Goal: Task Accomplishment & Management: Manage account settings

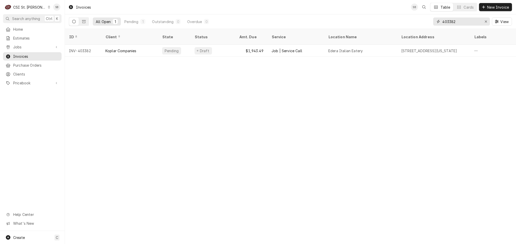
click at [448, 21] on input "403382" at bounding box center [461, 21] width 38 height 8
paste input "71"
type input "403371"
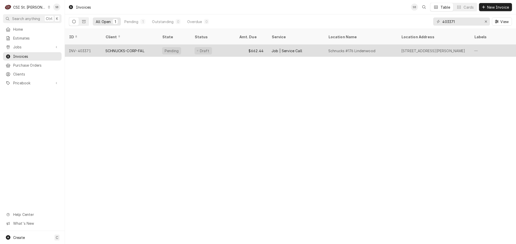
click at [144, 48] on div "SCHNUCKS-CORP-FAL" at bounding box center [124, 50] width 39 height 5
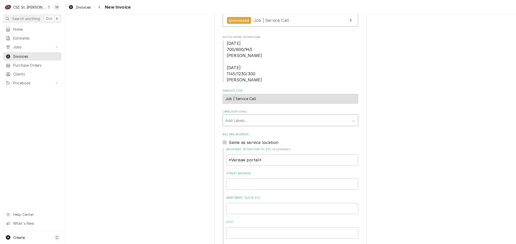
scroll to position [152, 0]
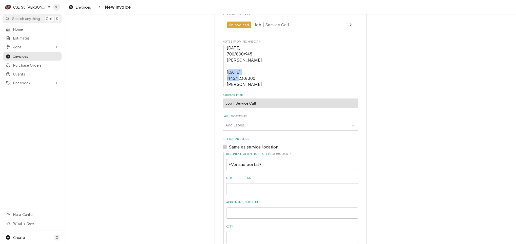
drag, startPoint x: 226, startPoint y: 80, endPoint x: 257, endPoint y: 80, distance: 31.6
click at [257, 80] on span "[DATE] 700/800/945 [PERSON_NAME] [DATE] 1145/1230/300 [PERSON_NAME]" at bounding box center [289, 66] width 135 height 43
drag, startPoint x: 257, startPoint y: 80, endPoint x: 254, endPoint y: 81, distance: 4.1
click at [254, 81] on span "[DATE] 700/800/945 [PERSON_NAME] [DATE] 1145/1230/300 [PERSON_NAME]" at bounding box center [289, 66] width 135 height 43
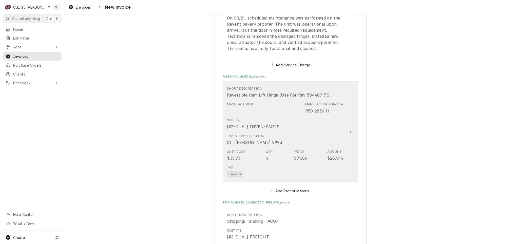
scroll to position [569, 0]
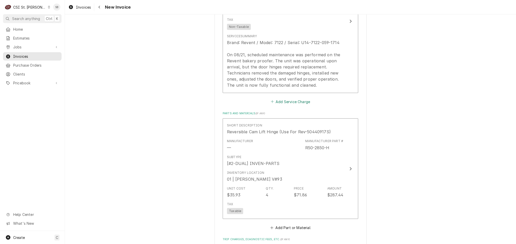
click at [293, 105] on button "Add Service Charge" at bounding box center [290, 101] width 41 height 7
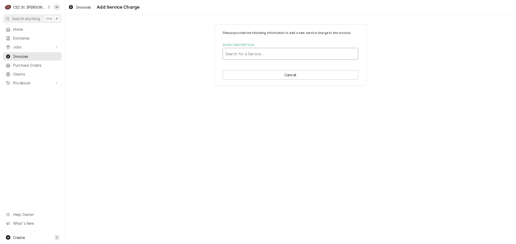
click at [261, 55] on div "Short Description" at bounding box center [290, 53] width 130 height 9
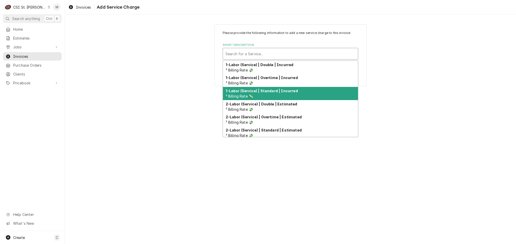
click at [306, 92] on div "1-Labor (Service) | Standard | Incurred ² Billing Rate 💸" at bounding box center [290, 93] width 135 height 13
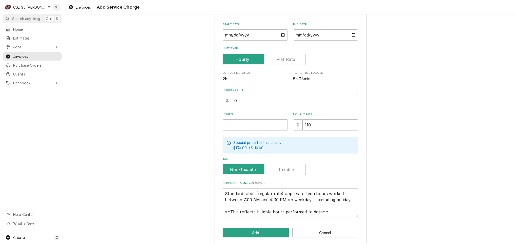
scroll to position [76, 0]
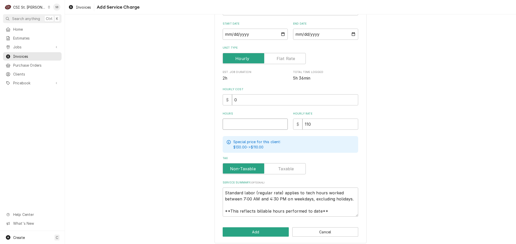
click at [254, 125] on input "Hours" at bounding box center [254, 123] width 65 height 11
type textarea "x"
type input "3"
type textarea "x"
type input "3.2"
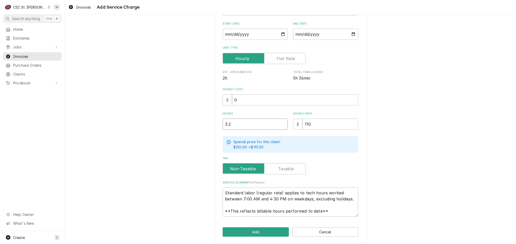
type textarea "x"
type input "3.25"
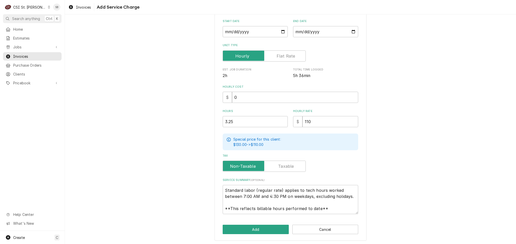
scroll to position [79, 0]
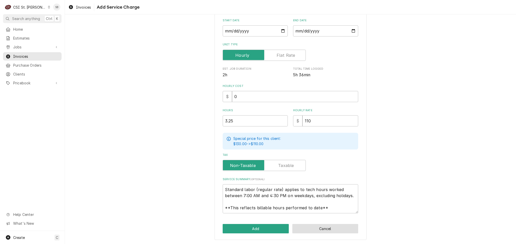
click at [331, 230] on button "Cancel" at bounding box center [325, 228] width 66 height 9
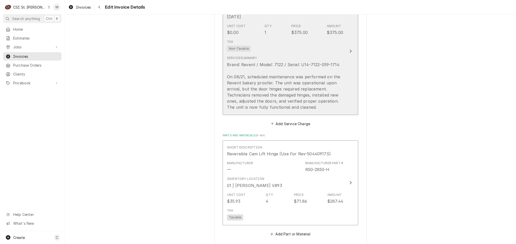
scroll to position [488, 0]
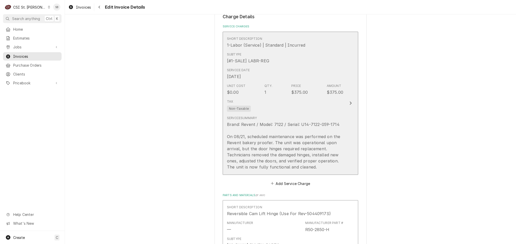
click at [281, 68] on div "Service Date Aug 21, 2025" at bounding box center [285, 74] width 116 height 16
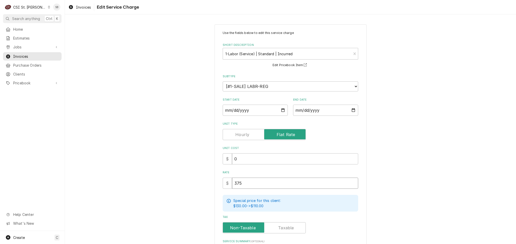
drag, startPoint x: 231, startPoint y: 182, endPoint x: 200, endPoint y: 182, distance: 31.1
click at [210, 182] on div "Use the fields below to edit this service charge Short Description 1-Labor (Ser…" at bounding box center [290, 179] width 451 height 318
type textarea "x"
type input "7"
type textarea "x"
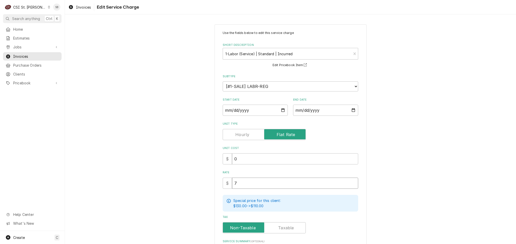
type input "73"
type textarea "x"
type input "732"
type textarea "x"
type input "732.5"
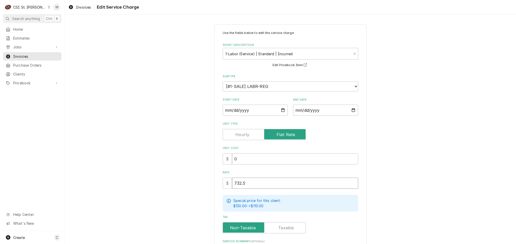
type textarea "x"
type input "732.50"
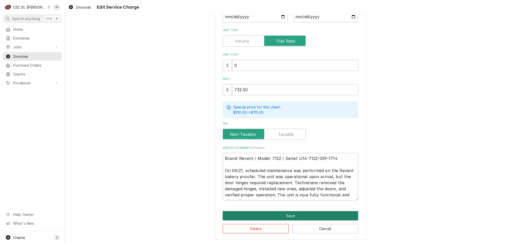
click at [260, 214] on button "Save" at bounding box center [289, 215] width 135 height 9
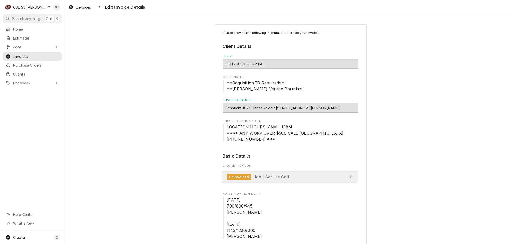
click at [262, 178] on span "Job | Service Call" at bounding box center [270, 176] width 35 height 5
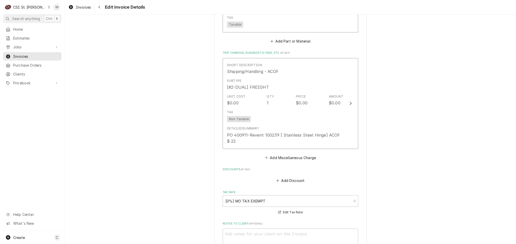
scroll to position [797, 0]
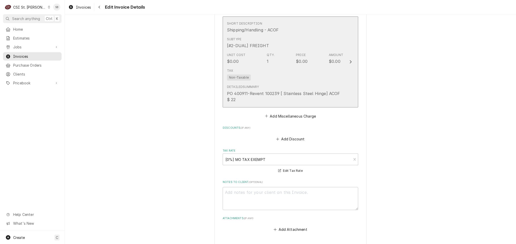
click at [273, 87] on div "Detailed Summary PO 400911-Revent 100239 [ Stainless Steel Hinge] ACOF $ 22" at bounding box center [285, 94] width 116 height 18
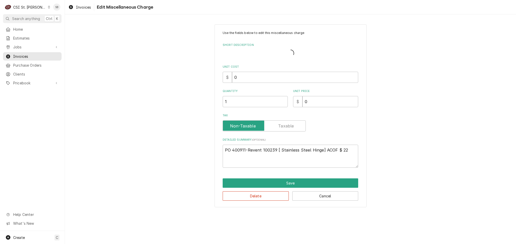
type textarea "x"
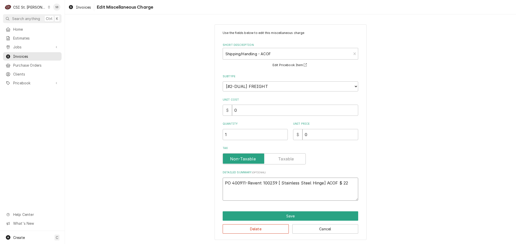
drag, startPoint x: 273, startPoint y: 182, endPoint x: 245, endPoint y: 183, distance: 28.1
click at [245, 183] on textarea "PO 400911-Revent 100239 [ Stainless Steel Hinge] ACOF $ 22" at bounding box center [289, 188] width 135 height 23
click at [257, 55] on div "Short Description" at bounding box center [286, 53] width 123 height 9
type input "shipping"
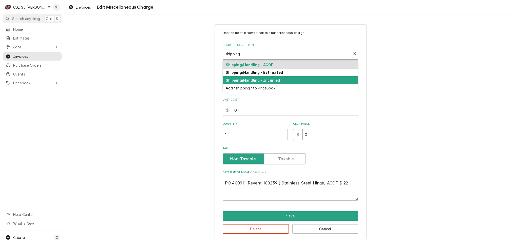
click at [269, 81] on strong "Shipping/Handling - Incurred" at bounding box center [252, 80] width 54 height 4
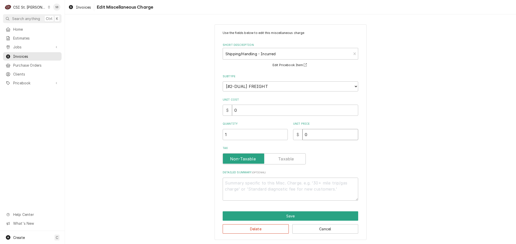
click at [270, 141] on div "Use the fields below to edit this miscellaneous charge Short Description Shippi…" at bounding box center [289, 116] width 135 height 170
type textarea "x"
type input "2"
type textarea "x"
type input "29"
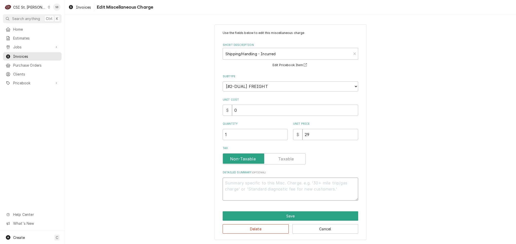
click at [260, 189] on textarea "Detailed Summary ( optional )" at bounding box center [289, 188] width 135 height 23
paste textarea "Revent 100239"
type textarea "x"
type textarea "Revent 100239"
click at [237, 184] on textarea "Revent 100239" at bounding box center [289, 188] width 135 height 23
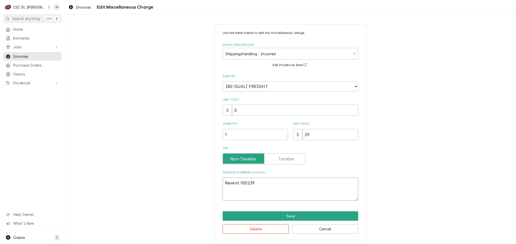
type textarea "x"
type textarea "Revent I100239"
type textarea "x"
type textarea "Revent In100239"
type textarea "x"
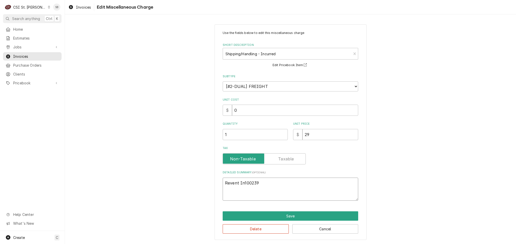
type textarea "Revent Inv100239"
type textarea "x"
type textarea "Revent Invoi100239"
type textarea "x"
type textarea "Revent Invoic100239"
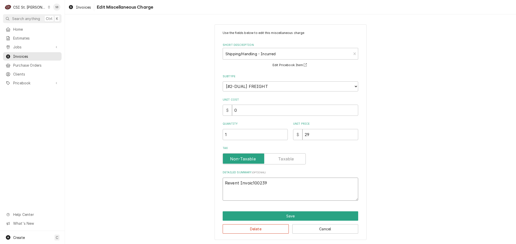
type textarea "x"
type textarea "Revent Invoice100239"
type textarea "x"
type textarea "Revent Invoice 100239"
type textarea "x"
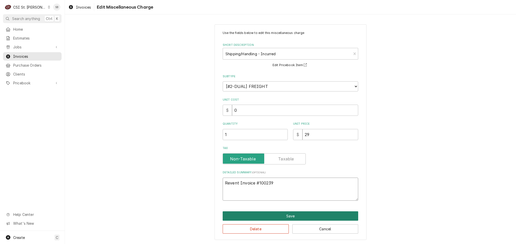
type textarea "Revent Invoice #100239"
click at [290, 217] on button "Save" at bounding box center [289, 215] width 135 height 9
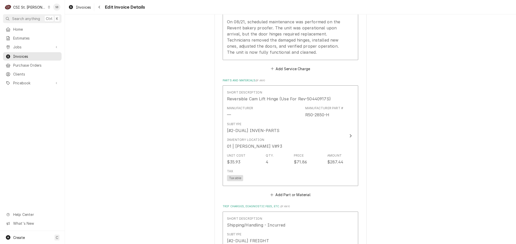
scroll to position [583, 0]
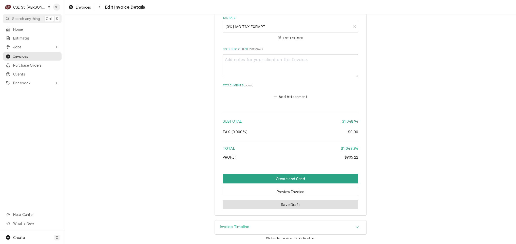
click at [267, 207] on button "Save Draft" at bounding box center [289, 204] width 135 height 9
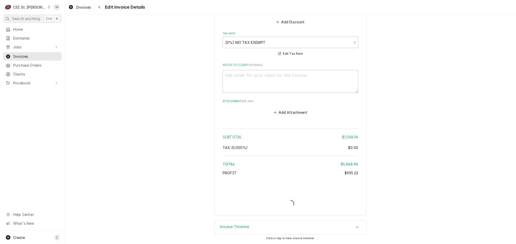
scroll to position [909, 0]
type textarea "x"
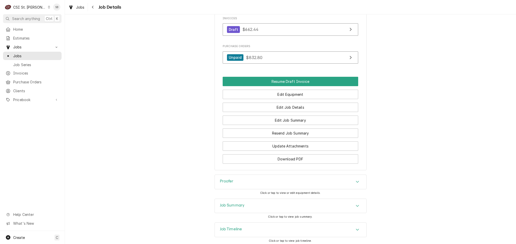
scroll to position [522, 0]
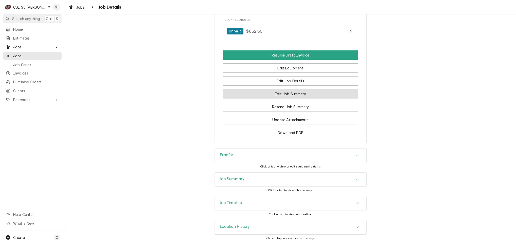
click at [299, 92] on button "Edit Job Summary" at bounding box center [289, 93] width 135 height 9
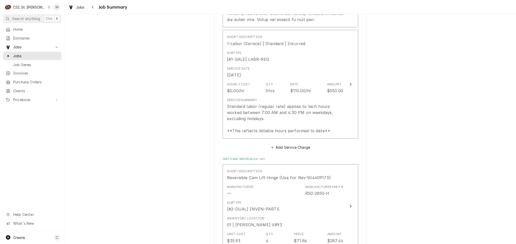
scroll to position [835, 0]
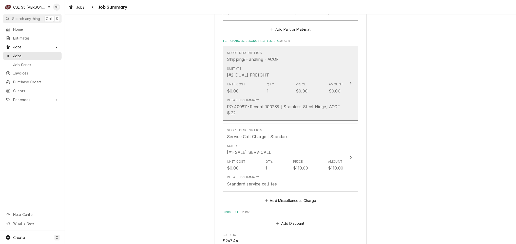
click at [295, 102] on div "Detailed Summary PO 400911-Revent 100239 [ Stainless Steel Hinge] ACOF $ 22" at bounding box center [285, 107] width 116 height 18
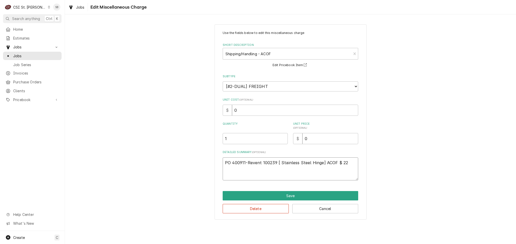
drag, startPoint x: 339, startPoint y: 163, endPoint x: 369, endPoint y: 163, distance: 30.4
click at [368, 163] on div "Use the fields below to edit this miscellaneous charge Short Description Shippi…" at bounding box center [290, 122] width 451 height 204
type textarea "x"
type textarea "PO 400911-Revent 100239 [ Stainless Steel Hinge] ACOF $"
type textarea "x"
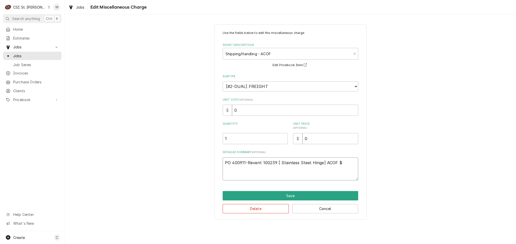
type textarea "PO 400911-Revent 100239 [ Stainless Steel Hinge] ACOF"
type textarea "x"
type textarea "PO 400911-Revent 100239 [ Stainless Steel Hinge] ACOF"
type textarea "x"
type textarea "PO 400911-Revent 100239 [ Stainless Steel Hinge] ACO"
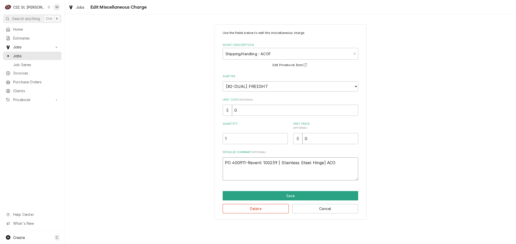
type textarea "x"
type textarea "PO 400911-Revent 100239 [ Stainless Steel Hinge] AC"
type textarea "x"
type textarea "PO 400911-Revent 100239 [ Stainless Steel Hinge] A"
type textarea "x"
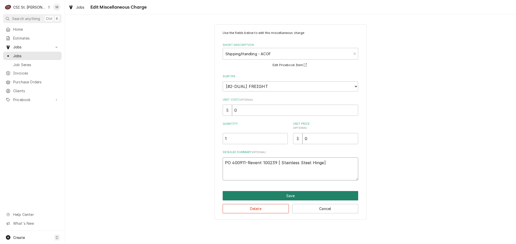
type textarea "PO 400911-Revent 100239 [ Stainless Steel Hinge]"
click at [287, 195] on button "Save" at bounding box center [289, 195] width 135 height 9
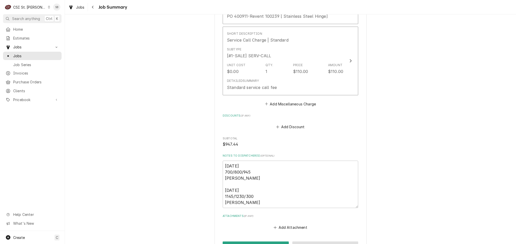
scroll to position [993, 0]
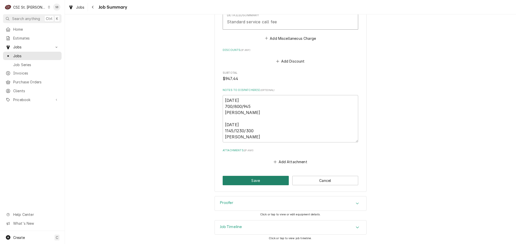
click at [251, 178] on button "Save" at bounding box center [255, 180] width 66 height 9
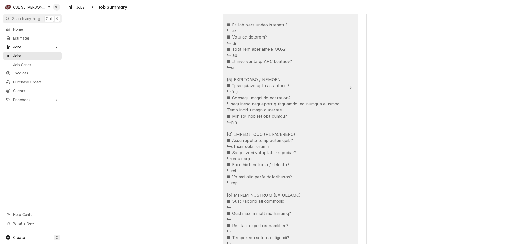
type textarea "x"
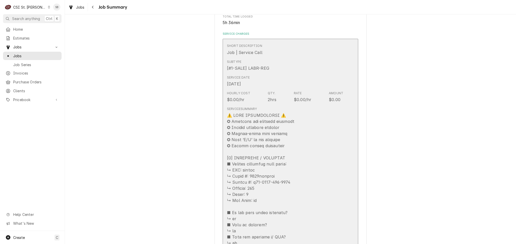
scroll to position [0, 0]
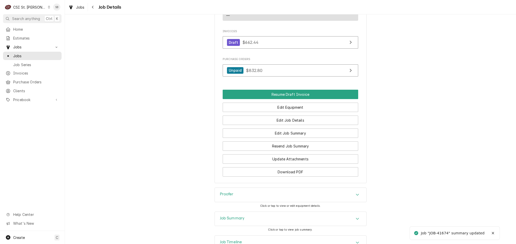
scroll to position [522, 0]
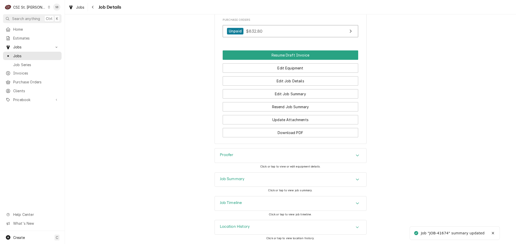
click at [270, 182] on div "Job Summary" at bounding box center [290, 179] width 151 height 14
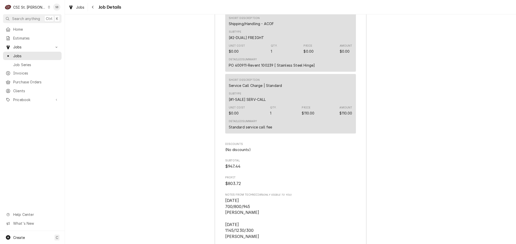
scroll to position [1395, 0]
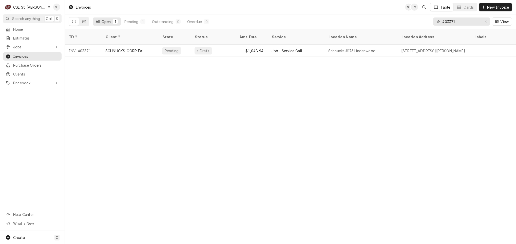
click at [450, 19] on input "403371" at bounding box center [461, 21] width 38 height 8
paste input "42"
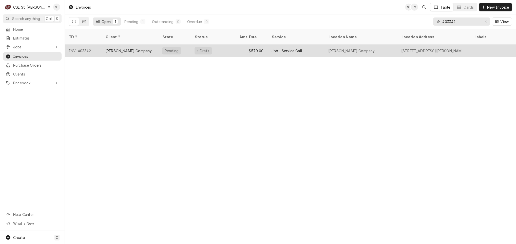
type input "403342"
click at [121, 48] on div "[PERSON_NAME] Company" at bounding box center [128, 50] width 46 height 5
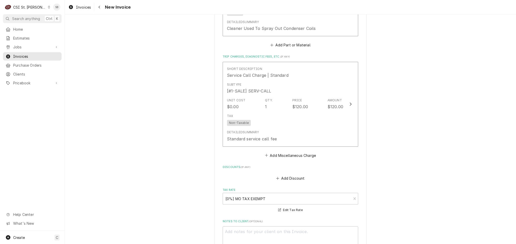
scroll to position [1164, 0]
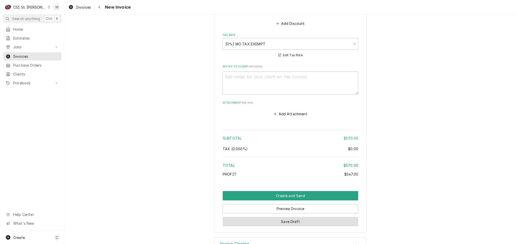
click at [298, 217] on button "Save Draft" at bounding box center [289, 221] width 135 height 9
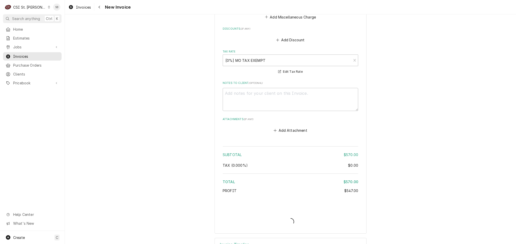
type textarea "x"
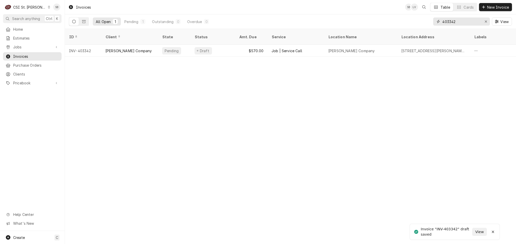
drag, startPoint x: 462, startPoint y: 21, endPoint x: 381, endPoint y: 26, distance: 80.6
click at [452, 25] on input "403342" at bounding box center [461, 21] width 38 height 8
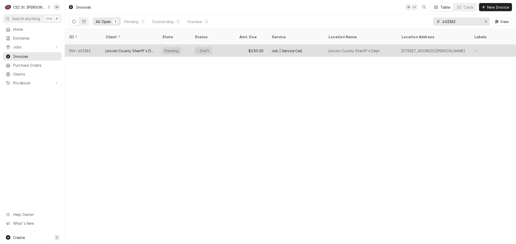
type input "403383"
click at [225, 50] on div "Draft" at bounding box center [212, 51] width 45 height 12
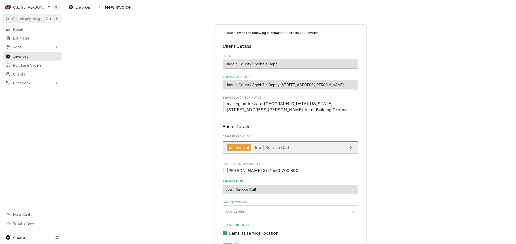
click at [328, 147] on link "Uninvoiced Job | Service Call" at bounding box center [289, 147] width 135 height 12
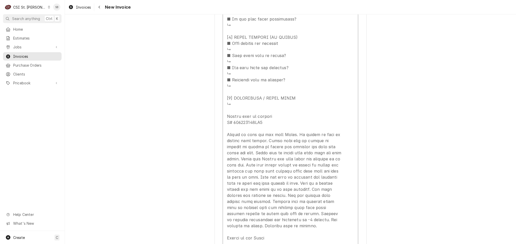
scroll to position [645, 0]
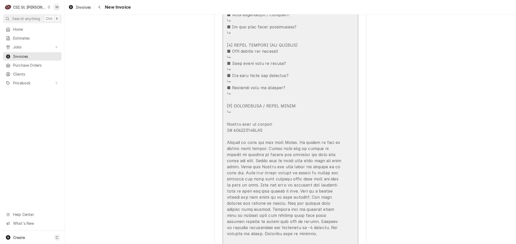
click at [246, 163] on div "Update Line Item" at bounding box center [285, 15] width 116 height 468
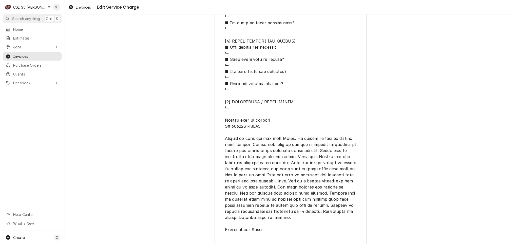
scroll to position [504, 0]
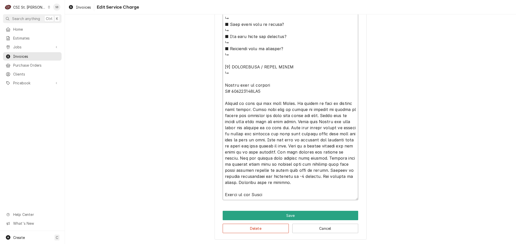
type textarea "x"
type textarea "⚠️ 𝗙𝗢𝗥𝗠 𝗜𝗡𝗦𝗧𝗥𝗨𝗖𝗧𝗜𝗢𝗡𝗦 ⚠️ ✪ 𝗖𝗼𝗺𝗽𝗹𝗲𝘁𝗲 𝗮𝗹𝗹 𝗿𝗲𝗹𝗲𝘃𝗮𝗻𝘁 𝘀𝗲𝗰𝘁𝗶𝗼𝗻𝘀 ✪ 𝗣𝗿𝗼𝘃𝗶𝗱𝗲 𝗱𝗲𝘁𝗮𝗶𝗹𝗲𝗱 𝗮𝗻𝘀…"
type textarea "x"
type textarea "⚠️ 𝗙𝗢𝗥𝗠 𝗜𝗡𝗦𝗧𝗥𝗨𝗖𝗧𝗜𝗢𝗡𝗦 ⚠️ ✪ 𝗖𝗼𝗺𝗽𝗹𝗲𝘁𝗲 𝗮𝗹𝗹 𝗿𝗲𝗹𝗲𝘃𝗮𝗻𝘁 𝘀𝗲𝗰𝘁𝗶𝗼𝗻𝘀 ✪ 𝗣𝗿𝗼𝘃𝗶𝗱𝗲 𝗱𝗲𝘁𝗮𝗶𝗹𝗲𝗱 𝗮𝗻𝘀…"
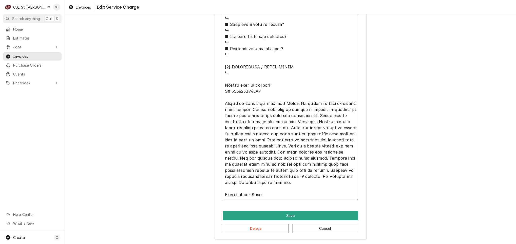
type textarea "x"
type textarea "⚠️ 𝗙𝗢𝗥𝗠 𝗜𝗡𝗦𝗧𝗥𝗨𝗖𝗧𝗜𝗢𝗡𝗦 ⚠️ ✪ 𝗖𝗼𝗺𝗽𝗹𝗲𝘁𝗲 𝗮𝗹𝗹 𝗿𝗲𝗹𝗲𝘃𝗮𝗻𝘁 𝘀𝗲𝗰𝘁𝗶𝗼𝗻𝘀 ✪ 𝗣𝗿𝗼𝘃𝗶𝗱𝗲 𝗱𝗲𝘁𝗮𝗶𝗹𝗲𝗱 𝗮𝗻𝘀…"
type textarea "x"
type textarea "⚠️ 𝗙𝗢𝗥𝗠 𝗜𝗡𝗦𝗧𝗥𝗨𝗖𝗧𝗜𝗢𝗡𝗦 ⚠️ ✪ 𝗖𝗼𝗺𝗽𝗹𝗲𝘁𝗲 𝗮𝗹𝗹 𝗿𝗲𝗹𝗲𝘃𝗮𝗻𝘁 𝘀𝗲𝗰𝘁𝗶𝗼𝗻𝘀 ✪ 𝗣𝗿𝗼𝘃𝗶𝗱𝗲 𝗱𝗲𝘁𝗮𝗶𝗹𝗲𝗱 𝗮𝗻𝘀…"
type textarea "x"
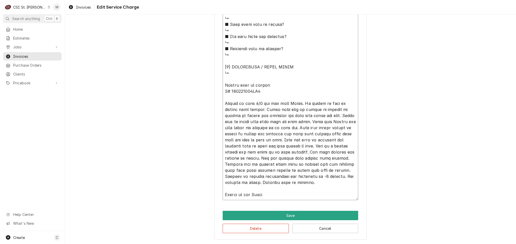
type textarea "⚠️ 𝗙𝗢𝗥𝗠 𝗜𝗡𝗦𝗧𝗥𝗨𝗖𝗧𝗜𝗢𝗡𝗦 ⚠️ ✪ 𝗖𝗼𝗺𝗽𝗹𝗲𝘁𝗲 𝗮𝗹𝗹 𝗿𝗲𝗹𝗲𝘃𝗮𝗻𝘁 𝘀𝗲𝗰𝘁𝗶𝗼𝗻𝘀 ✪ 𝗣𝗿𝗼𝘃𝗶𝗱𝗲 𝗱𝗲𝘁𝗮𝗶𝗹𝗲𝗱 𝗮𝗻𝘀…"
type textarea "x"
type textarea "⚠️ 𝗙𝗢𝗥𝗠 𝗜𝗡𝗦𝗧𝗥𝗨𝗖𝗧𝗜𝗢𝗡𝗦 ⚠️ ✪ 𝗖𝗼𝗺𝗽𝗹𝗲𝘁𝗲 𝗮𝗹𝗹 𝗿𝗲𝗹𝗲𝘃𝗮𝗻𝘁 𝘀𝗲𝗰𝘁𝗶𝗼𝗻𝘀 ✪ 𝗣𝗿𝗼𝘃𝗶𝗱𝗲 𝗱𝗲𝘁𝗮𝗶𝗹𝗲𝗱 𝗮𝗻𝘀…"
type textarea "x"
type textarea "⚠️ 𝗙𝗢𝗥𝗠 𝗜𝗡𝗦𝗧𝗥𝗨𝗖𝗧𝗜𝗢𝗡𝗦 ⚠️ ✪ 𝗖𝗼𝗺𝗽𝗹𝗲𝘁𝗲 𝗮𝗹𝗹 𝗿𝗲𝗹𝗲𝘃𝗮𝗻𝘁 𝘀𝗲𝗰𝘁𝗶𝗼𝗻𝘀 ✪ 𝗣𝗿𝗼𝘃𝗶𝗱𝗲 𝗱𝗲𝘁𝗮𝗶𝗹𝗲𝗱 𝗮𝗻𝘀…"
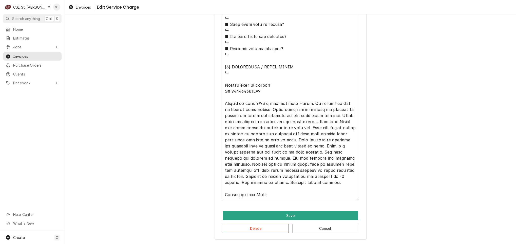
type textarea "x"
type textarea "⚠️ 𝗙𝗢𝗥𝗠 𝗜𝗡𝗦𝗧𝗥𝗨𝗖𝗧𝗜𝗢𝗡𝗦 ⚠️ ✪ 𝗖𝗼𝗺𝗽𝗹𝗲𝘁𝗲 𝗮𝗹𝗹 𝗿𝗲𝗹𝗲𝘃𝗮𝗻𝘁 𝘀𝗲𝗰𝘁𝗶𝗼𝗻𝘀 ✪ 𝗣𝗿𝗼𝘃𝗶𝗱𝗲 𝗱𝗲𝘁𝗮𝗶𝗹𝗲𝗱 𝗮𝗻𝘀…"
type textarea "x"
type textarea "⚠️ 𝗙𝗢𝗥𝗠 𝗜𝗡𝗦𝗧𝗥𝗨𝗖𝗧𝗜𝗢𝗡𝗦 ⚠️ ✪ 𝗖𝗼𝗺𝗽𝗹𝗲𝘁𝗲 𝗮𝗹𝗹 𝗿𝗲𝗹𝗲𝘃𝗮𝗻𝘁 𝘀𝗲𝗰𝘁𝗶𝗼𝗻𝘀 ✪ 𝗣𝗿𝗼𝘃𝗶𝗱𝗲 𝗱𝗲𝘁𝗮𝗶𝗹𝗲𝗱 𝗮𝗻𝘀…"
type textarea "x"
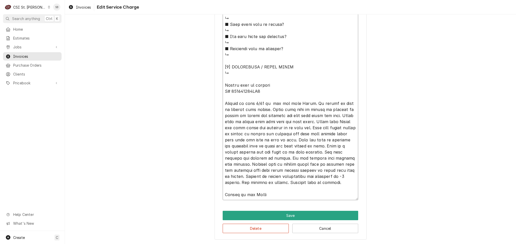
type textarea "⚠️ 𝗙𝗢𝗥𝗠 𝗜𝗡𝗦𝗧𝗥𝗨𝗖𝗧𝗜𝗢𝗡𝗦 ⚠️ ✪ 𝗖𝗼𝗺𝗽𝗹𝗲𝘁𝗲 𝗮𝗹𝗹 𝗿𝗲𝗹𝗲𝘃𝗮𝗻𝘁 𝘀𝗲𝗰𝘁𝗶𝗼𝗻𝘀 ✪ 𝗣𝗿𝗼𝘃𝗶𝗱𝗲 𝗱𝗲𝘁𝗮𝗶𝗹𝗲𝗱 𝗮𝗻𝘀…"
type textarea "x"
type textarea "⚠️ 𝗙𝗢𝗥𝗠 𝗜𝗡𝗦𝗧𝗥𝗨𝗖𝗧𝗜𝗢𝗡𝗦 ⚠️ ✪ 𝗖𝗼𝗺𝗽𝗹𝗲𝘁𝗲 𝗮𝗹𝗹 𝗿𝗲𝗹𝗲𝘃𝗮𝗻𝘁 𝘀𝗲𝗰𝘁𝗶𝗼𝗻𝘀 ✪ 𝗣𝗿𝗼𝘃𝗶𝗱𝗲 𝗱𝗲𝘁𝗮𝗶𝗹𝗲𝗱 𝗮𝗻𝘀…"
type textarea "x"
type textarea "⚠️ 𝗙𝗢𝗥𝗠 𝗜𝗡𝗦𝗧𝗥𝗨𝗖𝗧𝗜𝗢𝗡𝗦 ⚠️ ✪ 𝗖𝗼𝗺𝗽𝗹𝗲𝘁𝗲 𝗮𝗹𝗹 𝗿𝗲𝗹𝗲𝘃𝗮𝗻𝘁 𝘀𝗲𝗰𝘁𝗶𝗼𝗻𝘀 ✪ 𝗣𝗿𝗼𝘃𝗶𝗱𝗲 𝗱𝗲𝘁𝗮𝗶𝗹𝗲𝗱 𝗮𝗻𝘀…"
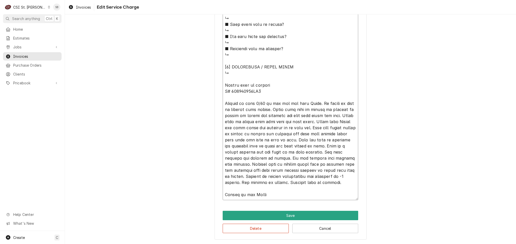
type textarea "x"
type textarea "⚠️ 𝗙𝗢𝗥𝗠 𝗜𝗡𝗦𝗧𝗥𝗨𝗖𝗧𝗜𝗢𝗡𝗦 ⚠️ ✪ 𝗖𝗼𝗺𝗽𝗹𝗲𝘁𝗲 𝗮𝗹𝗹 𝗿𝗲𝗹𝗲𝘃𝗮𝗻𝘁 𝘀𝗲𝗰𝘁𝗶𝗼𝗻𝘀 ✪ 𝗣𝗿𝗼𝘃𝗶𝗱𝗲 𝗱𝗲𝘁𝗮𝗶𝗹𝗲𝗱 𝗮𝗻𝘀…"
type textarea "x"
type textarea "⚠️ 𝗙𝗢𝗥𝗠 𝗜𝗡𝗦𝗧𝗥𝗨𝗖𝗧𝗜𝗢𝗡𝗦 ⚠️ ✪ 𝗖𝗼𝗺𝗽𝗹𝗲𝘁𝗲 𝗮𝗹𝗹 𝗿𝗲𝗹𝗲𝘃𝗮𝗻𝘁 𝘀𝗲𝗰𝘁𝗶𝗼𝗻𝘀 ✪ 𝗣𝗿𝗼𝘃𝗶𝗱𝗲 𝗱𝗲𝘁𝗮𝗶𝗹𝗲𝗱 𝗮𝗻𝘀…"
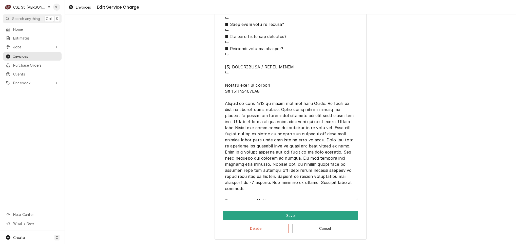
type textarea "x"
type textarea "⚠️ 𝗙𝗢𝗥𝗠 𝗜𝗡𝗦𝗧𝗥𝗨𝗖𝗧𝗜𝗢𝗡𝗦 ⚠️ ✪ 𝗖𝗼𝗺𝗽𝗹𝗲𝘁𝗲 𝗮𝗹𝗹 𝗿𝗲𝗹𝗲𝘃𝗮𝗻𝘁 𝘀𝗲𝗰𝘁𝗶𝗼𝗻𝘀 ✪ 𝗣𝗿𝗼𝘃𝗶𝗱𝗲 𝗱𝗲𝘁𝗮𝗶𝗹𝗲𝗱 𝗮𝗻𝘀…"
type textarea "x"
type textarea "⚠️ 𝗙𝗢𝗥𝗠 𝗜𝗡𝗦𝗧𝗥𝗨𝗖𝗧𝗜𝗢𝗡𝗦 ⚠️ ✪ 𝗖𝗼𝗺𝗽𝗹𝗲𝘁𝗲 𝗮𝗹𝗹 𝗿𝗲𝗹𝗲𝘃𝗮𝗻𝘁 𝘀𝗲𝗰𝘁𝗶𝗼𝗻𝘀 ✪ 𝗣𝗿𝗼𝘃𝗶𝗱𝗲 𝗱𝗲𝘁𝗮𝗶𝗹𝗲𝗱 𝗮𝗻𝘀…"
type textarea "x"
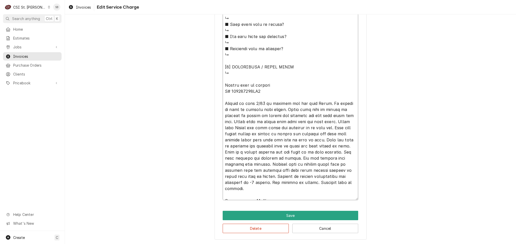
type textarea "⚠️ 𝗙𝗢𝗥𝗠 𝗜𝗡𝗦𝗧𝗥𝗨𝗖𝗧𝗜𝗢𝗡𝗦 ⚠️ ✪ 𝗖𝗼𝗺𝗽𝗹𝗲𝘁𝗲 𝗮𝗹𝗹 𝗿𝗲𝗹𝗲𝘃𝗮𝗻𝘁 𝘀𝗲𝗰𝘁𝗶𝗼𝗻𝘀 ✪ 𝗣𝗿𝗼𝘃𝗶𝗱𝗲 𝗱𝗲𝘁𝗮𝗶𝗹𝗲𝗱 𝗮𝗻𝘀…"
type textarea "x"
type textarea "⚠️ 𝗙𝗢𝗥𝗠 𝗜𝗡𝗦𝗧𝗥𝗨𝗖𝗧𝗜𝗢𝗡𝗦 ⚠️ ✪ 𝗖𝗼𝗺𝗽𝗹𝗲𝘁𝗲 𝗮𝗹𝗹 𝗿𝗲𝗹𝗲𝘃𝗮𝗻𝘁 𝘀𝗲𝗰𝘁𝗶𝗼𝗻𝘀 ✪ 𝗣𝗿𝗼𝘃𝗶𝗱𝗲 𝗱𝗲𝘁𝗮𝗶𝗹𝗲𝗱 𝗮𝗻𝘀…"
type textarea "x"
type textarea "⚠️ 𝗙𝗢𝗥𝗠 𝗜𝗡𝗦𝗧𝗥𝗨𝗖𝗧𝗜𝗢𝗡𝗦 ⚠️ ✪ 𝗖𝗼𝗺𝗽𝗹𝗲𝘁𝗲 𝗮𝗹𝗹 𝗿𝗲𝗹𝗲𝘃𝗮𝗻𝘁 𝘀𝗲𝗰𝘁𝗶𝗼𝗻𝘀 ✪ 𝗣𝗿𝗼𝘃𝗶𝗱𝗲 𝗱𝗲𝘁𝗮𝗶𝗹𝗲𝗱 𝗮𝗻𝘀…"
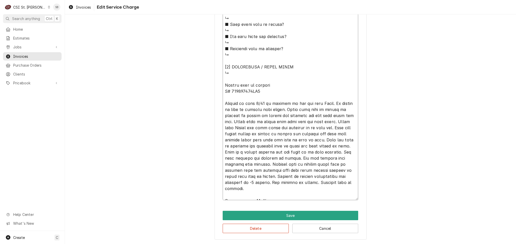
type textarea "x"
type textarea "⚠️ 𝗙𝗢𝗥𝗠 𝗜𝗡𝗦𝗧𝗥𝗨𝗖𝗧𝗜𝗢𝗡𝗦 ⚠️ ✪ 𝗖𝗼𝗺𝗽𝗹𝗲𝘁𝗲 𝗮𝗹𝗹 𝗿𝗲𝗹𝗲𝘃𝗮𝗻𝘁 𝘀𝗲𝗰𝘁𝗶𝗼𝗻𝘀 ✪ 𝗣𝗿𝗼𝘃𝗶𝗱𝗲 𝗱𝗲𝘁𝗮𝗶𝗹𝗲𝗱 𝗮𝗻𝘀…"
type textarea "x"
type textarea "⚠️ 𝗙𝗢𝗥𝗠 𝗜𝗡𝗦𝗧𝗥𝗨𝗖𝗧𝗜𝗢𝗡𝗦 ⚠️ ✪ 𝗖𝗼𝗺𝗽𝗹𝗲𝘁𝗲 𝗮𝗹𝗹 𝗿𝗲𝗹𝗲𝘃𝗮𝗻𝘁 𝘀𝗲𝗰𝘁𝗶𝗼𝗻𝘀 ✪ 𝗣𝗿𝗼𝘃𝗶𝗱𝗲 𝗱𝗲𝘁𝗮𝗶𝗹𝗲𝗱 𝗮𝗻𝘀…"
type textarea "x"
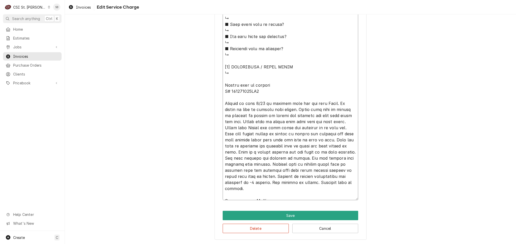
type textarea "⚠️ 𝗙𝗢𝗥𝗠 𝗜𝗡𝗦𝗧𝗥𝗨𝗖𝗧𝗜𝗢𝗡𝗦 ⚠️ ✪ 𝗖𝗼𝗺𝗽𝗹𝗲𝘁𝗲 𝗮𝗹𝗹 𝗿𝗲𝗹𝗲𝘃𝗮𝗻𝘁 𝘀𝗲𝗰𝘁𝗶𝗼𝗻𝘀 ✪ 𝗣𝗿𝗼𝘃𝗶𝗱𝗲 𝗱𝗲𝘁𝗮𝗶𝗹𝗲𝗱 𝗮𝗻𝘀…"
type textarea "x"
type textarea "⚠️ 𝗙𝗢𝗥𝗠 𝗜𝗡𝗦𝗧𝗥𝗨𝗖𝗧𝗜𝗢𝗡𝗦 ⚠️ ✪ 𝗖𝗼𝗺𝗽𝗹𝗲𝘁𝗲 𝗮𝗹𝗹 𝗿𝗲𝗹𝗲𝘃𝗮𝗻𝘁 𝘀𝗲𝗰𝘁𝗶𝗼𝗻𝘀 ✪ 𝗣𝗿𝗼𝘃𝗶𝗱𝗲 𝗱𝗲𝘁𝗮𝗶𝗹𝗲𝗱 𝗮𝗻𝘀…"
type textarea "x"
type textarea "⚠️ 𝗙𝗢𝗥𝗠 𝗜𝗡𝗦𝗧𝗥𝗨𝗖𝗧𝗜𝗢𝗡𝗦 ⚠️ ✪ 𝗖𝗼𝗺𝗽𝗹𝗲𝘁𝗲 𝗮𝗹𝗹 𝗿𝗲𝗹𝗲𝘃𝗮𝗻𝘁 𝘀𝗲𝗰𝘁𝗶𝗼𝗻𝘀 ✪ 𝗣𝗿𝗼𝘃𝗶𝗱𝗲 𝗱𝗲𝘁𝗮𝗶𝗹𝗲𝗱 𝗮𝗻𝘀…"
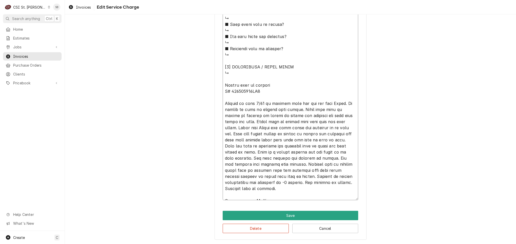
type textarea "x"
type textarea "⚠️ 𝗙𝗢𝗥𝗠 𝗜𝗡𝗦𝗧𝗥𝗨𝗖𝗧𝗜𝗢𝗡𝗦 ⚠️ ✪ 𝗖𝗼𝗺𝗽𝗹𝗲𝘁𝗲 𝗮𝗹𝗹 𝗿𝗲𝗹𝗲𝘃𝗮𝗻𝘁 𝘀𝗲𝗰𝘁𝗶𝗼𝗻𝘀 ✪ 𝗣𝗿𝗼𝘃𝗶𝗱𝗲 𝗱𝗲𝘁𝗮𝗶𝗹𝗲𝗱 𝗮𝗻𝘀…"
type textarea "x"
type textarea "⚠️ 𝗙𝗢𝗥𝗠 𝗜𝗡𝗦𝗧𝗥𝗨𝗖𝗧𝗜𝗢𝗡𝗦 ⚠️ ✪ 𝗖𝗼𝗺𝗽𝗹𝗲𝘁𝗲 𝗮𝗹𝗹 𝗿𝗲𝗹𝗲𝘃𝗮𝗻𝘁 𝘀𝗲𝗰𝘁𝗶𝗼𝗻𝘀 ✪ 𝗣𝗿𝗼𝘃𝗶𝗱𝗲 𝗱𝗲𝘁𝗮𝗶𝗹𝗲𝗱 𝗮𝗻𝘀…"
type textarea "x"
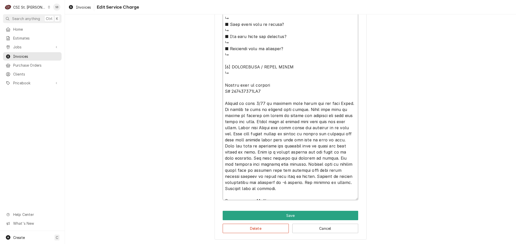
type textarea "⚠️ 𝗙𝗢𝗥𝗠 𝗜𝗡𝗦𝗧𝗥𝗨𝗖𝗧𝗜𝗢𝗡𝗦 ⚠️ ✪ 𝗖𝗼𝗺𝗽𝗹𝗲𝘁𝗲 𝗮𝗹𝗹 𝗿𝗲𝗹𝗲𝘃𝗮𝗻𝘁 𝘀𝗲𝗰𝘁𝗶𝗼𝗻𝘀 ✪ 𝗣𝗿𝗼𝘃𝗶𝗱𝗲 𝗱𝗲𝘁𝗮𝗶𝗹𝗲𝗱 𝗮𝗻𝘀…"
type textarea "x"
type textarea "⚠️ 𝗙𝗢𝗥𝗠 𝗜𝗡𝗦𝗧𝗥𝗨𝗖𝗧𝗜𝗢𝗡𝗦 ⚠️ ✪ 𝗖𝗼𝗺𝗽𝗹𝗲𝘁𝗲 𝗮𝗹𝗹 𝗿𝗲𝗹𝗲𝘃𝗮𝗻𝘁 𝘀𝗲𝗰𝘁𝗶𝗼𝗻𝘀 ✪ 𝗣𝗿𝗼𝘃𝗶𝗱𝗲 𝗱𝗲𝘁𝗮𝗶𝗹𝗲𝗱 𝗮𝗻𝘀…"
type textarea "x"
type textarea "⚠️ 𝗙𝗢𝗥𝗠 𝗜𝗡𝗦𝗧𝗥𝗨𝗖𝗧𝗜𝗢𝗡𝗦 ⚠️ ✪ 𝗖𝗼𝗺𝗽𝗹𝗲𝘁𝗲 𝗮𝗹𝗹 𝗿𝗲𝗹𝗲𝘃𝗮𝗻𝘁 𝘀𝗲𝗰𝘁𝗶𝗼𝗻𝘀 ✪ 𝗣𝗿𝗼𝘃𝗶𝗱𝗲 𝗱𝗲𝘁𝗮𝗶𝗹𝗲𝗱 𝗮𝗻𝘀…"
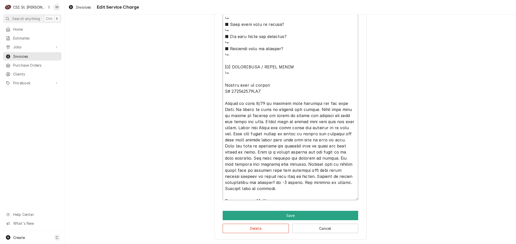
type textarea "x"
type textarea "⚠️ 𝗙𝗢𝗥𝗠 𝗜𝗡𝗦𝗧𝗥𝗨𝗖𝗧𝗜𝗢𝗡𝗦 ⚠️ ✪ 𝗖𝗼𝗺𝗽𝗹𝗲𝘁𝗲 𝗮𝗹𝗹 𝗿𝗲𝗹𝗲𝘃𝗮𝗻𝘁 𝘀𝗲𝗰𝘁𝗶𝗼𝗻𝘀 ✪ 𝗣𝗿𝗼𝘃𝗶𝗱𝗲 𝗱𝗲𝘁𝗮𝗶𝗹𝗲𝗱 𝗮𝗻𝘀…"
type textarea "x"
type textarea "⚠️ 𝗙𝗢𝗥𝗠 𝗜𝗡𝗦𝗧𝗥𝗨𝗖𝗧𝗜𝗢𝗡𝗦 ⚠️ ✪ 𝗖𝗼𝗺𝗽𝗹𝗲𝘁𝗲 𝗮𝗹𝗹 𝗿𝗲𝗹𝗲𝘃𝗮𝗻𝘁 𝘀𝗲𝗰𝘁𝗶𝗼𝗻𝘀 ✪ 𝗣𝗿𝗼𝘃𝗶𝗱𝗲 𝗱𝗲𝘁𝗮𝗶𝗹𝗲𝗱 𝗮𝗻𝘀…"
type textarea "x"
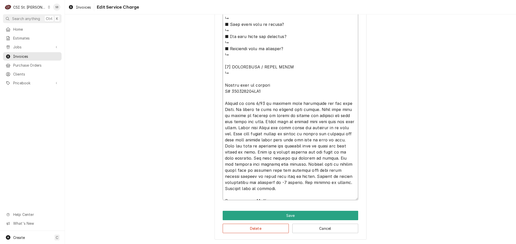
type textarea "⚠️ 𝗙𝗢𝗥𝗠 𝗜𝗡𝗦𝗧𝗥𝗨𝗖𝗧𝗜𝗢𝗡𝗦 ⚠️ ✪ 𝗖𝗼𝗺𝗽𝗹𝗲𝘁𝗲 𝗮𝗹𝗹 𝗿𝗲𝗹𝗲𝘃𝗮𝗻𝘁 𝘀𝗲𝗰𝘁𝗶𝗼𝗻𝘀 ✪ 𝗣𝗿𝗼𝘃𝗶𝗱𝗲 𝗱𝗲𝘁𝗮𝗶𝗹𝗲𝗱 𝗮𝗻𝘀…"
paste textarea "WIF handle is broken WIF had ice inside the unit - please check out the unit"
type textarea "x"
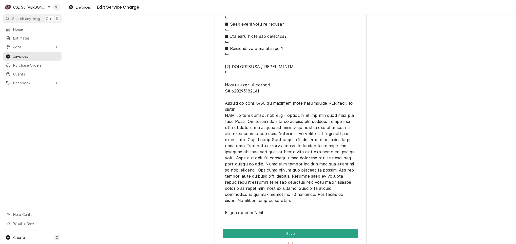
drag, startPoint x: 221, startPoint y: 102, endPoint x: 320, endPoint y: 200, distance: 139.4
type textarea "⚠️ 𝗙𝗢𝗥𝗠 𝗜𝗡𝗦𝗧𝗥𝗨𝗖𝗧𝗜𝗢𝗡𝗦 ⚠️ ✪ 𝗖𝗼𝗺𝗽𝗹𝗲𝘁𝗲 𝗮𝗹𝗹 𝗿𝗲𝗹𝗲𝘃𝗮𝗻𝘁 𝘀𝗲𝗰𝘁𝗶𝗼𝗻𝘀 ✪ 𝗣𝗿𝗼𝘃𝗶𝗱𝗲 𝗱𝗲𝘁𝗮𝗶𝗹𝗲𝗱 𝗮𝗻𝘀…"
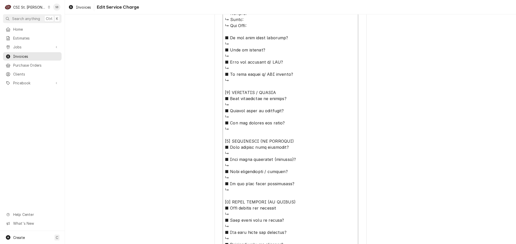
scroll to position [466, 0]
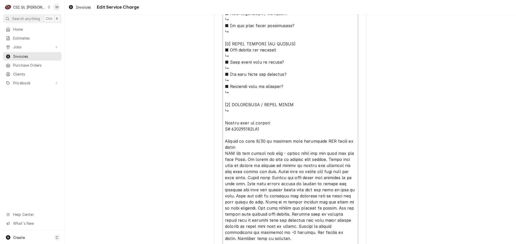
click at [245, 127] on textarea "Service Summary ( optional )" at bounding box center [289, 16] width 135 height 479
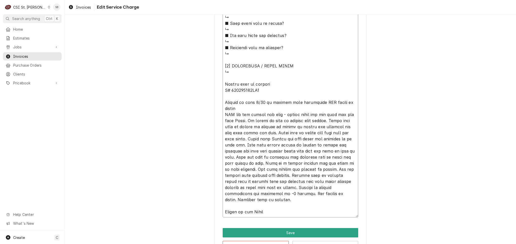
scroll to position [522, 0]
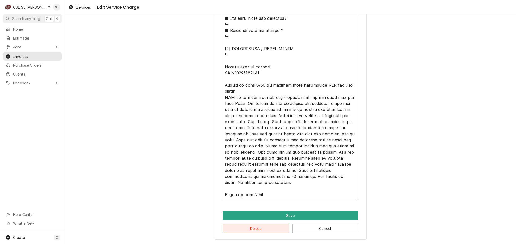
click at [248, 230] on button "Delete" at bounding box center [255, 227] width 66 height 9
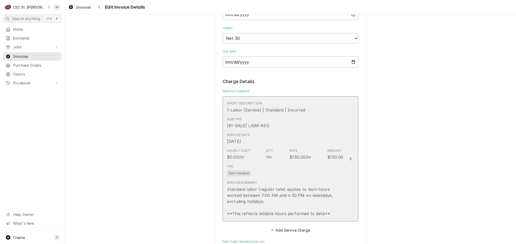
click at [266, 157] on div "1hr" at bounding box center [269, 157] width 6 height 6
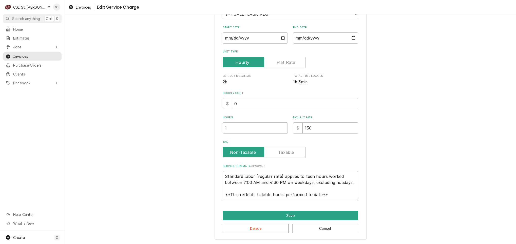
scroll to position [6, 0]
drag, startPoint x: 221, startPoint y: 175, endPoint x: 409, endPoint y: 233, distance: 197.0
click at [405, 232] on div "Use the fields below to edit this service charge Short Description 1-Labor (Ser…" at bounding box center [290, 96] width 451 height 296
type textarea "x"
type textarea "B"
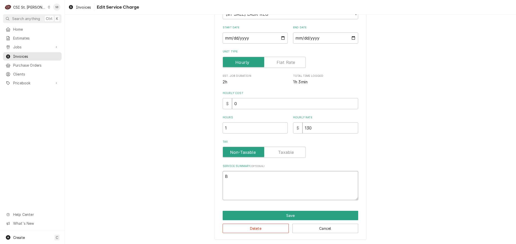
type textarea "x"
type textarea "Br"
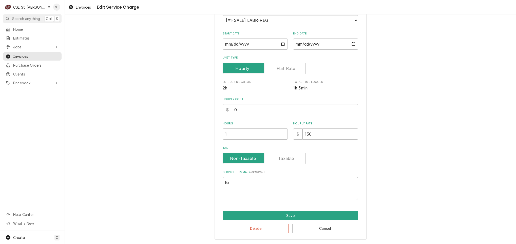
type textarea "x"
type textarea "Bra"
type textarea "x"
type textarea "Bran"
type textarea "x"
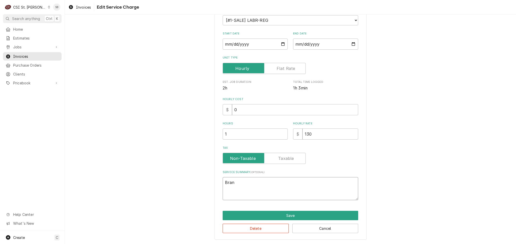
type textarea "Brand"
type textarea "x"
type textarea "Brand:"
type textarea "x"
type textarea "Brand:"
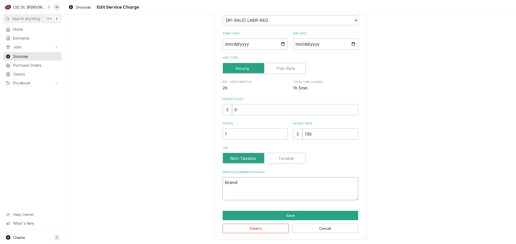
paste textarea "410290989DW1"
type textarea "x"
type textarea "Brand: 410290989DW1"
type textarea "x"
type textarea "Brand:"
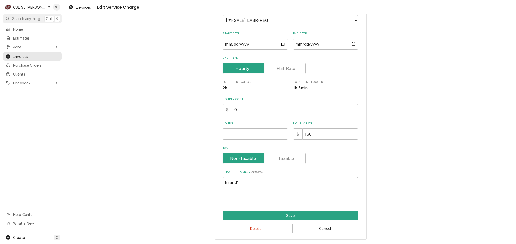
type textarea "x"
type textarea "Brand: K"
type textarea "x"
type textarea "Brand: Ko"
type textarea "x"
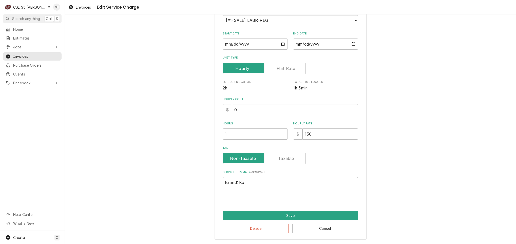
type textarea "Brand: Kol"
type textarea "x"
type textarea "Brand: Kolp"
type textarea "x"
type textarea "Brand: Kolpa"
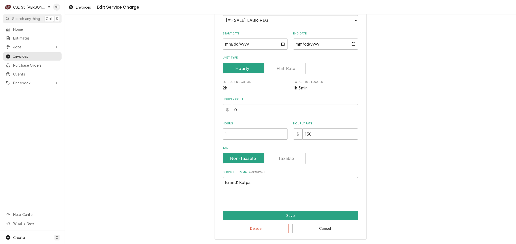
type textarea "x"
type textarea "Brand: Kolpak"
type textarea "x"
type textarea "Brand: Kolpak"
type textarea "x"
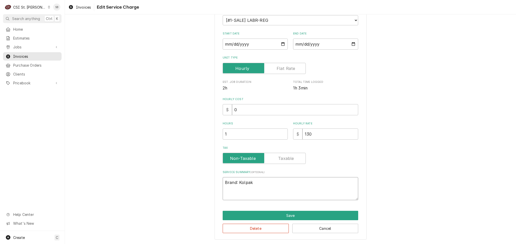
type textarea "Brand: Kolpak /"
type textarea "x"
type textarea "Brand: Kolpak /"
type textarea "x"
type textarea "Brand: Kolpak / S"
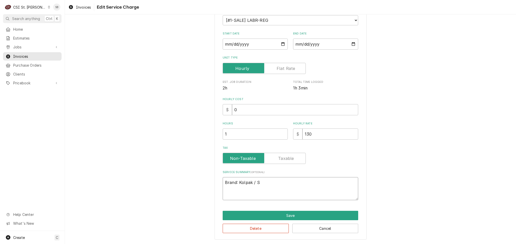
type textarea "x"
type textarea "Brand: Kolpak / Se"
type textarea "x"
type textarea "Brand: Kolpak / Ser"
type textarea "x"
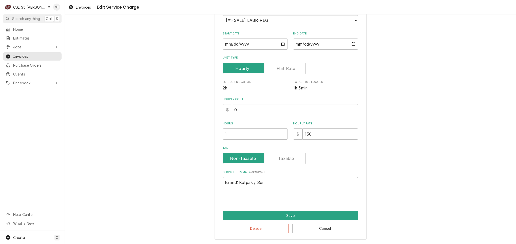
type textarea "Brand: Kolpak / Seri"
type textarea "x"
type textarea "Brand: Kolpak / Seria"
type textarea "x"
type textarea "Brand: Kolpak / Serial"
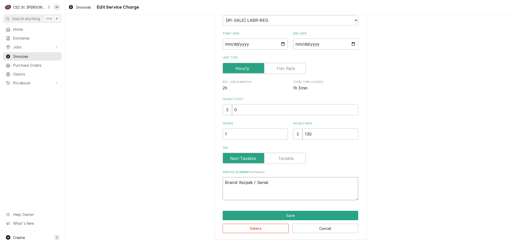
type textarea "x"
type textarea "Brand: Kolpak / Serial:"
type textarea "x"
type textarea "Brand: Kolpak / Serial:"
paste textarea "410290989DW1"
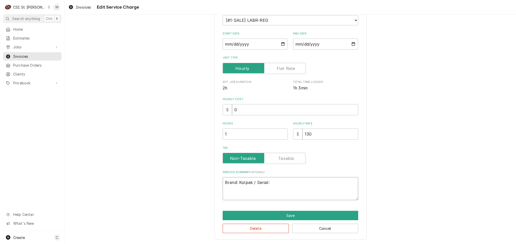
type textarea "x"
type textarea "Brand: Kolpak / Serial: 410290989DW1"
type textarea "x"
type textarea "Brand: Kolpak / Serial: 410290989DW1"
type textarea "x"
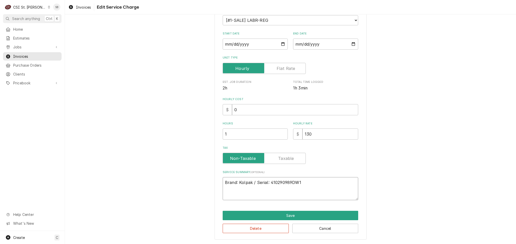
type textarea "Brand: Kolpak / Serial: 410290989DW1"
paste textarea "On 08/21, technician inspected the walk-in freezer after reports of a broken do…"
type textarea "x"
type textarea "Brand: Kolpak / Serial: 410290989DW1 On 08/21, technician inspected the walk-in…"
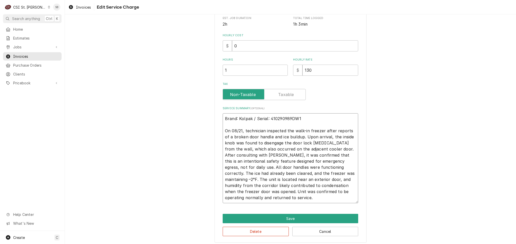
scroll to position [133, 0]
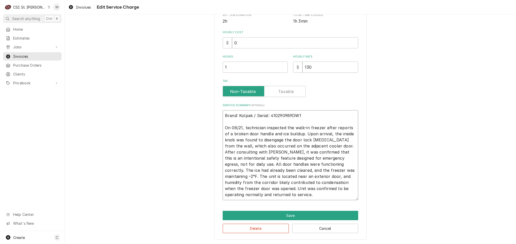
drag, startPoint x: 236, startPoint y: 157, endPoint x: 300, endPoint y: 160, distance: 63.6
click at [300, 160] on textarea "Brand: Kolpak / Serial: 410290989DW1 On 08/21, technician inspected the walk-in…" at bounding box center [289, 155] width 135 height 90
drag, startPoint x: 330, startPoint y: 157, endPoint x: 235, endPoint y: 156, distance: 94.9
click at [235, 156] on textarea "Brand: Kolpak / Serial: 410290989DW1 On 08/21, technician inspected the walk-in…" at bounding box center [289, 155] width 135 height 90
type textarea "x"
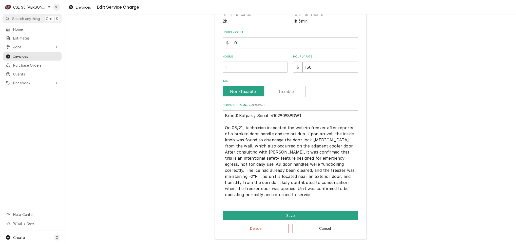
type textarea "Brand: Kolpak / Serial: 410290989DW1 On 08/21, technician inspected the walk-in…"
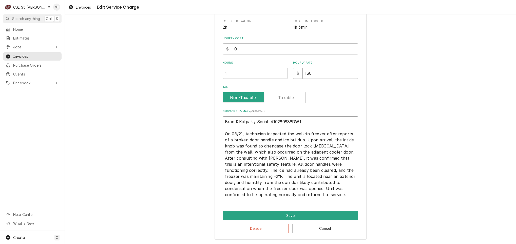
drag, startPoint x: 327, startPoint y: 184, endPoint x: 342, endPoint y: 170, distance: 21.3
click at [342, 170] on textarea "Brand: Kolpak / Serial: 410290989DW1 On 08/21, technician inspected the walk-in…" at bounding box center [289, 158] width 135 height 84
type textarea "x"
type textarea "Brand: Kolpak / Serial: 410290989DW1 On 08/21, technician inspected the walk-in…"
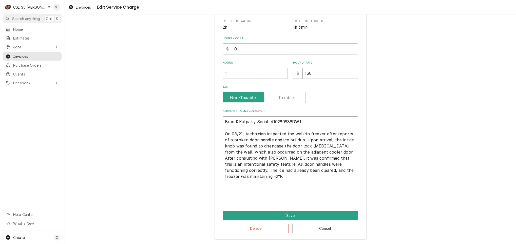
scroll to position [103, 0]
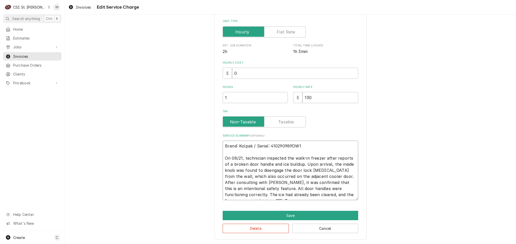
type textarea "x"
type textarea "Brand: Kolpak / Serial: 410290989DW1 On 08/21, technician inspected the walk-in…"
click at [277, 217] on button "Save" at bounding box center [289, 215] width 135 height 9
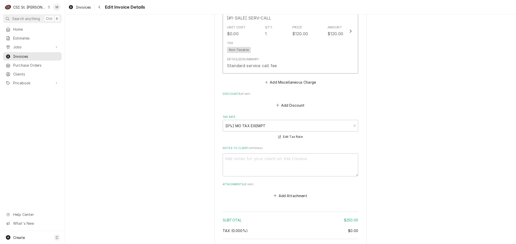
scroll to position [652, 0]
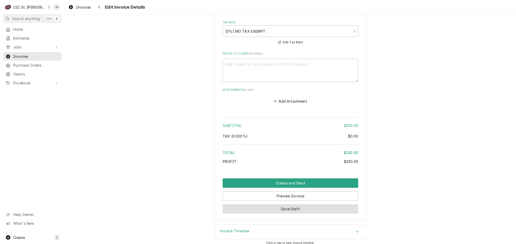
click at [299, 204] on button "Save Draft" at bounding box center [289, 208] width 135 height 9
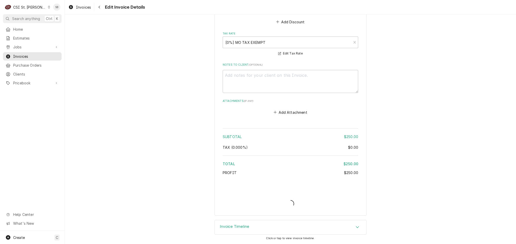
scroll to position [635, 0]
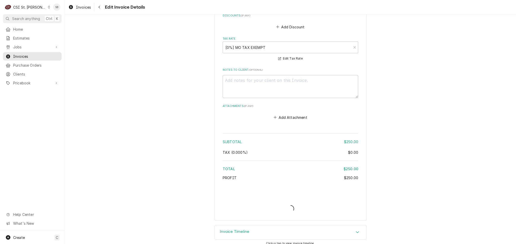
type textarea "x"
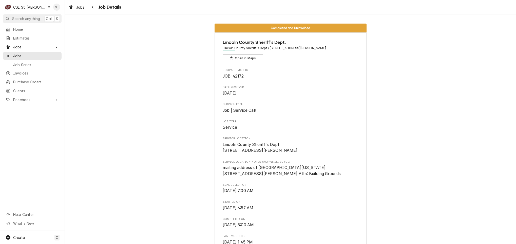
scroll to position [152, 0]
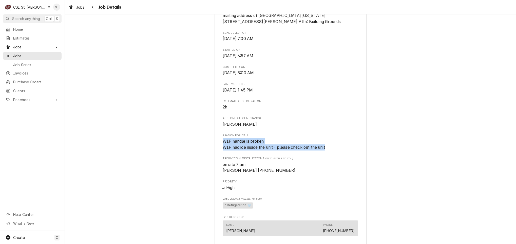
drag, startPoint x: 330, startPoint y: 154, endPoint x: 214, endPoint y: 146, distance: 116.5
click at [214, 146] on div "Lincoln County Sheriff's Dept. Lincoln County Sheriff's Dept / 201 Main St, Tro…" at bounding box center [290, 211] width 152 height 660
copy span "WIF handle is broken WIF had ice inside the unit - please check out the unit"
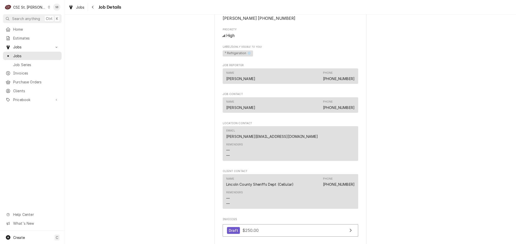
scroll to position [557, 0]
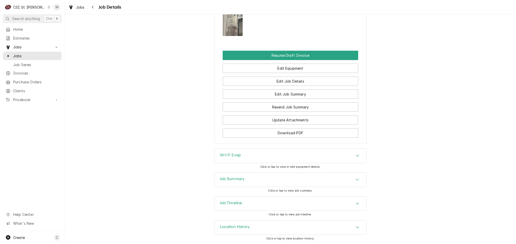
click at [266, 179] on div "Job Summary" at bounding box center [290, 179] width 151 height 14
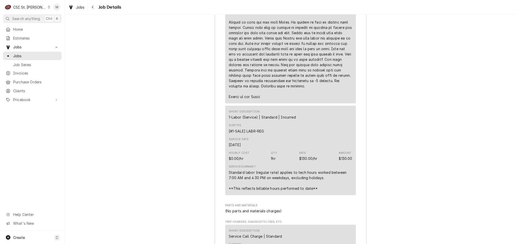
scroll to position [1392, 0]
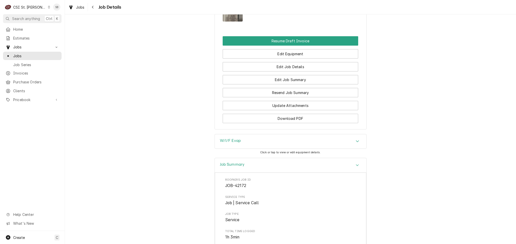
click at [260, 171] on div "Job Summary" at bounding box center [290, 165] width 151 height 14
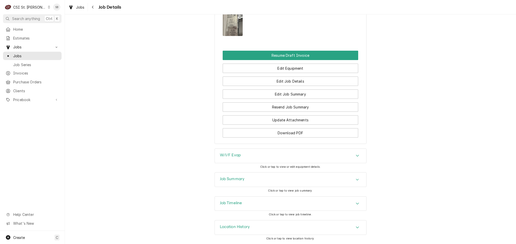
click at [258, 156] on div "W/I/F Evap" at bounding box center [290, 156] width 151 height 14
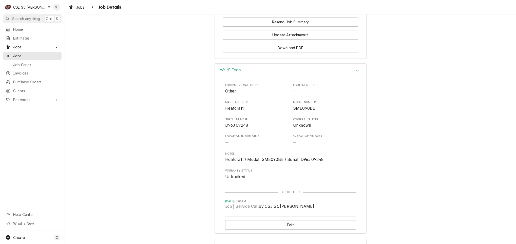
click at [250, 78] on div "W/I/F Evap" at bounding box center [290, 71] width 151 height 14
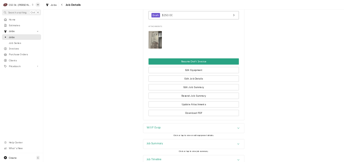
scroll to position [405, 0]
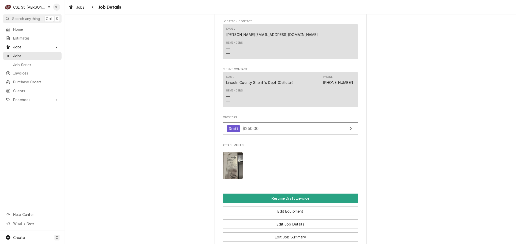
click at [229, 172] on img "Attachments" at bounding box center [232, 165] width 20 height 27
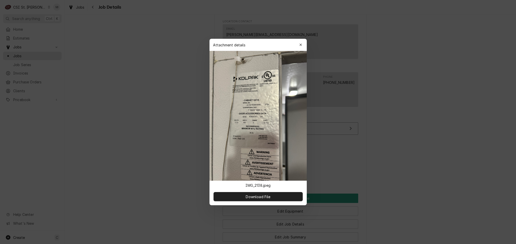
click at [427, 114] on div at bounding box center [258, 122] width 516 height 244
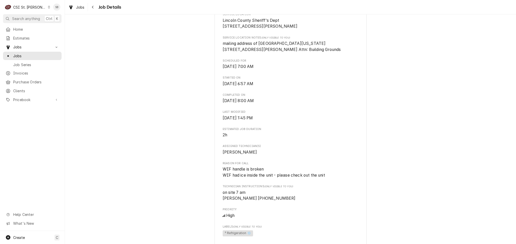
scroll to position [216, 0]
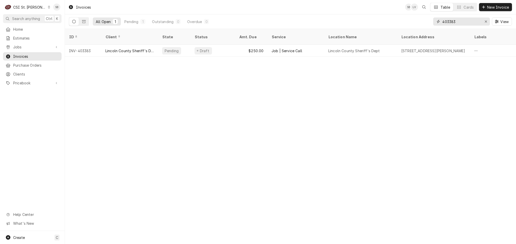
drag, startPoint x: 459, startPoint y: 22, endPoint x: 455, endPoint y: 26, distance: 5.7
click at [455, 26] on div "403383 View" at bounding box center [472, 21] width 79 height 14
click at [455, 27] on div "403383 View" at bounding box center [472, 21] width 79 height 14
drag, startPoint x: 462, startPoint y: 23, endPoint x: 459, endPoint y: 30, distance: 7.7
click at [454, 30] on div "Invoices SB LV Table Cards New Invoice All Open 1 Pending 1 Outstanding 0 Overd…" at bounding box center [290, 122] width 451 height 244
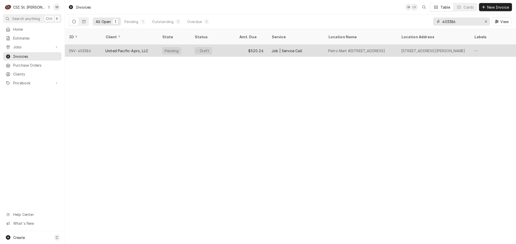
type input "403386"
click at [125, 48] on div "United Pacific-Apro, LLC" at bounding box center [126, 50] width 43 height 5
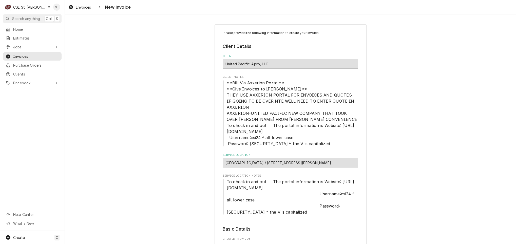
scroll to position [114, 0]
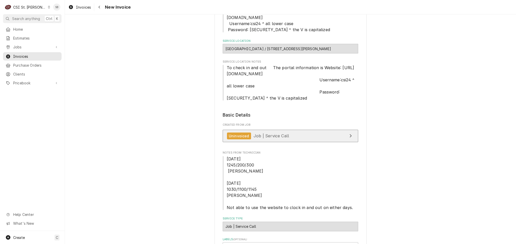
click at [274, 141] on link "Uninvoiced Job | Service Call" at bounding box center [289, 136] width 135 height 12
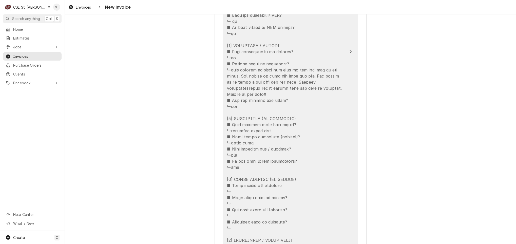
scroll to position [911, 0]
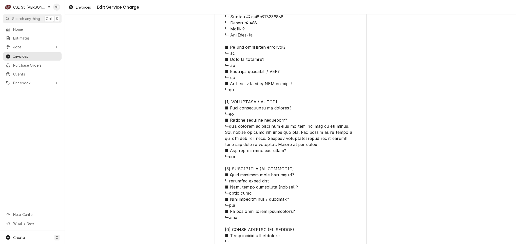
scroll to position [303, 0]
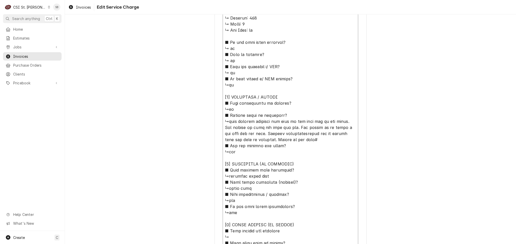
click at [251, 121] on textarea "Service Summary ( optional )" at bounding box center [289, 143] width 135 height 406
type textarea "x"
type textarea "⚠️ LORE IPSUMDOLORSI ⚠️ ✪ Ametcons adi elitsedd eiusmodt ✪ Incidid utlabore etd…"
type textarea "x"
type textarea "⚠️ LORE IPSUMDOLORSI ⚠️ ✪ Ametcons adi elitsedd eiusmodt ✪ Incidid utlabore etd…"
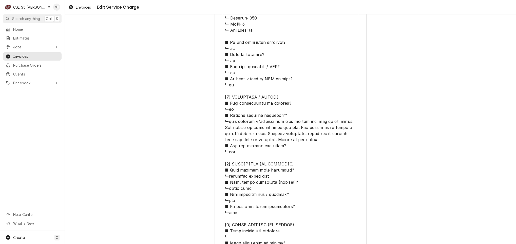
type textarea "x"
type textarea "⚠️ LORE IPSUMDOLORSI ⚠️ ✪ Ametcons adi elitsedd eiusmodt ✪ Incidid utlabore etd…"
type textarea "x"
type textarea "⚠️ LORE IPSUMDOLORSI ⚠️ ✪ Ametcons adi elitsedd eiusmodt ✪ Incidid utlabore etd…"
type textarea "x"
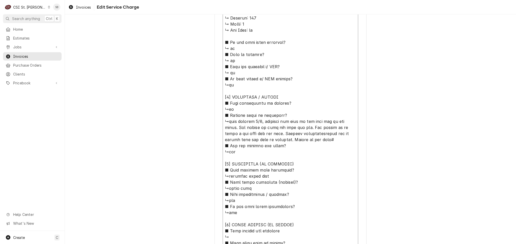
type textarea "⚠️ LORE IPSUMDOLORSI ⚠️ ✪ Ametcons adi elitsedd eiusmodt ✪ Incidid utlabore etd…"
type textarea "x"
type textarea "⚠️ LORE IPSUMDOLORSI ⚠️ ✪ Ametcons adi elitsedd eiusmodt ✪ Incidid utlabore etd…"
type textarea "x"
type textarea "⚠️ LORE IPSUMDOLORSI ⚠️ ✪ Ametcons adi elitsedd eiusmodt ✪ Incidid utlabore etd…"
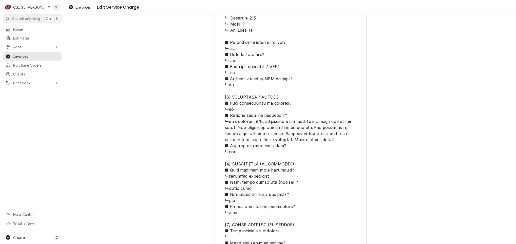
type textarea "x"
type textarea "⚠️ LORE IPSUMDOLORSI ⚠️ ✪ Ametcons adi elitsedd eiusmodt ✪ Incidid utlabore etd…"
type textarea "x"
type textarea "⚠️ 𝗙𝗢𝗥𝗠 𝗜𝗡𝗦𝗧𝗥𝗨𝗖𝗧𝗜𝗢𝗡𝗦 ⚠️ ✪ 𝗖𝗼𝗺𝗽𝗹𝗲𝘁𝗲 𝗮𝗹𝗹 𝗿𝗲𝗹𝗲𝘃𝗮𝗻𝘁 𝘀𝗲𝗰𝘁𝗶𝗼𝗻𝘀 ✪ 𝗣𝗿𝗼𝘃𝗶𝗱𝗲 𝗱𝗲𝘁𝗮𝗶𝗹𝗲𝗱 𝗮𝗻𝘀…"
type textarea "x"
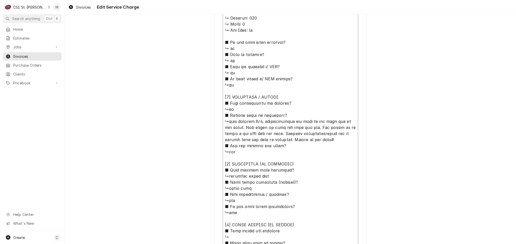
type textarea "⚠️ 𝗙𝗢𝗥𝗠 𝗜𝗡𝗦𝗧𝗥𝗨𝗖𝗧𝗜𝗢𝗡𝗦 ⚠️ ✪ 𝗖𝗼𝗺𝗽𝗹𝗲𝘁𝗲 𝗮𝗹𝗹 𝗿𝗲𝗹𝗲𝘃𝗮𝗻𝘁 𝘀𝗲𝗰𝘁𝗶𝗼𝗻𝘀 ✪ 𝗣𝗿𝗼𝘃𝗶𝗱𝗲 𝗱𝗲𝘁𝗮𝗶𝗹𝗲𝗱 𝗮𝗻𝘀…"
type textarea "x"
type textarea "⚠️ 𝗙𝗢𝗥𝗠 𝗜𝗡𝗦𝗧𝗥𝗨𝗖𝗧𝗜𝗢𝗡𝗦 ⚠️ ✪ 𝗖𝗼𝗺𝗽𝗹𝗲𝘁𝗲 𝗮𝗹𝗹 𝗿𝗲𝗹𝗲𝘃𝗮𝗻𝘁 𝘀𝗲𝗰𝘁𝗶𝗼𝗻𝘀 ✪ 𝗣𝗿𝗼𝘃𝗶𝗱𝗲 𝗱𝗲𝘁𝗮𝗶𝗹𝗲𝗱 𝗮𝗻𝘀…"
type textarea "x"
type textarea "⚠️ 𝗙𝗢𝗥𝗠 𝗜𝗡𝗦𝗧𝗥𝗨𝗖𝗧𝗜𝗢𝗡𝗦 ⚠️ ✪ 𝗖𝗼𝗺𝗽𝗹𝗲𝘁𝗲 𝗮𝗹𝗹 𝗿𝗲𝗹𝗲𝘃𝗮𝗻𝘁 𝘀𝗲𝗰𝘁𝗶𝗼𝗻𝘀 ✪ 𝗣𝗿𝗼𝘃𝗶𝗱𝗲 𝗱𝗲𝘁𝗮𝗶𝗹𝗲𝗱 𝗮𝗻𝘀…"
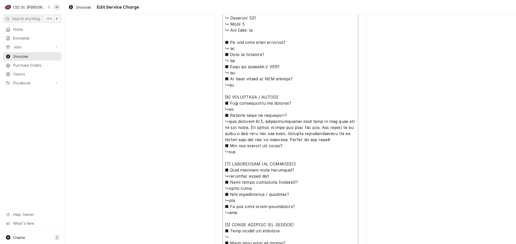
type textarea "x"
type textarea "⚠️ 𝗙𝗢𝗥𝗠 𝗜𝗡𝗦𝗧𝗥𝗨𝗖𝗧𝗜𝗢𝗡𝗦 ⚠️ ✪ 𝗖𝗼𝗺𝗽𝗹𝗲𝘁𝗲 𝗮𝗹𝗹 𝗿𝗲𝗹𝗲𝘃𝗮𝗻𝘁 𝘀𝗲𝗰𝘁𝗶𝗼𝗻𝘀 ✪ 𝗣𝗿𝗼𝘃𝗶𝗱𝗲 𝗱𝗲𝘁𝗮𝗶𝗹𝗲𝗱 𝗮𝗻𝘀…"
type textarea "x"
type textarea "⚠️ 𝗙𝗢𝗥𝗠 𝗜𝗡𝗦𝗧𝗥𝗨𝗖𝗧𝗜𝗢𝗡𝗦 ⚠️ ✪ 𝗖𝗼𝗺𝗽𝗹𝗲𝘁𝗲 𝗮𝗹𝗹 𝗿𝗲𝗹𝗲𝘃𝗮𝗻𝘁 𝘀𝗲𝗰𝘁𝗶𝗼𝗻𝘀 ✪ 𝗣𝗿𝗼𝘃𝗶𝗱𝗲 𝗱𝗲𝘁𝗮𝗶𝗹𝗲𝗱 𝗮𝗻𝘀…"
type textarea "x"
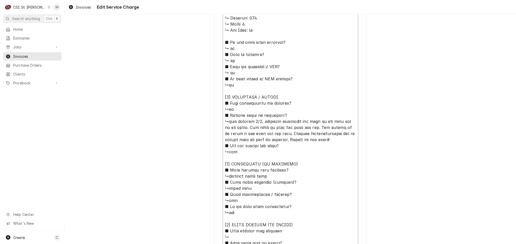
type textarea "⚠️ 𝗙𝗢𝗥𝗠 𝗜𝗡𝗦𝗧𝗥𝗨𝗖𝗧𝗜𝗢𝗡𝗦 ⚠️ ✪ 𝗖𝗼𝗺𝗽𝗹𝗲𝘁𝗲 𝗮𝗹𝗹 𝗿𝗲𝗹𝗲𝘃𝗮𝗻𝘁 𝘀𝗲𝗰𝘁𝗶𝗼𝗻𝘀 ✪ 𝗣𝗿𝗼𝘃𝗶𝗱𝗲 𝗱𝗲𝘁𝗮𝗶𝗹𝗲𝗱 𝗮𝗻𝘀…"
type textarea "x"
type textarea "⚠️ 𝗙𝗢𝗥𝗠 𝗜𝗡𝗦𝗧𝗥𝗨𝗖𝗧𝗜𝗢𝗡𝗦 ⚠️ ✪ 𝗖𝗼𝗺𝗽𝗹𝗲𝘁𝗲 𝗮𝗹𝗹 𝗿𝗲𝗹𝗲𝘃𝗮𝗻𝘁 𝘀𝗲𝗰𝘁𝗶𝗼𝗻𝘀 ✪ 𝗣𝗿𝗼𝘃𝗶𝗱𝗲 𝗱𝗲𝘁𝗮𝗶𝗹𝗲𝗱 𝗮𝗻𝘀…"
type textarea "x"
type textarea "⚠️ 𝗙𝗢𝗥𝗠 𝗜𝗡𝗦𝗧𝗥𝗨𝗖𝗧𝗜𝗢𝗡𝗦 ⚠️ ✪ 𝗖𝗼𝗺𝗽𝗹𝗲𝘁𝗲 𝗮𝗹𝗹 𝗿𝗲𝗹𝗲𝘃𝗮𝗻𝘁 𝘀𝗲𝗰𝘁𝗶𝗼𝗻𝘀 ✪ 𝗣𝗿𝗼𝘃𝗶𝗱𝗲 𝗱𝗲𝘁𝗮𝗶𝗹𝗲𝗱 𝗮𝗻𝘀…"
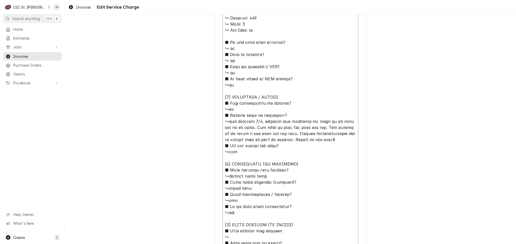
type textarea "x"
type textarea "⚠️ 𝗙𝗢𝗥𝗠 𝗜𝗡𝗦𝗧𝗥𝗨𝗖𝗧𝗜𝗢𝗡𝗦 ⚠️ ✪ 𝗖𝗼𝗺𝗽𝗹𝗲𝘁𝗲 𝗮𝗹𝗹 𝗿𝗲𝗹𝗲𝘃𝗮𝗻𝘁 𝘀𝗲𝗰𝘁𝗶𝗼𝗻𝘀 ✪ 𝗣𝗿𝗼𝘃𝗶𝗱𝗲 𝗱𝗲𝘁𝗮𝗶𝗹𝗲𝗱 𝗮𝗻𝘀…"
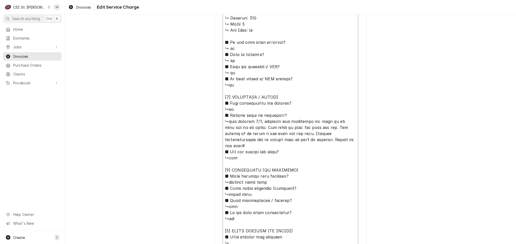
type textarea "x"
type textarea "⚠️ 𝗙𝗢𝗥𝗠 𝗜𝗡𝗦𝗧𝗥𝗨𝗖𝗧𝗜𝗢𝗡𝗦 ⚠️ ✪ 𝗖𝗼𝗺𝗽𝗹𝗲𝘁𝗲 𝗮𝗹𝗹 𝗿𝗲𝗹𝗲𝘃𝗮𝗻𝘁 𝘀𝗲𝗰𝘁𝗶𝗼𝗻𝘀 ✪ 𝗣𝗿𝗼𝘃𝗶𝗱𝗲 𝗱𝗲𝘁𝗮𝗶𝗹𝗲𝗱 𝗮𝗻𝘀…"
type textarea "x"
type textarea "⚠️ 𝗙𝗢𝗥𝗠 𝗜𝗡𝗦𝗧𝗥𝗨𝗖𝗧𝗜𝗢𝗡𝗦 ⚠️ ✪ 𝗖𝗼𝗺𝗽𝗹𝗲𝘁𝗲 𝗮𝗹𝗹 𝗿𝗲𝗹𝗲𝘃𝗮𝗻𝘁 𝘀𝗲𝗰𝘁𝗶𝗼𝗻𝘀 ✪ 𝗣𝗿𝗼𝘃𝗶𝗱𝗲 𝗱𝗲𝘁𝗮𝗶𝗹𝗲𝗱 𝗮𝗻𝘀…"
type textarea "x"
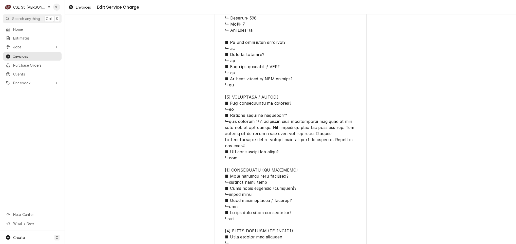
type textarea "⚠️ 𝗙𝗢𝗥𝗠 𝗜𝗡𝗦𝗧𝗥𝗨𝗖𝗧𝗜𝗢𝗡𝗦 ⚠️ ✪ 𝗖𝗼𝗺𝗽𝗹𝗲𝘁𝗲 𝗮𝗹𝗹 𝗿𝗲𝗹𝗲𝘃𝗮𝗻𝘁 𝘀𝗲𝗰𝘁𝗶𝗼𝗻𝘀 ✪ 𝗣𝗿𝗼𝘃𝗶𝗱𝗲 𝗱𝗲𝘁𝗮𝗶𝗹𝗲𝗱 𝗮𝗻𝘀…"
type textarea "x"
type textarea "⚠️ 𝗙𝗢𝗥𝗠 𝗜𝗡𝗦𝗧𝗥𝗨𝗖𝗧𝗜𝗢𝗡𝗦 ⚠️ ✪ 𝗖𝗼𝗺𝗽𝗹𝗲𝘁𝗲 𝗮𝗹𝗹 𝗿𝗲𝗹𝗲𝘃𝗮𝗻𝘁 𝘀𝗲𝗰𝘁𝗶𝗼𝗻𝘀 ✪ 𝗣𝗿𝗼𝘃𝗶𝗱𝗲 𝗱𝗲𝘁𝗮𝗶𝗹𝗲𝗱 𝗮𝗻𝘀…"
type textarea "x"
type textarea "⚠️ 𝗙𝗢𝗥𝗠 𝗜𝗡𝗦𝗧𝗥𝗨𝗖𝗧𝗜𝗢𝗡𝗦 ⚠️ ✪ 𝗖𝗼𝗺𝗽𝗹𝗲𝘁𝗲 𝗮𝗹𝗹 𝗿𝗲𝗹𝗲𝘃𝗮𝗻𝘁 𝘀𝗲𝗰𝘁𝗶𝗼𝗻𝘀 ✪ 𝗣𝗿𝗼𝘃𝗶𝗱𝗲 𝗱𝗲𝘁𝗮𝗶𝗹𝗲𝗱 𝗮𝗻𝘀…"
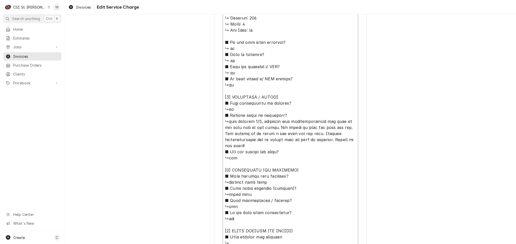
type textarea "x"
type textarea "⚠️ 𝗙𝗢𝗥𝗠 𝗜𝗡𝗦𝗧𝗥𝗨𝗖𝗧𝗜𝗢𝗡𝗦 ⚠️ ✪ 𝗖𝗼𝗺𝗽𝗹𝗲𝘁𝗲 𝗮𝗹𝗹 𝗿𝗲𝗹𝗲𝘃𝗮𝗻𝘁 𝘀𝗲𝗰𝘁𝗶𝗼𝗻𝘀 ✪ 𝗣𝗿𝗼𝘃𝗶𝗱𝗲 𝗱𝗲𝘁𝗮𝗶𝗹𝗲𝗱 𝗮𝗻𝘀…"
type textarea "x"
type textarea "⚠️ 𝗙𝗢𝗥𝗠 𝗜𝗡𝗦𝗧𝗥𝗨𝗖𝗧𝗜𝗢𝗡𝗦 ⚠️ ✪ 𝗖𝗼𝗺𝗽𝗹𝗲𝘁𝗲 𝗮𝗹𝗹 𝗿𝗲𝗹𝗲𝘃𝗮𝗻𝘁 𝘀𝗲𝗰𝘁𝗶𝗼𝗻𝘀 ✪ 𝗣𝗿𝗼𝘃𝗶𝗱𝗲 𝗱𝗲𝘁𝗮𝗶𝗹𝗲𝗱 𝗮𝗻𝘀…"
type textarea "x"
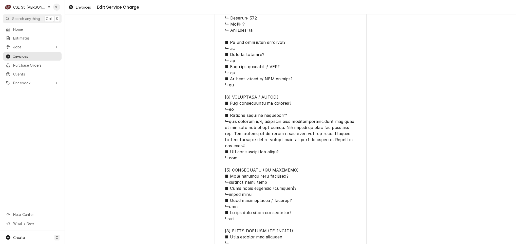
type textarea "⚠️ 𝗙𝗢𝗥𝗠 𝗜𝗡𝗦𝗧𝗥𝗨𝗖𝗧𝗜𝗢𝗡𝗦 ⚠️ ✪ 𝗖𝗼𝗺𝗽𝗹𝗲𝘁𝗲 𝗮𝗹𝗹 𝗿𝗲𝗹𝗲𝘃𝗮𝗻𝘁 𝘀𝗲𝗰𝘁𝗶𝗼𝗻𝘀 ✪ 𝗣𝗿𝗼𝘃𝗶𝗱𝗲 𝗱𝗲𝘁𝗮𝗶𝗹𝗲𝗱 𝗮𝗻𝘀…"
paste textarea "We went to plug up the panini machine and it shocked and now it will not turn on"
type textarea "x"
type textarea "⚠️ 𝗙𝗢𝗥𝗠 𝗜𝗡𝗦𝗧𝗥𝗨𝗖𝗧𝗜𝗢𝗡𝗦 ⚠️ ✪ 𝗖𝗼𝗺𝗽𝗹𝗲𝘁𝗲 𝗮𝗹𝗹 𝗿𝗲𝗹𝗲𝘃𝗮𝗻𝘁 𝘀𝗲𝗰𝘁𝗶𝗼𝗻𝘀 ✪ 𝗣𝗿𝗼𝘃𝗶𝗱𝗲 𝗱𝗲𝘁𝗮𝗶𝗹𝗲𝗱 𝗮𝗻𝘀…"
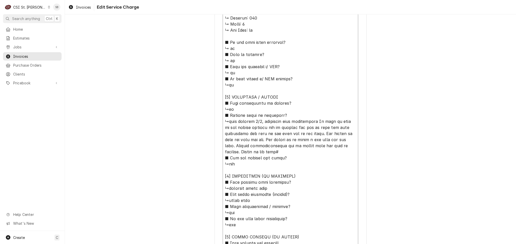
type textarea "x"
type textarea "⚠️ 𝗙𝗢𝗥𝗠 𝗜𝗡𝗦𝗧𝗥𝗨𝗖𝗧𝗜𝗢𝗡𝗦 ⚠️ ✪ 𝗖𝗼𝗺𝗽𝗹𝗲𝘁𝗲 𝗮𝗹𝗹 𝗿𝗲𝗹𝗲𝘃𝗮𝗻𝘁 𝘀𝗲𝗰𝘁𝗶𝗼𝗻𝘀 ✪ 𝗣𝗿𝗼𝘃𝗶𝗱𝗲 𝗱𝗲𝘁𝗮𝗶𝗹𝗲𝗱 𝗮𝗻𝘀…"
type textarea "x"
type textarea "⚠️ 𝗙𝗢𝗥𝗠 𝗜𝗡𝗦𝗧𝗥𝗨𝗖𝗧𝗜𝗢𝗡𝗦 ⚠️ ✪ 𝗖𝗼𝗺𝗽𝗹𝗲𝘁𝗲 𝗮𝗹𝗹 𝗿𝗲𝗹𝗲𝘃𝗮𝗻𝘁 𝘀𝗲𝗰𝘁𝗶𝗼𝗻𝘀 ✪ 𝗣𝗿𝗼𝘃𝗶𝗱𝗲 𝗱𝗲𝘁𝗮𝗶𝗹𝗲𝗱 𝗮𝗻𝘀…"
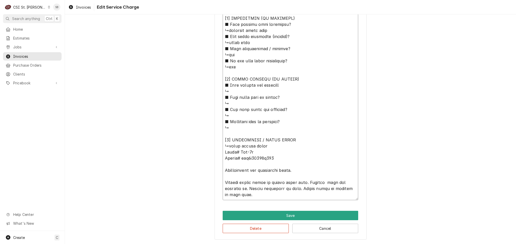
type textarea "x"
type textarea "⚠️ 𝗙𝗢𝗥𝗠 𝗜𝗡𝗦𝗧𝗥𝗨𝗖𝗧𝗜𝗢𝗡𝗦 ⚠️ ✪ 𝗖𝗼𝗺𝗽𝗹𝗲𝘁𝗲 𝗮𝗹𝗹 𝗿𝗲𝗹𝗲𝘃𝗮𝗻𝘁 𝘀𝗲𝗰𝘁𝗶𝗼𝗻𝘀 ✪ 𝗣𝗿𝗼𝘃𝗶𝗱𝗲 𝗱𝗲𝘁𝗮𝗶𝗹𝗲𝗱 𝗮𝗻𝘀…"
type textarea "x"
type textarea "⚠️ 𝗙𝗢𝗥𝗠 𝗜𝗡𝗦𝗧𝗥𝗨𝗖𝗧𝗜𝗢𝗡𝗦 ⚠️ ✪ 𝗖𝗼𝗺𝗽𝗹𝗲𝘁𝗲 𝗮𝗹𝗹 𝗿𝗲𝗹𝗲𝘃𝗮𝗻𝘁 𝘀𝗲𝗰𝘁𝗶𝗼𝗻𝘀 ✪ 𝗣𝗿𝗼𝘃𝗶𝗱𝗲 𝗱𝗲𝘁𝗮𝗶𝗹𝗲𝗱 𝗮𝗻𝘀…"
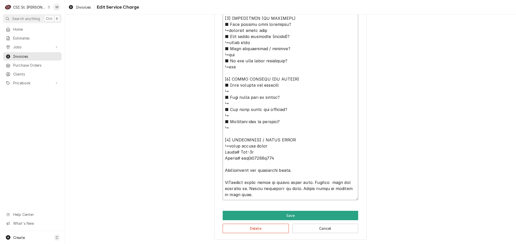
type textarea "x"
type textarea "⚠️ 𝗙𝗢𝗥𝗠 𝗜𝗡𝗦𝗧𝗥𝗨𝗖𝗧𝗜𝗢𝗡𝗦 ⚠️ ✪ 𝗖𝗼𝗺𝗽𝗹𝗲𝘁𝗲 𝗮𝗹𝗹 𝗿𝗲𝗹𝗲𝘃𝗮𝗻𝘁 𝘀𝗲𝗰𝘁𝗶𝗼𝗻𝘀 ✪ 𝗣𝗿𝗼𝘃𝗶𝗱𝗲 𝗱𝗲𝘁𝗮𝗶𝗹𝗲𝗱 𝗮𝗻𝘀…"
type textarea "x"
type textarea "⚠️ 𝗙𝗢𝗥𝗠 𝗜𝗡𝗦𝗧𝗥𝗨𝗖𝗧𝗜𝗢𝗡𝗦 ⚠️ ✪ 𝗖𝗼𝗺𝗽𝗹𝗲𝘁𝗲 𝗮𝗹𝗹 𝗿𝗲𝗹𝗲𝘃𝗮𝗻𝘁 𝘀𝗲𝗰𝘁𝗶𝗼𝗻𝘀 ✪ 𝗣𝗿𝗼𝘃𝗶𝗱𝗲 𝗱𝗲𝘁𝗮𝗶𝗹𝗲𝗱 𝗮𝗻𝘀…"
type textarea "x"
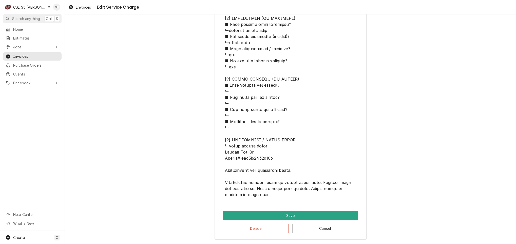
type textarea "⚠️ 𝗙𝗢𝗥𝗠 𝗜𝗡𝗦𝗧𝗥𝗨𝗖𝗧𝗜𝗢𝗡𝗦 ⚠️ ✪ 𝗖𝗼𝗺𝗽𝗹𝗲𝘁𝗲 𝗮𝗹𝗹 𝗿𝗲𝗹𝗲𝘃𝗮𝗻𝘁 𝘀𝗲𝗰𝘁𝗶𝗼𝗻𝘀 ✪ 𝗣𝗿𝗼𝘃𝗶𝗱𝗲 𝗱𝗲𝘁𝗮𝗶𝗹𝗲𝗱 𝗮𝗻𝘀…"
type textarea "x"
type textarea "⚠️ 𝗙𝗢𝗥𝗠 𝗜𝗡𝗦𝗧𝗥𝗨𝗖𝗧𝗜𝗢𝗡𝗦 ⚠️ ✪ 𝗖𝗼𝗺𝗽𝗹𝗲𝘁𝗲 𝗮𝗹𝗹 𝗿𝗲𝗹𝗲𝘃𝗮𝗻𝘁 𝘀𝗲𝗰𝘁𝗶𝗼𝗻𝘀 ✪ 𝗣𝗿𝗼𝘃𝗶𝗱𝗲 𝗱𝗲𝘁𝗮𝗶𝗹𝗲𝗱 𝗮𝗻𝘀…"
type textarea "x"
type textarea "⚠️ 𝗙𝗢𝗥𝗠 𝗜𝗡𝗦𝗧𝗥𝗨𝗖𝗧𝗜𝗢𝗡𝗦 ⚠️ ✪ 𝗖𝗼𝗺𝗽𝗹𝗲𝘁𝗲 𝗮𝗹𝗹 𝗿𝗲𝗹𝗲𝘃𝗮𝗻𝘁 𝘀𝗲𝗰𝘁𝗶𝗼𝗻𝘀 ✪ 𝗣𝗿𝗼𝘃𝗶𝗱𝗲 𝗱𝗲𝘁𝗮𝗶𝗹𝗲𝗱 𝗮𝗻𝘀…"
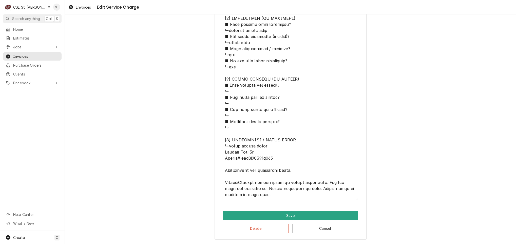
type textarea "x"
type textarea "⚠️ 𝗙𝗢𝗥𝗠 𝗜𝗡𝗦𝗧𝗥𝗨𝗖𝗧𝗜𝗢𝗡𝗦 ⚠️ ✪ 𝗖𝗼𝗺𝗽𝗹𝗲𝘁𝗲 𝗮𝗹𝗹 𝗿𝗲𝗹𝗲𝘃𝗮𝗻𝘁 𝘀𝗲𝗰𝘁𝗶𝗼𝗻𝘀 ✪ 𝗣𝗿𝗼𝘃𝗶𝗱𝗲 𝗱𝗲𝘁𝗮𝗶𝗹𝗲𝗱 𝗮𝗻𝘀…"
type textarea "x"
type textarea "⚠️ 𝗙𝗢𝗥𝗠 𝗜𝗡𝗦𝗧𝗥𝗨𝗖𝗧𝗜𝗢𝗡𝗦 ⚠️ ✪ 𝗖𝗼𝗺𝗽𝗹𝗲𝘁𝗲 𝗮𝗹𝗹 𝗿𝗲𝗹𝗲𝘃𝗮𝗻𝘁 𝘀𝗲𝗰𝘁𝗶𝗼𝗻𝘀 ✪ 𝗣𝗿𝗼𝘃𝗶𝗱𝗲 𝗱𝗲𝘁𝗮𝗶𝗹𝗲𝗱 𝗮𝗻𝘀…"
type textarea "x"
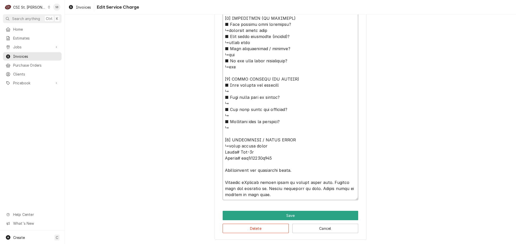
type textarea "⚠️ 𝗙𝗢𝗥𝗠 𝗜𝗡𝗦𝗧𝗥𝗨𝗖𝗧𝗜𝗢𝗡𝗦 ⚠️ ✪ 𝗖𝗼𝗺𝗽𝗹𝗲𝘁𝗲 𝗮𝗹𝗹 𝗿𝗲𝗹𝗲𝘃𝗮𝗻𝘁 𝘀𝗲𝗰𝘁𝗶𝗼𝗻𝘀 ✪ 𝗣𝗿𝗼𝘃𝗶𝗱𝗲 𝗱𝗲𝘁𝗮𝗶𝗹𝗲𝗱 𝗮𝗻𝘀…"
type textarea "x"
type textarea "⚠️ 𝗙𝗢𝗥𝗠 𝗜𝗡𝗦𝗧𝗥𝗨𝗖𝗧𝗜𝗢𝗡𝗦 ⚠️ ✪ 𝗖𝗼𝗺𝗽𝗹𝗲𝘁𝗲 𝗮𝗹𝗹 𝗿𝗲𝗹𝗲𝘃𝗮𝗻𝘁 𝘀𝗲𝗰𝘁𝗶𝗼𝗻𝘀 ✪ 𝗣𝗿𝗼𝘃𝗶𝗱𝗲 𝗱𝗲𝘁𝗮𝗶𝗹𝗲𝗱 𝗮𝗻𝘀…"
type textarea "x"
type textarea "⚠️ 𝗙𝗢𝗥𝗠 𝗜𝗡𝗦𝗧𝗥𝗨𝗖𝗧𝗜𝗢𝗡𝗦 ⚠️ ✪ 𝗖𝗼𝗺𝗽𝗹𝗲𝘁𝗲 𝗮𝗹𝗹 𝗿𝗲𝗹𝗲𝘃𝗮𝗻𝘁 𝘀𝗲𝗰𝘁𝗶𝗼𝗻𝘀 ✪ 𝗣𝗿𝗼𝘃𝗶𝗱𝗲 𝗱𝗲𝘁𝗮𝗶𝗹𝗲𝗱 𝗮𝗻𝘀…"
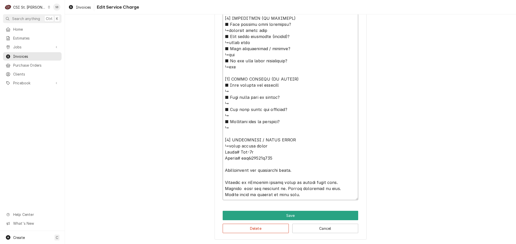
type textarea "x"
type textarea "⚠️ 𝗙𝗢𝗥𝗠 𝗜𝗡𝗦𝗧𝗥𝗨𝗖𝗧𝗜𝗢𝗡𝗦 ⚠️ ✪ 𝗖𝗼𝗺𝗽𝗹𝗲𝘁𝗲 𝗮𝗹𝗹 𝗿𝗲𝗹𝗲𝘃𝗮𝗻𝘁 𝘀𝗲𝗰𝘁𝗶𝗼𝗻𝘀 ✪ 𝗣𝗿𝗼𝘃𝗶𝗱𝗲 𝗱𝗲𝘁𝗮𝗶𝗹𝗲𝗱 𝗮𝗻𝘀…"
type textarea "x"
type textarea "⚠️ 𝗙𝗢𝗥𝗠 𝗜𝗡𝗦𝗧𝗥𝗨𝗖𝗧𝗜𝗢𝗡𝗦 ⚠️ ✪ 𝗖𝗼𝗺𝗽𝗹𝗲𝘁𝗲 𝗮𝗹𝗹 𝗿𝗲𝗹𝗲𝘃𝗮𝗻𝘁 𝘀𝗲𝗰𝘁𝗶𝗼𝗻𝘀 ✪ 𝗣𝗿𝗼𝘃𝗶𝗱𝗲 𝗱𝗲𝘁𝗮𝗶𝗹𝗲𝗱 𝗮𝗻𝘀…"
type textarea "x"
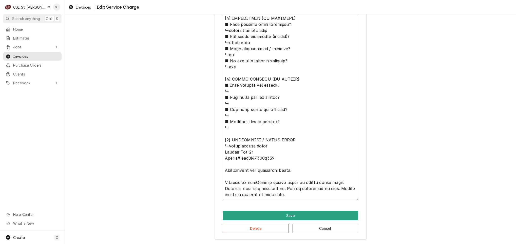
type textarea "⚠️ 𝗙𝗢𝗥𝗠 𝗜𝗡𝗦𝗧𝗥𝗨𝗖𝗧𝗜𝗢𝗡𝗦 ⚠️ ✪ 𝗖𝗼𝗺𝗽𝗹𝗲𝘁𝗲 𝗮𝗹𝗹 𝗿𝗲𝗹𝗲𝘃𝗮𝗻𝘁 𝘀𝗲𝗰𝘁𝗶𝗼𝗻𝘀 ✪ 𝗣𝗿𝗼𝘃𝗶𝗱𝗲 𝗱𝗲𝘁𝗮𝗶𝗹𝗲𝗱 𝗮𝗻𝘀…"
type textarea "x"
type textarea "⚠️ 𝗙𝗢𝗥𝗠 𝗜𝗡𝗦𝗧𝗥𝗨𝗖𝗧𝗜𝗢𝗡𝗦 ⚠️ ✪ 𝗖𝗼𝗺𝗽𝗹𝗲𝘁𝗲 𝗮𝗹𝗹 𝗿𝗲𝗹𝗲𝘃𝗮𝗻𝘁 𝘀𝗲𝗰𝘁𝗶𝗼𝗻𝘀 ✪ 𝗣𝗿𝗼𝘃𝗶𝗱𝗲 𝗱𝗲𝘁𝗮𝗶𝗹𝗲𝗱 𝗮𝗻𝘀…"
type textarea "x"
type textarea "⚠️ 𝗙𝗢𝗥𝗠 𝗜𝗡𝗦𝗧𝗥𝗨𝗖𝗧𝗜𝗢𝗡𝗦 ⚠️ ✪ 𝗖𝗼𝗺𝗽𝗹𝗲𝘁𝗲 𝗮𝗹𝗹 𝗿𝗲𝗹𝗲𝘃𝗮𝗻𝘁 𝘀𝗲𝗰𝘁𝗶𝗼𝗻𝘀 ✪ 𝗣𝗿𝗼𝘃𝗶𝗱𝗲 𝗱𝗲𝘁𝗮𝗶𝗹𝗲𝗱 𝗮𝗻𝘀…"
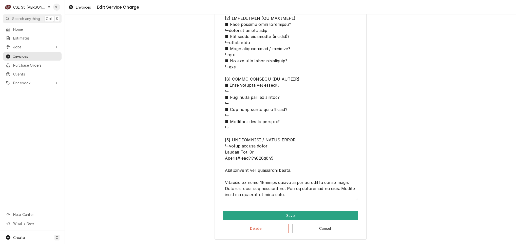
type textarea "x"
type textarea "⚠️ 𝗙𝗢𝗥𝗠 𝗜𝗡𝗦𝗧𝗥𝗨𝗖𝗧𝗜𝗢𝗡𝗦 ⚠️ ✪ 𝗖𝗼𝗺𝗽𝗹𝗲𝘁𝗲 𝗮𝗹𝗹 𝗿𝗲𝗹𝗲𝘃𝗮𝗻𝘁 𝘀𝗲𝗰𝘁𝗶𝗼𝗻𝘀 ✪ 𝗣𝗿𝗼𝘃𝗶𝗱𝗲 𝗱𝗲𝘁𝗮𝗶𝗹𝗲𝗱 𝗮𝗻𝘀…"
type textarea "x"
type textarea "⚠️ 𝗙𝗢𝗥𝗠 𝗜𝗡𝗦𝗧𝗥𝗨𝗖𝗧𝗜𝗢𝗡𝗦 ⚠️ ✪ 𝗖𝗼𝗺𝗽𝗹𝗲𝘁𝗲 𝗮𝗹𝗹 𝗿𝗲𝗹𝗲𝘃𝗮𝗻𝘁 𝘀𝗲𝗰𝘁𝗶𝗼𝗻𝘀 ✪ 𝗣𝗿𝗼𝘃𝗶𝗱𝗲 𝗱𝗲𝘁𝗮𝗶𝗹𝗲𝗱 𝗮𝗻𝘀…"
type textarea "x"
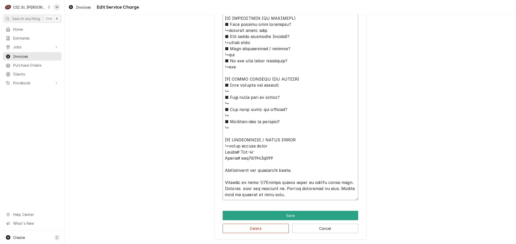
type textarea "⚠️ 𝗙𝗢𝗥𝗠 𝗜𝗡𝗦𝗧𝗥𝗨𝗖𝗧𝗜𝗢𝗡𝗦 ⚠️ ✪ 𝗖𝗼𝗺𝗽𝗹𝗲𝘁𝗲 𝗮𝗹𝗹 𝗿𝗲𝗹𝗲𝘃𝗮𝗻𝘁 𝘀𝗲𝗰𝘁𝗶𝗼𝗻𝘀 ✪ 𝗣𝗿𝗼𝘃𝗶𝗱𝗲 𝗱𝗲𝘁𝗮𝗶𝗹𝗲𝗱 𝗮𝗻𝘀…"
type textarea "x"
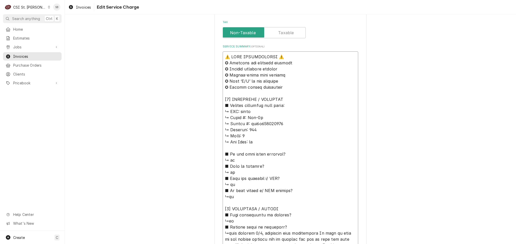
scroll to position [157, 0]
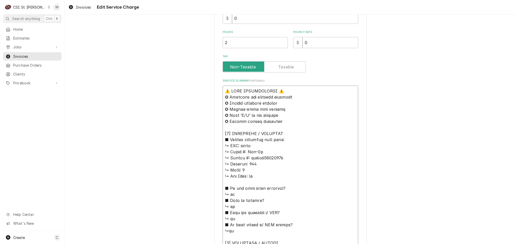
drag, startPoint x: 292, startPoint y: 197, endPoint x: 140, endPoint y: 76, distance: 193.4
click at [140, 76] on div "Use the fields below to edit this service charge Short Description Job | Servic…" at bounding box center [290, 204] width 451 height 685
type textarea "⚠️ 𝗙𝗢𝗥𝗠 𝗜𝗡𝗦𝗧𝗥𝗨𝗖𝗧𝗜𝗢𝗡𝗦 ⚠️ ✪ 𝗖𝗼𝗺𝗽𝗹𝗲𝘁𝗲 𝗮𝗹𝗹 𝗿𝗲𝗹𝗲𝘃𝗮𝗻𝘁 𝘀𝗲𝗰𝘁𝗶𝗼𝗻𝘀 ✪ 𝗣𝗿𝗼𝘃𝗶𝗱𝗲 𝗱𝗲𝘁𝗮𝗶𝗹𝗲𝗱 𝗮𝗻𝘀…"
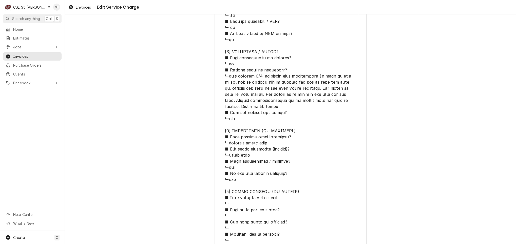
scroll to position [461, 0]
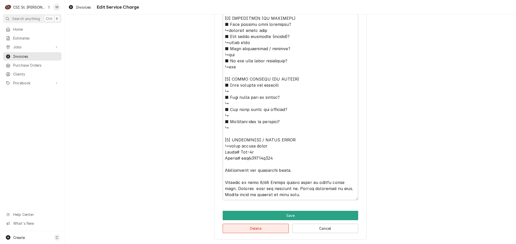
click at [249, 230] on button "Delete" at bounding box center [255, 227] width 66 height 9
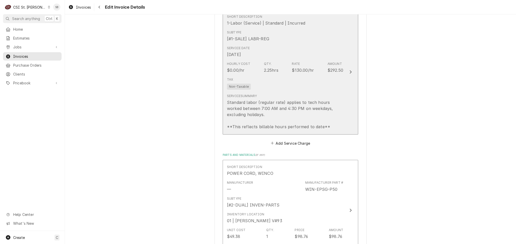
click at [252, 118] on div "Standard labor (regular rate) applies to tech hours worked between 7:00 AM and …" at bounding box center [285, 114] width 116 height 30
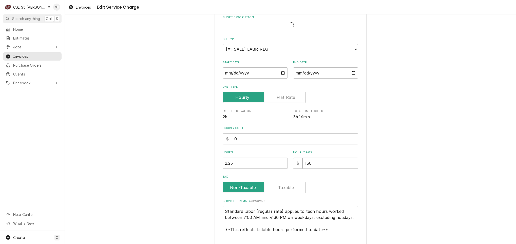
type textarea "x"
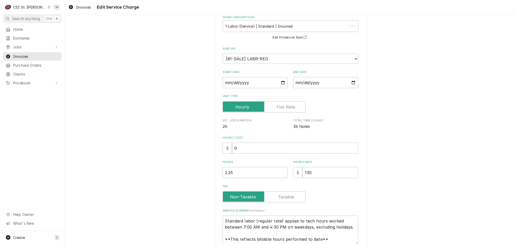
scroll to position [0, 0]
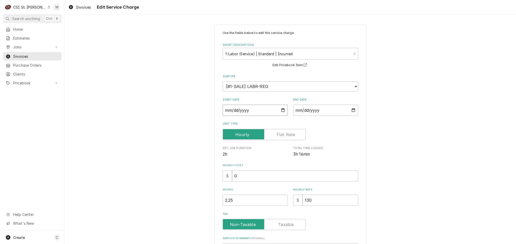
click at [222, 109] on input "2025-08-21" at bounding box center [254, 110] width 65 height 11
type textarea "x"
type input "2025-07-21"
type textarea "x"
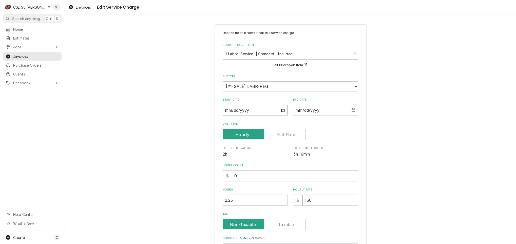
type input "2025-07-07"
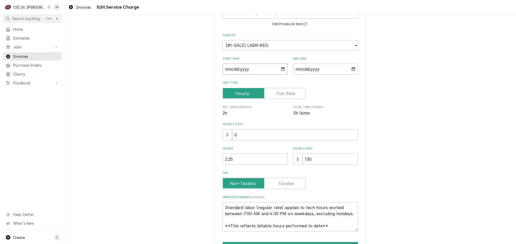
scroll to position [72, 0]
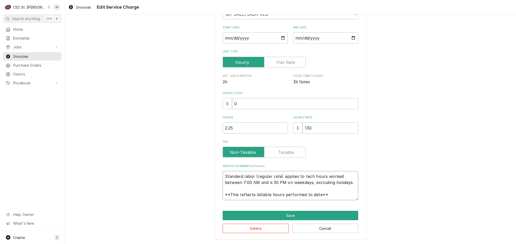
drag, startPoint x: 221, startPoint y: 175, endPoint x: 424, endPoint y: 235, distance: 212.1
click at [424, 235] on div "Use the fields below to edit this service charge Short Description 1-Labor (Ser…" at bounding box center [290, 96] width 451 height 296
paste textarea "A Winco panini grill, model EPG-1C, serial #epg1c010001798, was found non-opera…"
type textarea "x"
type textarea "A Winco panini grill, model EPG-1C, serial #epg1c010001798, was found non-opera…"
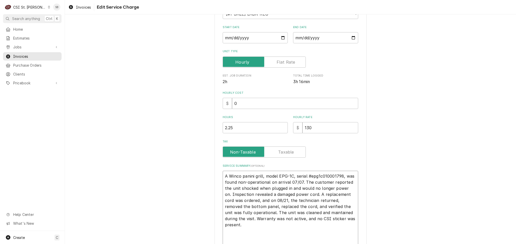
scroll to position [89, 0]
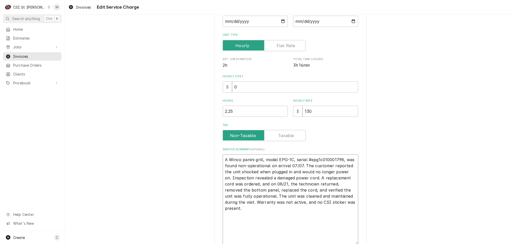
type textarea "x"
type textarea "A Winco panini grill, model EPG-1C, serial #epg1c010001798, was found non-opera…"
type textarea "x"
type textarea "A Winco panini grill, model EPG-1C, serial #epg1c010001798, was found non-opera…"
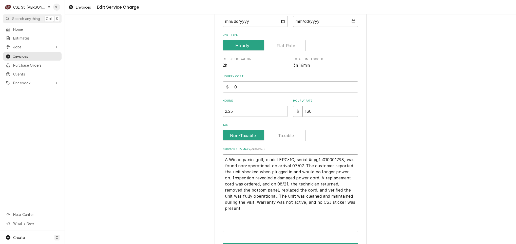
type textarea "x"
type textarea "A Winco panini grill, model EPG-1C, serial #epg1c010001798, was found non-opera…"
type textarea "x"
type textarea "A Winco panini grill, model EPG-1C, serial #epg1c010001798, was found non-opera…"
type textarea "x"
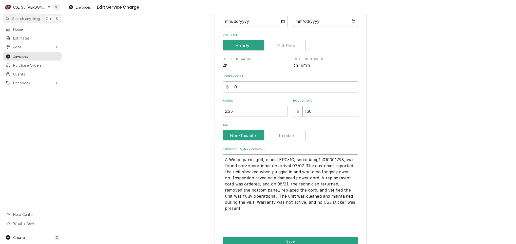
type textarea "A Winco panini grill, model EPG-1C, serial #epg1c010001798, was found non-opera…"
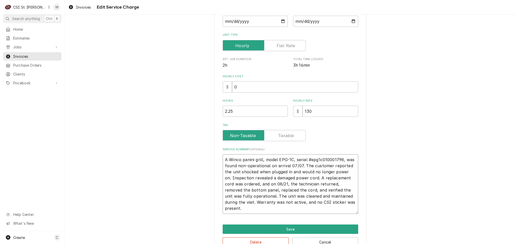
type textarea "x"
type textarea "A Winco panini grill, model EPG-1C, serial #epg1c010001798, was found non-opera…"
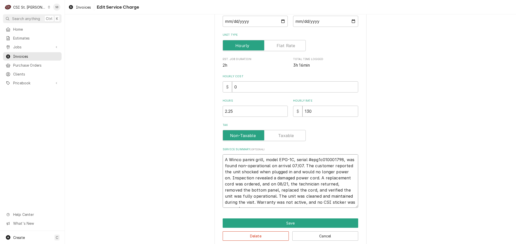
click at [222, 158] on textarea "A Winco panini grill, model EPG-1C, serial #epg1c010001798, was found non-opera…" at bounding box center [289, 180] width 135 height 53
type textarea "x"
type textarea "A Winco panini grill, model EPG-1C, serial #epg1c010001798, was found non-opera…"
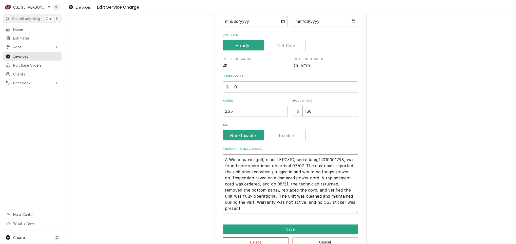
type textarea "x"
type textarea "A Winco panini grill, model EPG-1C, serial #epg1c010001798, was found non-opera…"
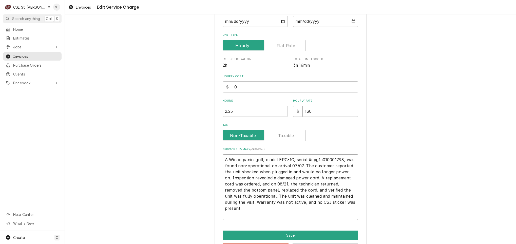
type textarea "x"
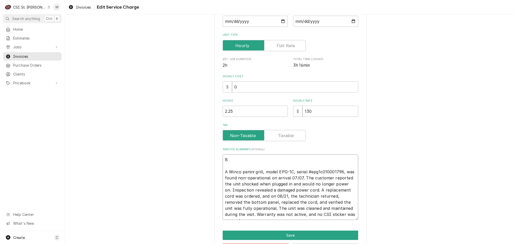
type textarea "BR A Winco panini grill, model EPG-1C, serial #epg1c010001798, was found non-op…"
type textarea "x"
type textarea "BRa A Winco panini grill, model EPG-1C, serial #epg1c010001798, was found non-o…"
type textarea "x"
type textarea "BRan A Winco panini grill, model EPG-1C, serial #epg1c010001798, was found non-…"
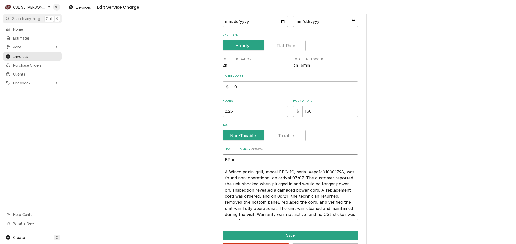
type textarea "x"
type textarea "BRand A Winco panini grill, model EPG-1C, serial #epg1c010001798, was found non…"
type textarea "x"
type textarea "BRan A Winco panini grill, model EPG-1C, serial #epg1c010001798, was found non-…"
type textarea "x"
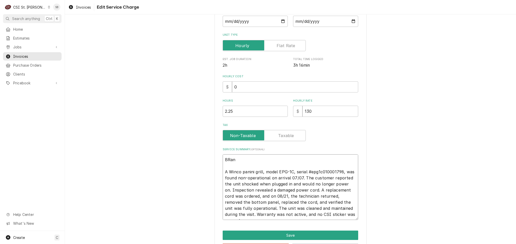
type textarea "BRa A Winco panini grill, model EPG-1C, serial #epg1c010001798, was found non-o…"
type textarea "x"
type textarea "BR A Winco panini grill, model EPG-1C, serial #epg1c010001798, was found non-op…"
type textarea "x"
type textarea "B A Winco panini grill, model EPG-1C, serial #epg1c010001798, was found non-ope…"
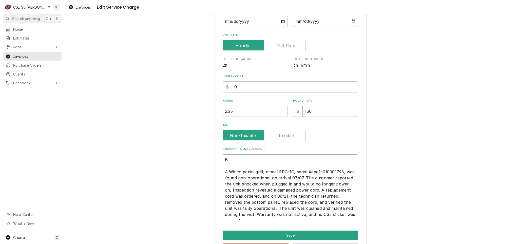
type textarea "x"
type textarea "Br A Winco panini grill, model EPG-1C, serial #epg1c010001798, was found non-op…"
type textarea "x"
type textarea "Bra A Winco panini grill, model EPG-1C, serial #epg1c010001798, was found non-o…"
type textarea "x"
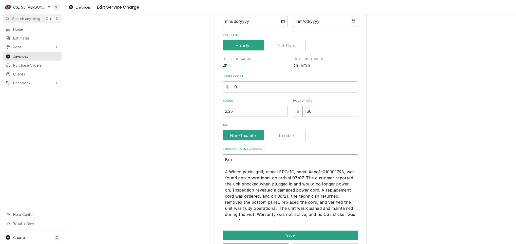
type textarea "Bran A Winco panini grill, model EPG-1C, serial #epg1c010001798, was found non-…"
type textarea "x"
type textarea "Brand A Winco panini grill, model EPG-1C, serial #epg1c010001798, was found non…"
type textarea "x"
type textarea "Brand: A Winco panini grill, model EPG-1C, serial #epg1c010001798, was found no…"
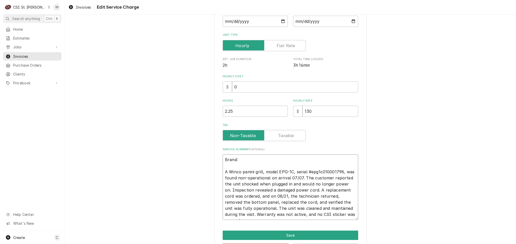
type textarea "x"
type textarea "Brand: A Winco panini grill, model EPG-1C, serial #epg1c010001798, was found no…"
drag, startPoint x: 222, startPoint y: 172, endPoint x: 383, endPoint y: 233, distance: 172.1
click at [383, 233] on div "Use the fields below to edit this service charge Short Description 1-Labor (Ser…" at bounding box center [290, 97] width 451 height 333
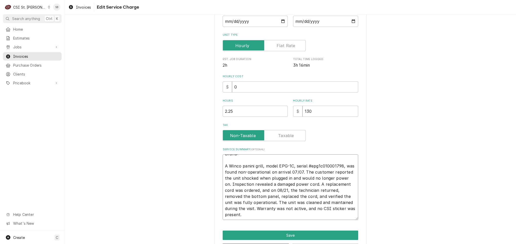
paste textarea "Technician was dispatched on 07/07 in response to a report that the Winco panin…"
type textarea "x"
type textarea "Brand: Technician was dispatched on 07/07 in response to a report that the Winc…"
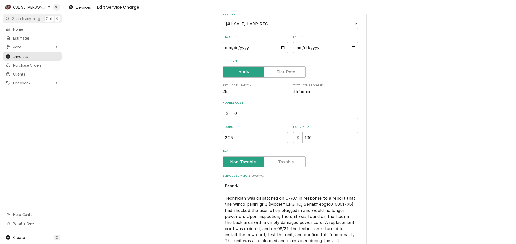
scroll to position [51, 0]
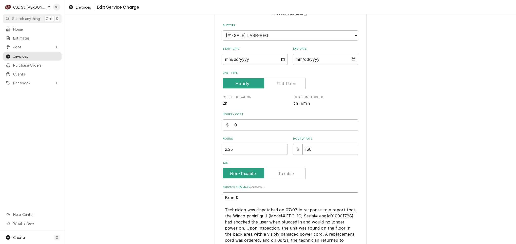
click at [266, 200] on textarea "Brand: Technician was dispatched on 07/07 in response to a report that the Winc…" at bounding box center [289, 225] width 135 height 66
type textarea "x"
type textarea "Brand: W Technician was dispatched on 07/07 in response to a report that the Wi…"
type textarea "x"
type textarea "Brand: Wi Technician was dispatched on 07/07 in response to a report that the W…"
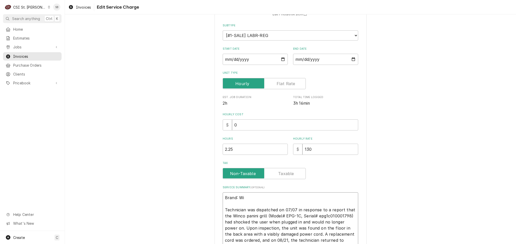
type textarea "x"
type textarea "Brand: Win Technician was dispatched on 07/07 in response to a report that the …"
type textarea "x"
type textarea "Brand: Winc Technician was dispatched on 07/07 in response to a report that the…"
type textarea "x"
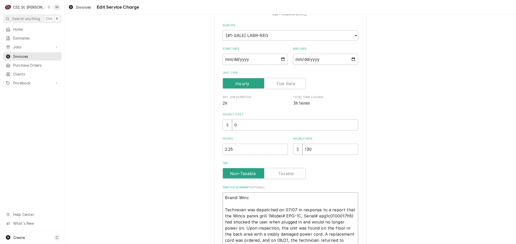
type textarea "Brand: Winco Technician was dispatched on 07/07 in response to a report that th…"
type textarea "x"
type textarea "Brand: Winco / Technician was dispatched on 07/07 in response to a report that …"
type textarea "x"
type textarea "Brand: Winco / Technician was dispatched on 07/07 in response to a report that …"
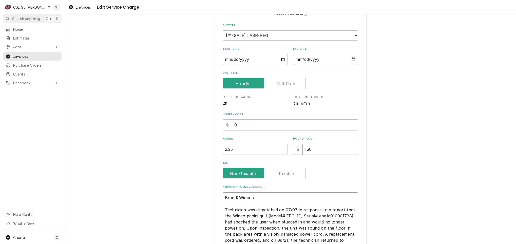
type textarea "x"
type textarea "Brand: Winco / M Technician was dispatched on 07/07 in response to a report tha…"
type textarea "x"
type textarea "Brand: Winco / Mo Technician was dispatched on 07/07 in response to a report th…"
type textarea "x"
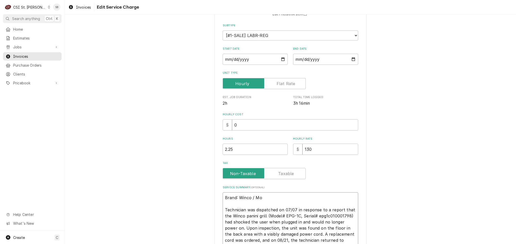
type textarea "Brand: Winco / Mod Technician was dispatched on 07/07 in response to a report t…"
type textarea "x"
type textarea "Brand: Winco / Mode Technician was dispatched on 07/07 in response to a report …"
type textarea "x"
type textarea "Brand: Winco / Model Technician was dispatched on 07/07 in response to a report…"
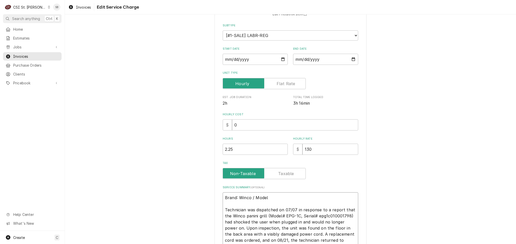
type textarea "x"
type textarea "Brand: Winco / Model: Technician was dispatched on 07/07 in response to a repor…"
type textarea "x"
type textarea "Brand: Winco / Model: Technician was dispatched on 07/07 in response to a repor…"
type textarea "x"
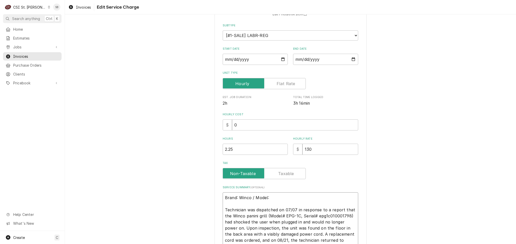
type textarea "Brand: Winco / Model: E Technician was dispatched on 07/07 in response to a rep…"
type textarea "x"
type textarea "Brand: Winco / Model: EP Technician was dispatched on 07/07 in response to a re…"
type textarea "x"
type textarea "Brand: Winco / Model: EPG Technician was dispatched on 07/07 in response to a r…"
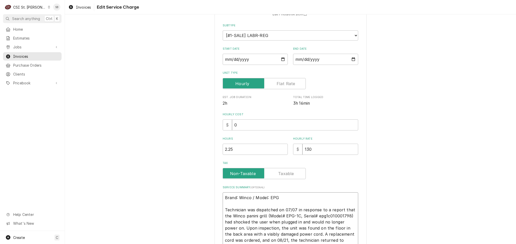
type textarea "x"
type textarea "Brand: Winco / Model: EPG- Technician was dispatched on 07/07 in response to a …"
type textarea "x"
type textarea "Brand: Winco / Model: EPG-1 Technician was dispatched on 07/07 in response to a…"
type textarea "x"
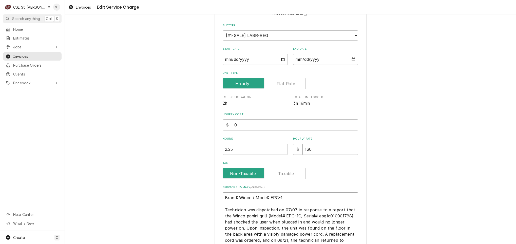
type textarea "Brand: Winco / Model: EPG-1C Technician was dispatched on 07/07 in response to …"
type textarea "x"
type textarea "Brand: Winco / Model: EPG-1C Technician was dispatched on 07/07 in response to …"
type textarea "x"
type textarea "Brand: Winco / Model: EPG-1C / Technician was dispatched on 07/07 in response t…"
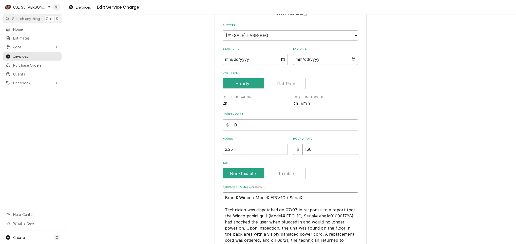
drag, startPoint x: 233, startPoint y: 221, endPoint x: 254, endPoint y: 223, distance: 20.9
click at [254, 223] on textarea "Brand: Winco / Model: EPG-1C / Serial: Technician was dispatched on 07/07 in re…" at bounding box center [289, 225] width 135 height 66
click at [317, 195] on textarea "Brand: Winco / Model: EPG-1C / Serial: Technician was dispatched on 07/07 in re…" at bounding box center [289, 225] width 135 height 66
paste textarea "010001798"
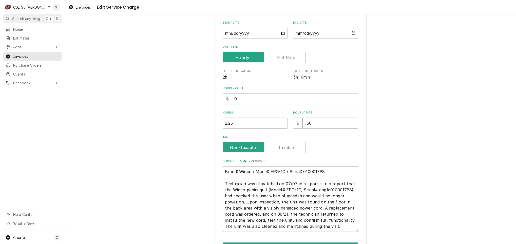
scroll to position [89, 0]
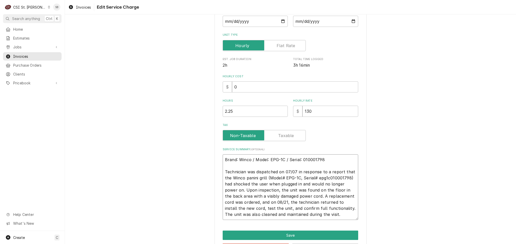
drag, startPoint x: 274, startPoint y: 170, endPoint x: 257, endPoint y: 178, distance: 18.3
click at [255, 178] on textarea "Brand: Winco / Model: EPG-1C / Serial: 010001798 Technician was dispatched on 0…" at bounding box center [289, 187] width 135 height 66
click at [244, 215] on textarea "Brand: Winco / Model: EPG-1C / Serial: 010001798 Technician was dispatched on 0…" at bounding box center [289, 187] width 135 height 66
drag, startPoint x: 250, startPoint y: 206, endPoint x: 290, endPoint y: 226, distance: 45.2
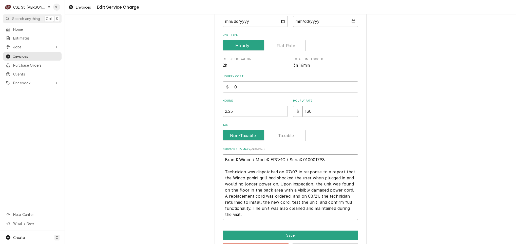
click at [288, 226] on div "Use the fields below to edit this service charge Short Description 1-Labor (Ser…" at bounding box center [290, 97] width 152 height 324
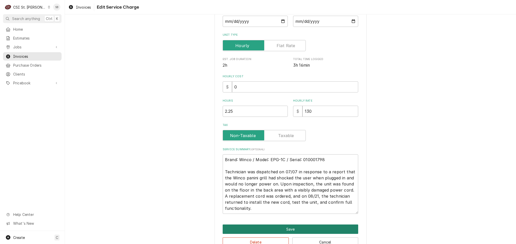
click at [286, 230] on button "Save" at bounding box center [289, 228] width 135 height 9
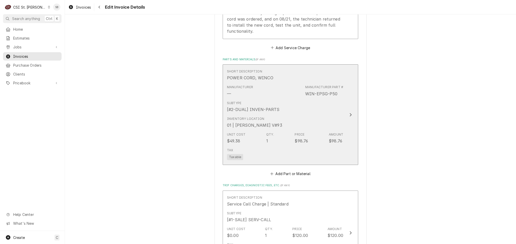
scroll to position [794, 0]
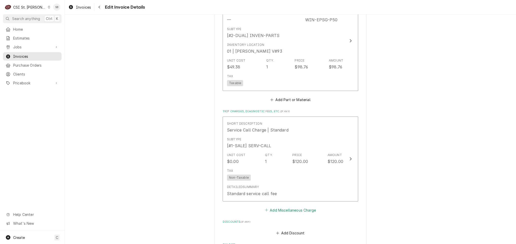
click at [283, 209] on button "Add Miscellaneous Charge" at bounding box center [290, 209] width 53 height 7
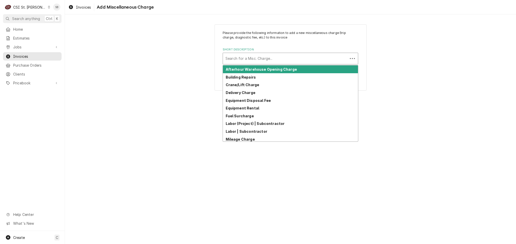
click at [283, 57] on div "Short Description" at bounding box center [285, 58] width 120 height 9
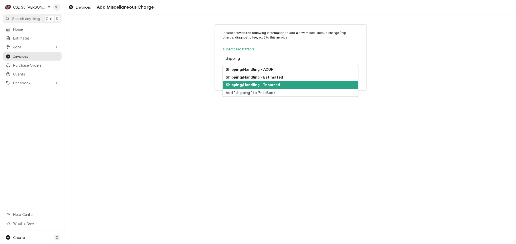
click at [269, 88] on div "Shipping/Handling - Incurred" at bounding box center [290, 85] width 135 height 8
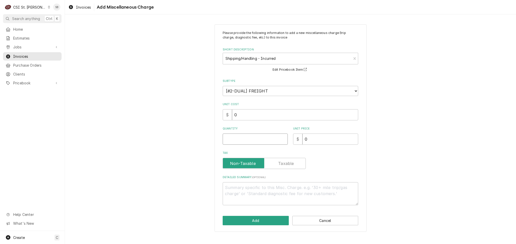
click at [243, 144] on input "Quantity" at bounding box center [254, 138] width 65 height 11
paste textarea "2106623072"
click at [279, 223] on button "Add" at bounding box center [255, 220] width 66 height 9
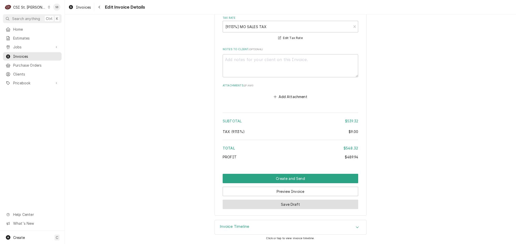
click at [302, 204] on button "Save Draft" at bounding box center [289, 203] width 135 height 9
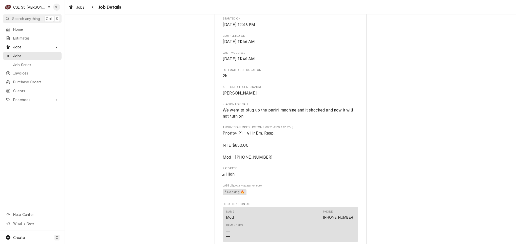
scroll to position [304, 0]
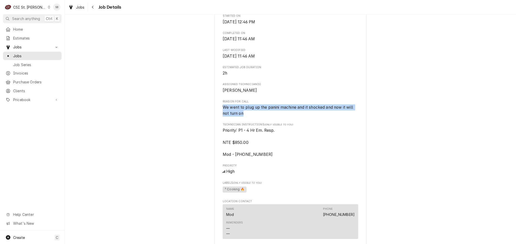
drag, startPoint x: 257, startPoint y: 119, endPoint x: 209, endPoint y: 114, distance: 48.2
click at [209, 114] on div "Completed and Uninvoiced [GEOGRAPHIC_DATA]-Apro, LLC Petro Mart #[GEOGRAPHIC_DA…" at bounding box center [290, 91] width 451 height 751
copy span "We went to plug up the panini machine and it shocked and now it will not turn on"
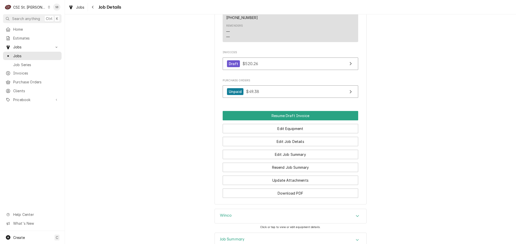
scroll to position [607, 0]
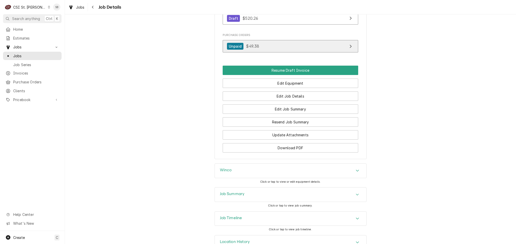
click at [252, 44] on span "$49.38" at bounding box center [252, 46] width 13 height 5
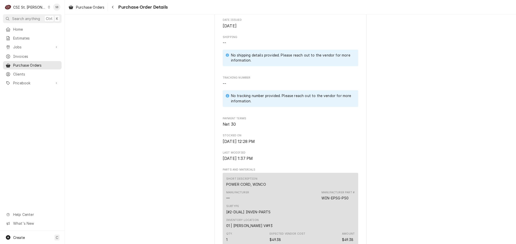
scroll to position [342, 0]
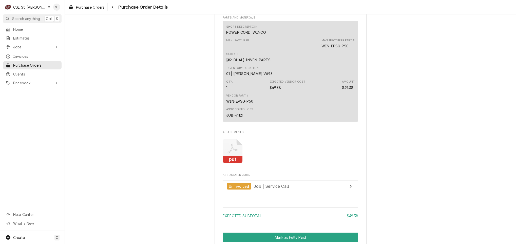
click at [229, 158] on icon "Attachments" at bounding box center [232, 151] width 20 height 24
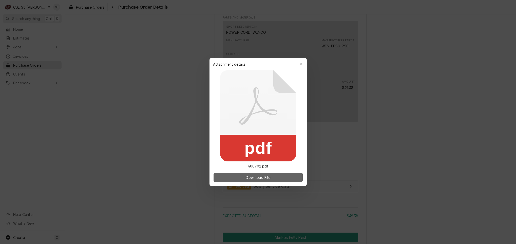
click at [244, 179] on button "Download File" at bounding box center [257, 177] width 89 height 9
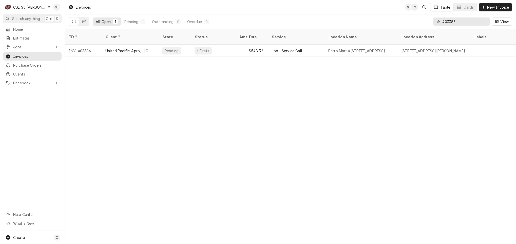
drag, startPoint x: 454, startPoint y: 20, endPoint x: 453, endPoint y: 26, distance: 6.4
click at [453, 26] on div "403386 View" at bounding box center [472, 21] width 79 height 14
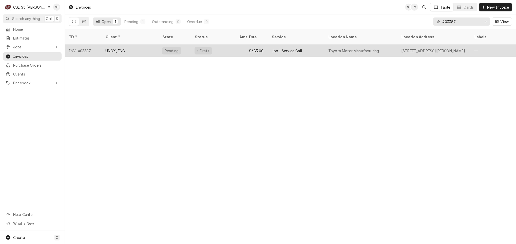
type input "403387"
click at [143, 50] on div "UNOX, INC" at bounding box center [129, 51] width 57 height 12
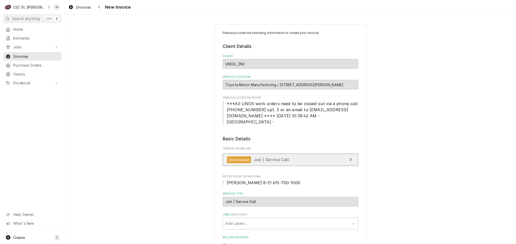
click at [262, 156] on div "Uninvoiced Job | Service Call" at bounding box center [258, 159] width 62 height 7
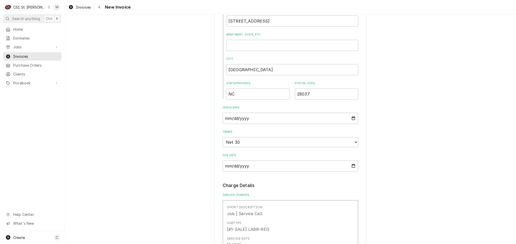
scroll to position [342, 0]
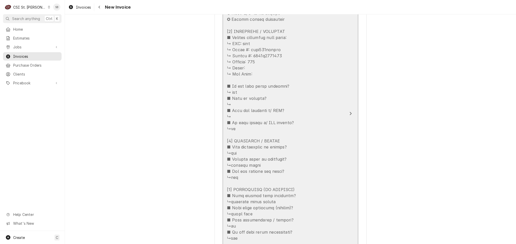
click at [265, 145] on div "Update Line Item" at bounding box center [285, 156] width 116 height 340
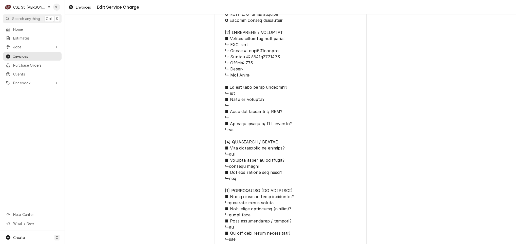
scroll to position [388, 0]
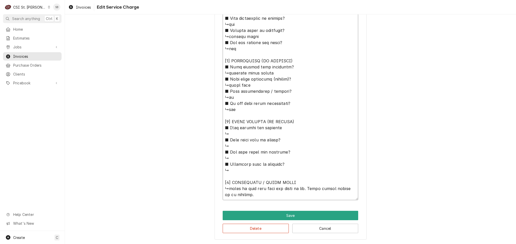
click at [226, 188] on textarea "Service Summary ( optional )" at bounding box center [289, 27] width 135 height 345
type textarea "x"
type textarea "⚠️ LORE IPSUMDOLORSI ⚠️ ✪ Ametcons adi elitsedd eiusmodt ✪ Incidid utlabore etd…"
type textarea "x"
type textarea "⚠️ LORE IPSUMDOLORSI ⚠️ ✪ Ametcons adi elitsedd eiusmodt ✪ Incidid utlabore etd…"
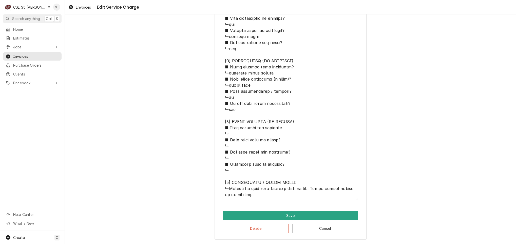
type textarea "x"
type textarea "⚠️ LORE IPSUMDOLORSI ⚠️ ✪ Ametcons adi elitsedd eiusmodt ✪ Incidid utlabore etd…"
type textarea "x"
type textarea "⚠️ 𝗙𝗢𝗥𝗠 𝗜𝗡𝗦𝗧𝗥𝗨𝗖𝗧𝗜𝗢𝗡𝗦 ⚠️ ✪ 𝗖𝗼𝗺𝗽𝗹𝗲𝘁𝗲 𝗮𝗹𝗹 𝗿𝗲𝗹𝗲𝘃𝗮𝗻𝘁 𝘀𝗲𝗰𝘁𝗶𝗼𝗻𝘀 ✪ 𝗣𝗿𝗼𝘃𝗶𝗱𝗲 𝗱𝗲𝘁𝗮𝗶𝗹𝗲𝗱 𝗮𝗻𝘀…"
type textarea "x"
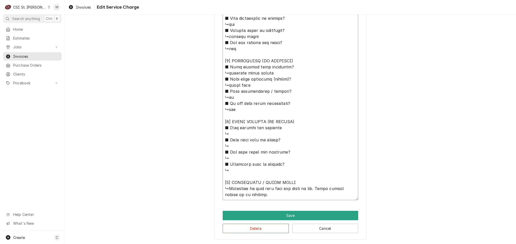
type textarea "⚠️ 𝗙𝗢𝗥𝗠 𝗜𝗡𝗦𝗧𝗥𝗨𝗖𝗧𝗜𝗢𝗡𝗦 ⚠️ ✪ 𝗖𝗼𝗺𝗽𝗹𝗲𝘁𝗲 𝗮𝗹𝗹 𝗿𝗲𝗹𝗲𝘃𝗮𝗻𝘁 𝘀𝗲𝗰𝘁𝗶𝗼𝗻𝘀 ✪ 𝗣𝗿𝗼𝘃𝗶𝗱𝗲 𝗱𝗲𝘁𝗮𝗶𝗹𝗲𝗱 𝗮𝗻𝘀…"
type textarea "x"
type textarea "⚠️ 𝗙𝗢𝗥𝗠 𝗜𝗡𝗦𝗧𝗥𝗨𝗖𝗧𝗜𝗢𝗡𝗦 ⚠️ ✪ 𝗖𝗼𝗺𝗽𝗹𝗲𝘁𝗲 𝗮𝗹𝗹 𝗿𝗲𝗹𝗲𝘃𝗮𝗻𝘁 𝘀𝗲𝗰𝘁𝗶𝗼𝗻𝘀 ✪ 𝗣𝗿𝗼𝘃𝗶𝗱𝗲 𝗱𝗲𝘁𝗮𝗶𝗹𝗲𝗱 𝗮𝗻𝘀…"
type textarea "x"
type textarea "⚠️ 𝗙𝗢𝗥𝗠 𝗜𝗡𝗦𝗧𝗥𝗨𝗖𝗧𝗜𝗢𝗡𝗦 ⚠️ ✪ 𝗖𝗼𝗺𝗽𝗹𝗲𝘁𝗲 𝗮𝗹𝗹 𝗿𝗲𝗹𝗲𝘃𝗮𝗻𝘁 𝘀𝗲𝗰𝘁𝗶𝗼𝗻𝘀 ✪ 𝗣𝗿𝗼𝘃𝗶𝗱𝗲 𝗱𝗲𝘁𝗮𝗶𝗹𝗲𝗱 𝗮𝗻𝘀…"
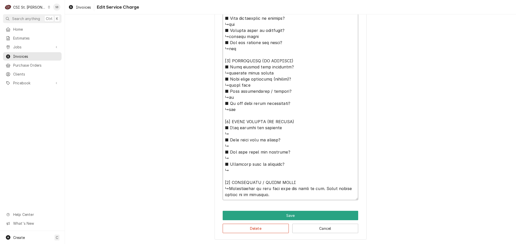
type textarea "x"
type textarea "⚠️ 𝗙𝗢𝗥𝗠 𝗜𝗡𝗦𝗧𝗥𝗨𝗖𝗧𝗜𝗢𝗡𝗦 ⚠️ ✪ 𝗖𝗼𝗺𝗽𝗹𝗲𝘁𝗲 𝗮𝗹𝗹 𝗿𝗲𝗹𝗲𝘃𝗮𝗻𝘁 𝘀𝗲𝗰𝘁𝗶𝗼𝗻𝘀 ✪ 𝗣𝗿𝗼𝘃𝗶𝗱𝗲 𝗱𝗲𝘁𝗮𝗶𝗹𝗲𝗱 𝗮𝗻𝘀…"
type textarea "x"
type textarea "⚠️ 𝗙𝗢𝗥𝗠 𝗜𝗡𝗦𝗧𝗥𝗨𝗖𝗧𝗜𝗢𝗡𝗦 ⚠️ ✪ 𝗖𝗼𝗺𝗽𝗹𝗲𝘁𝗲 𝗮𝗹𝗹 𝗿𝗲𝗹𝗲𝘃𝗮𝗻𝘁 𝘀𝗲𝗰𝘁𝗶𝗼𝗻𝘀 ✪ 𝗣𝗿𝗼𝘃𝗶𝗱𝗲 𝗱𝗲𝘁𝗮𝗶𝗹𝗲𝗱 𝗮𝗻𝘀…"
type textarea "x"
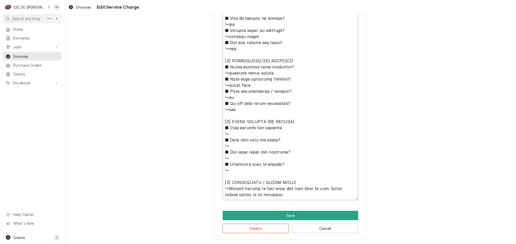
type textarea "⚠️ 𝗙𝗢𝗥𝗠 𝗜𝗡𝗦𝗧𝗥𝗨𝗖𝗧𝗜𝗢𝗡𝗦 ⚠️ ✪ 𝗖𝗼𝗺𝗽𝗹𝗲𝘁𝗲 𝗮𝗹𝗹 𝗿𝗲𝗹𝗲𝘃𝗮𝗻𝘁 𝘀𝗲𝗰𝘁𝗶𝗼𝗻𝘀 ✪ 𝗣𝗿𝗼𝘃𝗶𝗱𝗲 𝗱𝗲𝘁𝗮𝗶𝗹𝗲𝗱 𝗮𝗻𝘀…"
type textarea "x"
type textarea "⚠️ 𝗙𝗢𝗥𝗠 𝗜𝗡𝗦𝗧𝗥𝗨𝗖𝗧𝗜𝗢𝗡𝗦 ⚠️ ✪ 𝗖𝗼𝗺𝗽𝗹𝗲𝘁𝗲 𝗮𝗹𝗹 𝗿𝗲𝗹𝗲𝘃𝗮𝗻𝘁 𝘀𝗲𝗰𝘁𝗶𝗼𝗻𝘀 ✪ 𝗣𝗿𝗼𝘃𝗶𝗱𝗲 𝗱𝗲𝘁𝗮𝗶𝗹𝗲𝗱 𝗮𝗻𝘀…"
type textarea "x"
type textarea "⚠️ 𝗙𝗢𝗥𝗠 𝗜𝗡𝗦𝗧𝗥𝗨𝗖𝗧𝗜𝗢𝗡𝗦 ⚠️ ✪ 𝗖𝗼𝗺𝗽𝗹𝗲𝘁𝗲 𝗮𝗹𝗹 𝗿𝗲𝗹𝗲𝘃𝗮𝗻𝘁 𝘀𝗲𝗰𝘁𝗶𝗼𝗻𝘀 ✪ 𝗣𝗿𝗼𝘃𝗶𝗱𝗲 𝗱𝗲𝘁𝗮𝗶𝗹𝗲𝗱 𝗮𝗻𝘀…"
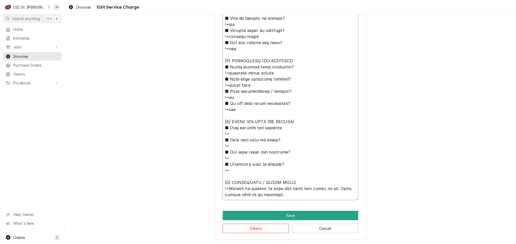
type textarea "x"
type textarea "⚠️ 𝗙𝗢𝗥𝗠 𝗜𝗡𝗦𝗧𝗥𝗨𝗖𝗧𝗜𝗢𝗡𝗦 ⚠️ ✪ 𝗖𝗼𝗺𝗽𝗹𝗲𝘁𝗲 𝗮𝗹𝗹 𝗿𝗲𝗹𝗲𝘃𝗮𝗻𝘁 𝘀𝗲𝗰𝘁𝗶𝗼𝗻𝘀 ✪ 𝗣𝗿𝗼𝘃𝗶𝗱𝗲 𝗱𝗲𝘁𝗮𝗶𝗹𝗲𝗱 𝗮𝗻𝘀…"
type textarea "x"
type textarea "⚠️ 𝗙𝗢𝗥𝗠 𝗜𝗡𝗦𝗧𝗥𝗨𝗖𝗧𝗜𝗢𝗡𝗦 ⚠️ ✪ 𝗖𝗼𝗺𝗽𝗹𝗲𝘁𝗲 𝗮𝗹𝗹 𝗿𝗲𝗹𝗲𝘃𝗮𝗻𝘁 𝘀𝗲𝗰𝘁𝗶𝗼𝗻𝘀 ✪ 𝗣𝗿𝗼𝘃𝗶𝗱𝗲 𝗱𝗲𝘁𝗮𝗶𝗹𝗲𝗱 𝗮𝗻𝘀…"
type textarea "x"
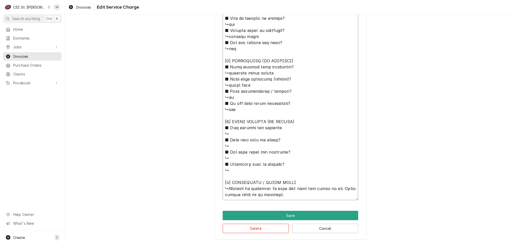
type textarea "⚠️ 𝗙𝗢𝗥𝗠 𝗜𝗡𝗦𝗧𝗥𝗨𝗖𝗧𝗜𝗢𝗡𝗦 ⚠️ ✪ 𝗖𝗼𝗺𝗽𝗹𝗲𝘁𝗲 𝗮𝗹𝗹 𝗿𝗲𝗹𝗲𝘃𝗮𝗻𝘁 𝘀𝗲𝗰𝘁𝗶𝗼𝗻𝘀 ✪ 𝗣𝗿𝗼𝘃𝗶𝗱𝗲 𝗱𝗲𝘁𝗮𝗶𝗹𝗲𝗱 𝗮𝗻𝘀…"
type textarea "x"
type textarea "⚠️ 𝗙𝗢𝗥𝗠 𝗜𝗡𝗦𝗧𝗥𝗨𝗖𝗧𝗜𝗢𝗡𝗦 ⚠️ ✪ 𝗖𝗼𝗺𝗽𝗹𝗲𝘁𝗲 𝗮𝗹𝗹 𝗿𝗲𝗹𝗲𝘃𝗮𝗻𝘁 𝘀𝗲𝗰𝘁𝗶𝗼𝗻𝘀 ✪ 𝗣𝗿𝗼𝘃𝗶𝗱𝗲 𝗱𝗲𝘁𝗮𝗶𝗹𝗲𝗱 𝗮𝗻𝘀…"
type textarea "x"
type textarea "⚠️ 𝗙𝗢𝗥𝗠 𝗜𝗡𝗦𝗧𝗥𝗨𝗖𝗧𝗜𝗢𝗡𝗦 ⚠️ ✪ 𝗖𝗼𝗺𝗽𝗹𝗲𝘁𝗲 𝗮𝗹𝗹 𝗿𝗲𝗹𝗲𝘃𝗮𝗻𝘁 𝘀𝗲𝗰𝘁𝗶𝗼𝗻𝘀 ✪ 𝗣𝗿𝗼𝘃𝗶𝗱𝗲 𝗱𝗲𝘁𝗮𝗶𝗹𝗲𝗱 𝗮𝗻𝘀…"
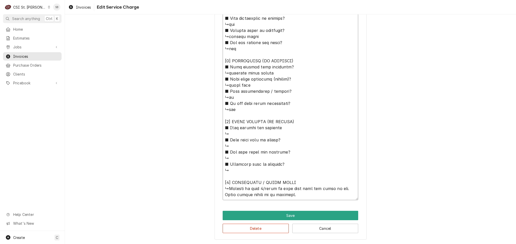
type textarea "x"
type textarea "⚠️ 𝗙𝗢𝗥𝗠 𝗜𝗡𝗦𝗧𝗥𝗨𝗖𝗧𝗜𝗢𝗡𝗦 ⚠️ ✪ 𝗖𝗼𝗺𝗽𝗹𝗲𝘁𝗲 𝗮𝗹𝗹 𝗿𝗲𝗹𝗲𝘃𝗮𝗻𝘁 𝘀𝗲𝗰𝘁𝗶𝗼𝗻𝘀 ✪ 𝗣𝗿𝗼𝘃𝗶𝗱𝗲 𝗱𝗲𝘁𝗮𝗶𝗹𝗲𝗱 𝗮𝗻𝘀…"
type textarea "x"
type textarea "⚠️ 𝗙𝗢𝗥𝗠 𝗜𝗡𝗦𝗧𝗥𝗨𝗖𝗧𝗜𝗢𝗡𝗦 ⚠️ ✪ 𝗖𝗼𝗺𝗽𝗹𝗲𝘁𝗲 𝗮𝗹𝗹 𝗿𝗲𝗹𝗲𝘃𝗮𝗻𝘁 𝘀𝗲𝗰𝘁𝗶𝗼𝗻𝘀 ✪ 𝗣𝗿𝗼𝘃𝗶𝗱𝗲 𝗱𝗲𝘁𝗮𝗶𝗹𝗲𝗱 𝗮𝗻𝘀…"
type textarea "x"
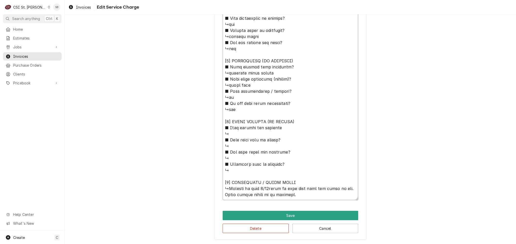
type textarea "⚠️ 𝗙𝗢𝗥𝗠 𝗜𝗡𝗦𝗧𝗥𝗨𝗖𝗧𝗜𝗢𝗡𝗦 ⚠️ ✪ 𝗖𝗼𝗺𝗽𝗹𝗲𝘁𝗲 𝗮𝗹𝗹 𝗿𝗲𝗹𝗲𝘃𝗮𝗻𝘁 𝘀𝗲𝗰𝘁𝗶𝗼𝗻𝘀 ✪ 𝗣𝗿𝗼𝘃𝗶𝗱𝗲 𝗱𝗲𝘁𝗮𝗶𝗹𝗲𝗱 𝗮𝗻𝘀…"
type textarea "x"
type textarea "⚠️ 𝗙𝗢𝗥𝗠 𝗜𝗡𝗦𝗧𝗥𝗨𝗖𝗧𝗜𝗢𝗡𝗦 ⚠️ ✪ 𝗖𝗼𝗺𝗽𝗹𝗲𝘁𝗲 𝗮𝗹𝗹 𝗿𝗲𝗹𝗲𝘃𝗮𝗻𝘁 𝘀𝗲𝗰𝘁𝗶𝗼𝗻𝘀 ✪ 𝗣𝗿𝗼𝘃𝗶𝗱𝗲 𝗱𝗲𝘁𝗮𝗶𝗹𝗲𝗱 𝗮𝗻𝘀…"
type textarea "x"
type textarea "⚠️ 𝗙𝗢𝗥𝗠 𝗜𝗡𝗦𝗧𝗥𝗨𝗖𝗧𝗜𝗢𝗡𝗦 ⚠️ ✪ 𝗖𝗼𝗺𝗽𝗹𝗲𝘁𝗲 𝗮𝗹𝗹 𝗿𝗲𝗹𝗲𝘃𝗮𝗻𝘁 𝘀𝗲𝗰𝘁𝗶𝗼𝗻𝘀 ✪ 𝗣𝗿𝗼𝘃𝗶𝗱𝗲 𝗱𝗲𝘁𝗮𝗶𝗹𝗲𝗱 𝗮𝗻𝘀…"
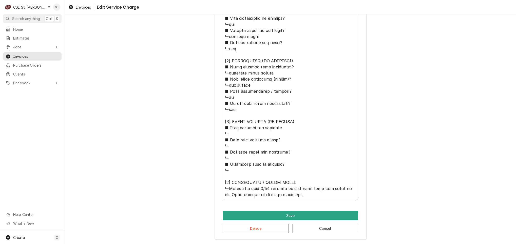
type textarea "x"
type textarea "⚠️ 𝗙𝗢𝗥𝗠 𝗜𝗡𝗦𝗧𝗥𝗨𝗖𝗧𝗜𝗢𝗡𝗦 ⚠️ ✪ 𝗖𝗼𝗺𝗽𝗹𝗲𝘁𝗲 𝗮𝗹𝗹 𝗿𝗲𝗹𝗲𝘃𝗮𝗻𝘁 𝘀𝗲𝗰𝘁𝗶𝗼𝗻𝘀 ✪ 𝗣𝗿𝗼𝘃𝗶𝗱𝗲 𝗱𝗲𝘁𝗮𝗶𝗹𝗲𝗱 𝗮𝗻𝘀…"
type textarea "x"
type textarea "⚠️ 𝗙𝗢𝗥𝗠 𝗜𝗡𝗦𝗧𝗥𝗨𝗖𝗧𝗜𝗢𝗡𝗦 ⚠️ ✪ 𝗖𝗼𝗺𝗽𝗹𝗲𝘁𝗲 𝗮𝗹𝗹 𝗿𝗲𝗹𝗲𝘃𝗮𝗻𝘁 𝘀𝗲𝗰𝘁𝗶𝗼𝗻𝘀 ✪ 𝗣𝗿𝗼𝘃𝗶𝗱𝗲 𝗱𝗲𝘁𝗮𝗶𝗹𝗲𝗱 𝗮𝗻𝘀…"
type textarea "x"
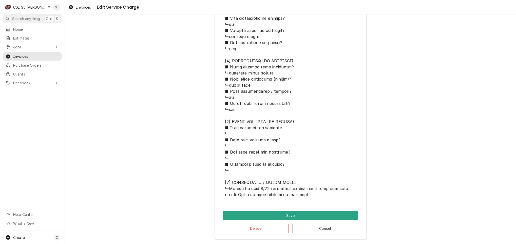
type textarea "⚠️ 𝗙𝗢𝗥𝗠 𝗜𝗡𝗦𝗧𝗥𝗨𝗖𝗧𝗜𝗢𝗡𝗦 ⚠️ ✪ 𝗖𝗼𝗺𝗽𝗹𝗲𝘁𝗲 𝗮𝗹𝗹 𝗿𝗲𝗹𝗲𝘃𝗮𝗻𝘁 𝘀𝗲𝗰𝘁𝗶𝗼𝗻𝘀 ✪ 𝗣𝗿𝗼𝘃𝗶𝗱𝗲 𝗱𝗲𝘁𝗮𝗶𝗹𝗲𝗱 𝗮𝗻𝘀…"
type textarea "x"
type textarea "⚠️ 𝗙𝗢𝗥𝗠 𝗜𝗡𝗦𝗧𝗥𝗨𝗖𝗧𝗜𝗢𝗡𝗦 ⚠️ ✪ 𝗖𝗼𝗺𝗽𝗹𝗲𝘁𝗲 𝗮𝗹𝗹 𝗿𝗲𝗹𝗲𝘃𝗮𝗻𝘁 𝘀𝗲𝗰𝘁𝗶𝗼𝗻𝘀 ✪ 𝗣𝗿𝗼𝘃𝗶𝗱𝗲 𝗱𝗲𝘁𝗮𝗶𝗹𝗲𝗱 𝗮𝗻𝘀…"
type textarea "x"
type textarea "⚠️ 𝗙𝗢𝗥𝗠 𝗜𝗡𝗦𝗧𝗥𝗨𝗖𝗧𝗜𝗢𝗡𝗦 ⚠️ ✪ 𝗖𝗼𝗺𝗽𝗹𝗲𝘁𝗲 𝗮𝗹𝗹 𝗿𝗲𝗹𝗲𝘃𝗮𝗻𝘁 𝘀𝗲𝗰𝘁𝗶𝗼𝗻𝘀 ✪ 𝗣𝗿𝗼𝘃𝗶𝗱𝗲 𝗱𝗲𝘁𝗮𝗶𝗹𝗲𝗱 𝗮𝗻𝘀…"
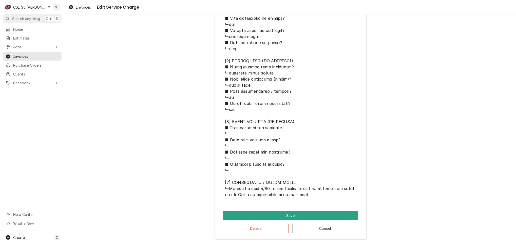
type textarea "x"
type textarea "⚠️ 𝗙𝗢𝗥𝗠 𝗜𝗡𝗦𝗧𝗥𝗨𝗖𝗧𝗜𝗢𝗡𝗦 ⚠️ ✪ 𝗖𝗼𝗺𝗽𝗹𝗲𝘁𝗲 𝗮𝗹𝗹 𝗿𝗲𝗹𝗲𝘃𝗮𝗻𝘁 𝘀𝗲𝗰𝘁𝗶𝗼𝗻𝘀 ✪ 𝗣𝗿𝗼𝘃𝗶𝗱𝗲 𝗱𝗲𝘁𝗮𝗶𝗹𝗲𝗱 𝗮𝗻𝘀…"
type textarea "x"
type textarea "⚠️ 𝗙𝗢𝗥𝗠 𝗜𝗡𝗦𝗧𝗥𝗨𝗖𝗧𝗜𝗢𝗡𝗦 ⚠️ ✪ 𝗖𝗼𝗺𝗽𝗹𝗲𝘁𝗲 𝗮𝗹𝗹 𝗿𝗲𝗹𝗲𝘃𝗮𝗻𝘁 𝘀𝗲𝗰𝘁𝗶𝗼𝗻𝘀 ✪ 𝗣𝗿𝗼𝘃𝗶𝗱𝗲 𝗱𝗲𝘁𝗮𝗶𝗹𝗲𝗱 𝗮𝗻𝘀…"
type textarea "x"
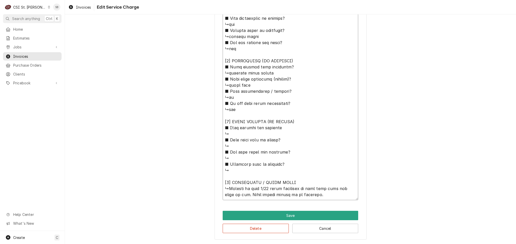
type textarea "⚠️ 𝗙𝗢𝗥𝗠 𝗜𝗡𝗦𝗧𝗥𝗨𝗖𝗧𝗜𝗢𝗡𝗦 ⚠️ ✪ 𝗖𝗼𝗺𝗽𝗹𝗲𝘁𝗲 𝗮𝗹𝗹 𝗿𝗲𝗹𝗲𝘃𝗮𝗻𝘁 𝘀𝗲𝗰𝘁𝗶𝗼𝗻𝘀 ✪ 𝗣𝗿𝗼𝘃𝗶𝗱𝗲 𝗱𝗲𝘁𝗮𝗶𝗹𝗲𝗱 𝗮𝗻𝘀…"
type textarea "x"
type textarea "⚠️ 𝗙𝗢𝗥𝗠 𝗜𝗡𝗦𝗧𝗥𝗨𝗖𝗧𝗜𝗢𝗡𝗦 ⚠️ ✪ 𝗖𝗼𝗺𝗽𝗹𝗲𝘁𝗲 𝗮𝗹𝗹 𝗿𝗲𝗹𝗲𝘃𝗮𝗻𝘁 𝘀𝗲𝗰𝘁𝗶𝗼𝗻𝘀 ✪ 𝗣𝗿𝗼𝘃𝗶𝗱𝗲 𝗱𝗲𝘁𝗮𝗶𝗹𝗲𝗱 𝗮𝗻𝘀…"
type textarea "x"
type textarea "⚠️ 𝗙𝗢𝗥𝗠 𝗜𝗡𝗦𝗧𝗥𝗨𝗖𝗧𝗜𝗢𝗡𝗦 ⚠️ ✪ 𝗖𝗼𝗺𝗽𝗹𝗲𝘁𝗲 𝗮𝗹𝗹 𝗿𝗲𝗹𝗲𝘃𝗮𝗻𝘁 𝘀𝗲𝗰𝘁𝗶𝗼𝗻𝘀 ✪ 𝗣𝗿𝗼𝘃𝗶𝗱𝗲 𝗱𝗲𝘁𝗮𝗶𝗹𝗲𝗱 𝗮𝗻𝘀…"
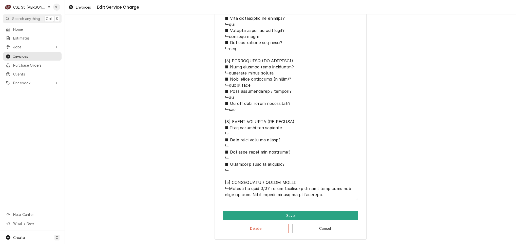
type textarea "x"
type textarea "⚠️ 𝗙𝗢𝗥𝗠 𝗜𝗡𝗦𝗧𝗥𝗨𝗖𝗧𝗜𝗢𝗡𝗦 ⚠️ ✪ 𝗖𝗼𝗺𝗽𝗹𝗲𝘁𝗲 𝗮𝗹𝗹 𝗿𝗲𝗹𝗲𝘃𝗮𝗻𝘁 𝘀𝗲𝗰𝘁𝗶𝗼𝗻𝘀 ✪ 𝗣𝗿𝗼𝘃𝗶𝗱𝗲 𝗱𝗲𝘁𝗮𝗶𝗹𝗲𝗱 𝗮𝗻𝘀…"
type textarea "x"
type textarea "⚠️ 𝗙𝗢𝗥𝗠 𝗜𝗡𝗦𝗧𝗥𝗨𝗖𝗧𝗜𝗢𝗡𝗦 ⚠️ ✪ 𝗖𝗼𝗺𝗽𝗹𝗲𝘁𝗲 𝗮𝗹𝗹 𝗿𝗲𝗹𝗲𝘃𝗮𝗻𝘁 𝘀𝗲𝗰𝘁𝗶𝗼𝗻𝘀 ✪ 𝗣𝗿𝗼𝘃𝗶𝗱𝗲 𝗱𝗲𝘁𝗮𝗶𝗹𝗲𝗱 𝗮𝗻𝘀…"
type textarea "x"
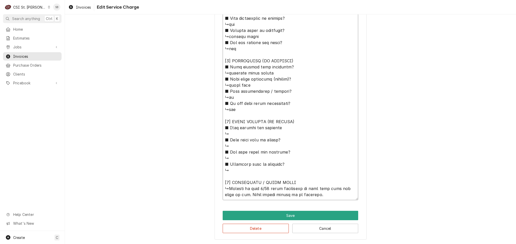
type textarea "⚠️ 𝗙𝗢𝗥𝗠 𝗜𝗡𝗦𝗧𝗥𝗨𝗖𝗧𝗜𝗢𝗡𝗦 ⚠️ ✪ 𝗖𝗼𝗺𝗽𝗹𝗲𝘁𝗲 𝗮𝗹𝗹 𝗿𝗲𝗹𝗲𝘃𝗮𝗻𝘁 𝘀𝗲𝗰𝘁𝗶𝗼𝗻𝘀 ✪ 𝗣𝗿𝗼𝘃𝗶𝗱𝗲 𝗱𝗲𝘁𝗮𝗶𝗹𝗲𝗱 𝗮𝗻𝘀…"
type textarea "x"
type textarea "⚠️ 𝗙𝗢𝗥𝗠 𝗜𝗡𝗦𝗧𝗥𝗨𝗖𝗧𝗜𝗢𝗡𝗦 ⚠️ ✪ 𝗖𝗼𝗺𝗽𝗹𝗲𝘁𝗲 𝗮𝗹𝗹 𝗿𝗲𝗹𝗲𝘃𝗮𝗻𝘁 𝘀𝗲𝗰𝘁𝗶𝗼𝗻𝘀 ✪ 𝗣𝗿𝗼𝘃𝗶𝗱𝗲 𝗱𝗲𝘁𝗮𝗶𝗹𝗲𝗱 𝗮𝗻𝘀…"
type textarea "x"
type textarea "⚠️ 𝗙𝗢𝗥𝗠 𝗜𝗡𝗦𝗧𝗥𝗨𝗖𝗧𝗜𝗢𝗡𝗦 ⚠️ ✪ 𝗖𝗼𝗺𝗽𝗹𝗲𝘁𝗲 𝗮𝗹𝗹 𝗿𝗲𝗹𝗲𝘃𝗮𝗻𝘁 𝘀𝗲𝗰𝘁𝗶𝗼𝗻𝘀 ✪ 𝗣𝗿𝗼𝘃𝗶𝗱𝗲 𝗱𝗲𝘁𝗮𝗶𝗹𝗲𝗱 𝗮𝗻𝘀…"
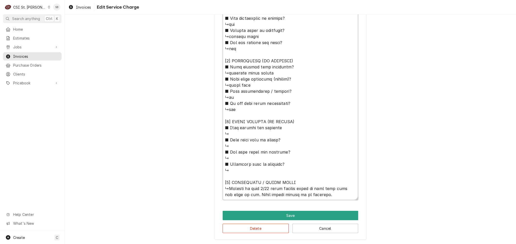
type textarea "x"
type textarea "⚠️ 𝗙𝗢𝗥𝗠 𝗜𝗡𝗦𝗧𝗥𝗨𝗖𝗧𝗜𝗢𝗡𝗦 ⚠️ ✪ 𝗖𝗼𝗺𝗽𝗹𝗲𝘁𝗲 𝗮𝗹𝗹 𝗿𝗲𝗹𝗲𝘃𝗮𝗻𝘁 𝘀𝗲𝗰𝘁𝗶𝗼𝗻𝘀 ✪ 𝗣𝗿𝗼𝘃𝗶𝗱𝗲 𝗱𝗲𝘁𝗮𝗶𝗹𝗲𝗱 𝗮𝗻𝘀…"
type textarea "x"
type textarea "⚠️ 𝗙𝗢𝗥𝗠 𝗜𝗡𝗦𝗧𝗥𝗨𝗖𝗧𝗜𝗢𝗡𝗦 ⚠️ ✪ 𝗖𝗼𝗺𝗽𝗹𝗲𝘁𝗲 𝗮𝗹𝗹 𝗿𝗲𝗹𝗲𝘃𝗮𝗻𝘁 𝘀𝗲𝗰𝘁𝗶𝗼𝗻𝘀 ✪ 𝗣𝗿𝗼𝘃𝗶𝗱𝗲 𝗱𝗲𝘁𝗮𝗶𝗹𝗲𝗱 𝗮𝗻𝘀…"
type textarea "x"
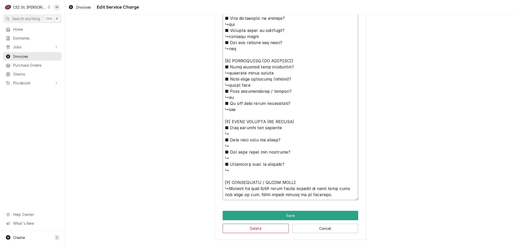
type textarea "⚠️ 𝗙𝗢𝗥𝗠 𝗜𝗡𝗦𝗧𝗥𝗨𝗖𝗧𝗜𝗢𝗡𝗦 ⚠️ ✪ 𝗖𝗼𝗺𝗽𝗹𝗲𝘁𝗲 𝗮𝗹𝗹 𝗿𝗲𝗹𝗲𝘃𝗮𝗻𝘁 𝘀𝗲𝗰𝘁𝗶𝗼𝗻𝘀 ✪ 𝗣𝗿𝗼𝘃𝗶𝗱𝗲 𝗱𝗲𝘁𝗮𝗶𝗹𝗲𝗱 𝗮𝗻𝘀…"
paste textarea "Water leakage - the unit has a water leak and we are shipping drain line out to…"
type textarea "x"
type textarea "⚠️ 𝗙𝗢𝗥𝗠 𝗜𝗡𝗦𝗧𝗥𝗨𝗖𝗧𝗜𝗢𝗡𝗦 ⚠️ ✪ 𝗖𝗼𝗺𝗽𝗹𝗲𝘁𝗲 𝗮𝗹𝗹 𝗿𝗲𝗹𝗲𝘃𝗮𝗻𝘁 𝘀𝗲𝗰𝘁𝗶𝗼𝗻𝘀 ✪ 𝗣𝗿𝗼𝘃𝗶𝗱𝗲 𝗱𝗲𝘁𝗮𝗶𝗹𝗲𝗱 𝗮𝗻𝘀…"
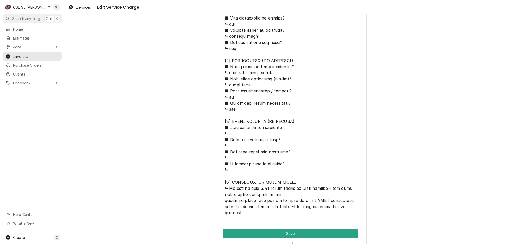
type textarea "x"
type textarea "⚠️ 𝗙𝗢𝗥𝗠 𝗜𝗡𝗦𝗧𝗥𝗨𝗖𝗧𝗜𝗢𝗡𝗦 ⚠️ ✪ 𝗖𝗼𝗺𝗽𝗹𝗲𝘁𝗲 𝗮𝗹𝗹 𝗿𝗲𝗹𝗲𝘃𝗮𝗻𝘁 𝘀𝗲𝗰𝘁𝗶𝗼𝗻𝘀 ✪ 𝗣𝗿𝗼𝘃𝗶𝗱𝗲 𝗱𝗲𝘁𝗮𝗶𝗹𝗲𝗱 𝗮𝗻𝘀…"
type textarea "x"
type textarea "⚠️ 𝗙𝗢𝗥𝗠 𝗜𝗡𝗦𝗧𝗥𝗨𝗖𝗧𝗜𝗢𝗡𝗦 ⚠️ ✪ 𝗖𝗼𝗺𝗽𝗹𝗲𝘁𝗲 𝗮𝗹𝗹 𝗿𝗲𝗹𝗲𝘃𝗮𝗻𝘁 𝘀𝗲𝗰𝘁𝗶𝗼𝗻𝘀 ✪ 𝗣𝗿𝗼𝘃𝗶𝗱𝗲 𝗱𝗲𝘁𝗮𝗶𝗹𝗲𝗱 𝗮𝗻𝘀…"
click at [331, 198] on textarea "Service Summary ( optional )" at bounding box center [289, 36] width 135 height 363
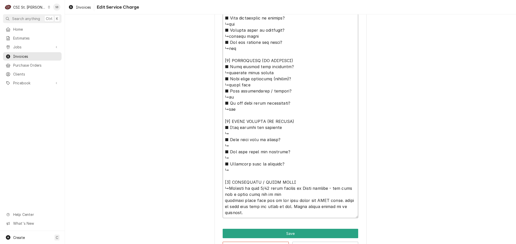
type textarea "x"
type textarea "⚠️ 𝗙𝗢𝗥𝗠 𝗜𝗡𝗦𝗧𝗥𝗨𝗖𝗧𝗜𝗢𝗡𝗦 ⚠️ ✪ 𝗖𝗼𝗺𝗽𝗹𝗲𝘁𝗲 𝗮𝗹𝗹 𝗿𝗲𝗹𝗲𝘃𝗮𝗻𝘁 𝘀𝗲𝗰𝘁𝗶𝗼𝗻𝘀 ✪ 𝗣𝗿𝗼𝘃𝗶𝗱𝗲 𝗱𝗲𝘁𝗮𝗶𝗹𝗲𝗱 𝗮𝗻𝘀…"
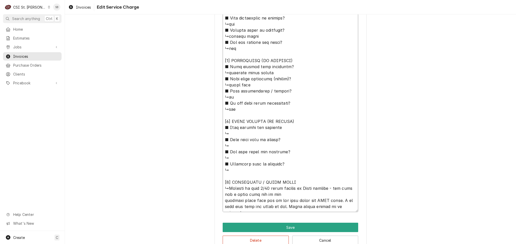
type textarea "x"
type textarea "⚠️ 𝗙𝗢𝗥𝗠 𝗜𝗡𝗦𝗧𝗥𝗨𝗖𝗧𝗜𝗢𝗡𝗦 ⚠️ ✪ 𝗖𝗼𝗺𝗽𝗹𝗲𝘁𝗲 𝗮𝗹𝗹 𝗿𝗲𝗹𝗲𝘃𝗮𝗻𝘁 𝘀𝗲𝗰𝘁𝗶𝗼𝗻𝘀 ✪ 𝗣𝗿𝗼𝘃𝗶𝗱𝗲 𝗱𝗲𝘁𝗮𝗶𝗹𝗲𝗱 𝗮𝗻𝘀…"
type textarea "x"
type textarea "⚠️ 𝗙𝗢𝗥𝗠 𝗜𝗡𝗦𝗧𝗥𝗨𝗖𝗧𝗜𝗢𝗡𝗦 ⚠️ ✪ 𝗖𝗼𝗺𝗽𝗹𝗲𝘁𝗲 𝗮𝗹𝗹 𝗿𝗲𝗹𝗲𝘃𝗮𝗻𝘁 𝘀𝗲𝗰𝘁𝗶𝗼𝗻𝘀 ✪ 𝗣𝗿𝗼𝘃𝗶𝗱𝗲 𝗱𝗲𝘁𝗮𝗶𝗹𝗲𝗱 𝗮𝗻𝘀…"
type textarea "x"
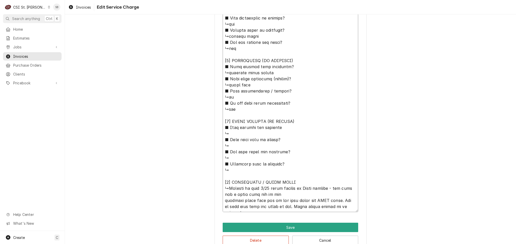
type textarea "⚠️ 𝗙𝗢𝗥𝗠 𝗜𝗡𝗦𝗧𝗥𝗨𝗖𝗧𝗜𝗢𝗡𝗦 ⚠️ ✪ 𝗖𝗼𝗺𝗽𝗹𝗲𝘁𝗲 𝗮𝗹𝗹 𝗿𝗲𝗹𝗲𝘃𝗮𝗻𝘁 𝘀𝗲𝗰𝘁𝗶𝗼𝗻𝘀 ✪ 𝗣𝗿𝗼𝘃𝗶𝗱𝗲 𝗱𝗲𝘁𝗮𝗶𝗹𝗲𝗱 𝗮𝗻𝘀…"
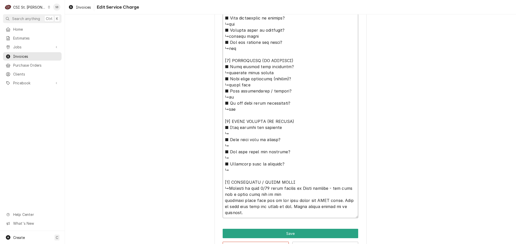
type textarea "x"
type textarea "⚠️ 𝗙𝗢𝗥𝗠 𝗜𝗡𝗦𝗧𝗥𝗨𝗖𝗧𝗜𝗢𝗡𝗦 ⚠️ ✪ 𝗖𝗼𝗺𝗽𝗹𝗲𝘁𝗲 𝗮𝗹𝗹 𝗿𝗲𝗹𝗲𝘃𝗮𝗻𝘁 𝘀𝗲𝗰𝘁𝗶𝗼𝗻𝘀 ✪ 𝗣𝗿𝗼𝘃𝗶𝗱𝗲 𝗱𝗲𝘁𝗮𝗶𝗹𝗲𝗱 𝗮𝗻𝘀…"
type textarea "x"
type textarea "⚠️ 𝗙𝗢𝗥𝗠 𝗜𝗡𝗦𝗧𝗥𝗨𝗖𝗧𝗜𝗢𝗡𝗦 ⚠️ ✪ 𝗖𝗼𝗺𝗽𝗹𝗲𝘁𝗲 𝗮𝗹𝗹 𝗿𝗲𝗹𝗲𝘃𝗮𝗻𝘁 𝘀𝗲𝗰𝘁𝗶𝗼𝗻𝘀 ✪ 𝗣𝗿𝗼𝘃𝗶𝗱𝗲 𝗱𝗲𝘁𝗮𝗶𝗹𝗲𝗱 𝗮𝗻𝘀…"
type textarea "x"
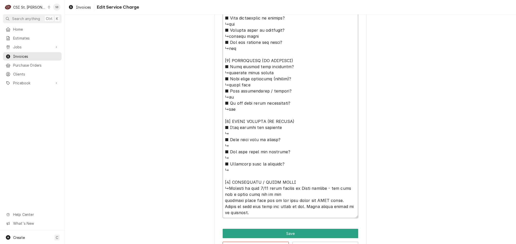
type textarea "⚠️ 𝗙𝗢𝗥𝗠 𝗜𝗡𝗦𝗧𝗥𝗨𝗖𝗧𝗜𝗢𝗡𝗦 ⚠️ ✪ 𝗖𝗼𝗺𝗽𝗹𝗲𝘁𝗲 𝗮𝗹𝗹 𝗿𝗲𝗹𝗲𝘃𝗮𝗻𝘁 𝘀𝗲𝗰𝘁𝗶𝗼𝗻𝘀 ✪ 𝗣𝗿𝗼𝘃𝗶𝗱𝗲 𝗱𝗲𝘁𝗮𝗶𝗹𝗲𝗱 𝗮𝗻𝘀…"
click at [251, 212] on textarea "Service Summary ( optional )" at bounding box center [289, 36] width 135 height 363
type textarea "x"
type textarea "⚠️ 𝗙𝗢𝗥𝗠 𝗜𝗡𝗦𝗧𝗥𝗨𝗖𝗧𝗜𝗢𝗡𝗦 ⚠️ ✪ 𝗖𝗼𝗺𝗽𝗹𝗲𝘁𝗲 𝗮𝗹𝗹 𝗿𝗲𝗹𝗲𝘃𝗮𝗻𝘁 𝘀𝗲𝗰𝘁𝗶𝗼𝗻𝘀 ✪ 𝗣𝗿𝗼𝘃𝗶𝗱𝗲 𝗱𝗲𝘁𝗮𝗶𝗹𝗲𝗱 𝗮𝗻𝘀…"
type textarea "x"
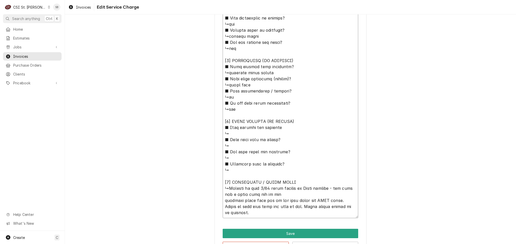
type textarea "⚠️ 𝗙𝗢𝗥𝗠 𝗜𝗡𝗦𝗧𝗥𝗨𝗖𝗧𝗜𝗢𝗡𝗦 ⚠️ ✪ 𝗖𝗼𝗺𝗽𝗹𝗲𝘁𝗲 𝗮𝗹𝗹 𝗿𝗲𝗹𝗲𝘃𝗮𝗻𝘁 𝘀𝗲𝗰𝘁𝗶𝗼𝗻𝘀 ✪ 𝗣𝗿𝗼𝘃𝗶𝗱𝗲 𝗱𝗲𝘁𝗮𝗶𝗹𝗲𝗱 𝗮𝗻𝘀…"
type textarea "x"
type textarea "⚠️ 𝗙𝗢𝗥𝗠 𝗜𝗡𝗦𝗧𝗥𝗨𝗖𝗧𝗜𝗢𝗡𝗦 ⚠️ ✪ 𝗖𝗼𝗺𝗽𝗹𝗲𝘁𝗲 𝗮𝗹𝗹 𝗿𝗲𝗹𝗲𝘃𝗮𝗻𝘁 𝘀𝗲𝗰𝘁𝗶𝗼𝗻𝘀 ✪ 𝗣𝗿𝗼𝘃𝗶𝗱𝗲 𝗱𝗲𝘁𝗮𝗶𝗹𝗲𝗱 𝗮𝗻𝘀…"
type textarea "x"
type textarea "⚠️ 𝗙𝗢𝗥𝗠 𝗜𝗡𝗦𝗧𝗥𝗨𝗖𝗧𝗜𝗢𝗡𝗦 ⚠️ ✪ 𝗖𝗼𝗺𝗽𝗹𝗲𝘁𝗲 𝗮𝗹𝗹 𝗿𝗲𝗹𝗲𝘃𝗮𝗻𝘁 𝘀𝗲𝗰𝘁𝗶𝗼𝗻𝘀 ✪ 𝗣𝗿𝗼𝘃𝗶𝗱𝗲 𝗱𝗲𝘁𝗮𝗶𝗹𝗲𝗱 𝗮𝗻𝘀…"
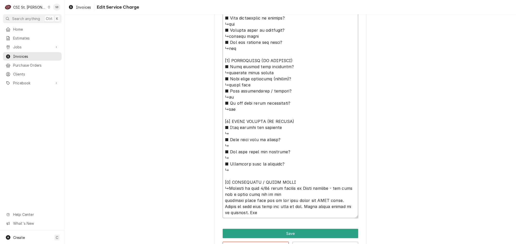
type textarea "x"
type textarea "⚠️ 𝗙𝗢𝗥𝗠 𝗜𝗡𝗦𝗧𝗥𝗨𝗖𝗧𝗜𝗢𝗡𝗦 ⚠️ ✪ 𝗖𝗼𝗺𝗽𝗹𝗲𝘁𝗲 𝗮𝗹𝗹 𝗿𝗲𝗹𝗲𝘃𝗮𝗻𝘁 𝘀𝗲𝗰𝘁𝗶𝗼𝗻𝘀 ✪ 𝗣𝗿𝗼𝘃𝗶𝗱𝗲 𝗱𝗲𝘁𝗮𝗶𝗹𝗲𝗱 𝗮𝗻𝘀…"
type textarea "x"
type textarea "⚠️ 𝗙𝗢𝗥𝗠 𝗜𝗡𝗦𝗧𝗥𝗨𝗖𝗧𝗜𝗢𝗡𝗦 ⚠️ ✪ 𝗖𝗼𝗺𝗽𝗹𝗲𝘁𝗲 𝗮𝗹𝗹 𝗿𝗲𝗹𝗲𝘃𝗮𝗻𝘁 𝘀𝗲𝗰𝘁𝗶𝗼𝗻𝘀 ✪ 𝗣𝗿𝗼𝘃𝗶𝗱𝗲 𝗱𝗲𝘁𝗮𝗶𝗹𝗲𝗱 𝗮𝗻𝘀…"
type textarea "x"
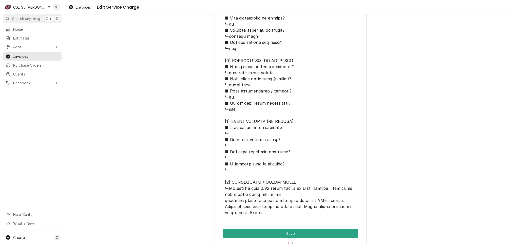
type textarea "⚠️ 𝗙𝗢𝗥𝗠 𝗜𝗡𝗦𝗧𝗥𝗨𝗖𝗧𝗜𝗢𝗡𝗦 ⚠️ ✪ 𝗖𝗼𝗺𝗽𝗹𝗲𝘁𝗲 𝗮𝗹𝗹 𝗿𝗲𝗹𝗲𝘃𝗮𝗻𝘁 𝘀𝗲𝗰𝘁𝗶𝗼𝗻𝘀 ✪ 𝗣𝗿𝗼𝘃𝗶𝗱𝗲 𝗱𝗲𝘁𝗮𝗶𝗹𝗲𝗱 𝗮𝗻𝘀…"
type textarea "x"
type textarea "⚠️ 𝗙𝗢𝗥𝗠 𝗜𝗡𝗦𝗧𝗥𝗨𝗖𝗧𝗜𝗢𝗡𝗦 ⚠️ ✪ 𝗖𝗼𝗺𝗽𝗹𝗲𝘁𝗲 𝗮𝗹𝗹 𝗿𝗲𝗹𝗲𝘃𝗮𝗻𝘁 𝘀𝗲𝗰𝘁𝗶𝗼𝗻𝘀 ✪ 𝗣𝗿𝗼𝘃𝗶𝗱𝗲 𝗱𝗲𝘁𝗮𝗶𝗹𝗲𝗱 𝗮𝗻𝘀…"
type textarea "x"
type textarea "⚠️ 𝗙𝗢𝗥𝗠 𝗜𝗡𝗦𝗧𝗥𝗨𝗖𝗧𝗜𝗢𝗡𝗦 ⚠️ ✪ 𝗖𝗼𝗺𝗽𝗹𝗲𝘁𝗲 𝗮𝗹𝗹 𝗿𝗲𝗹𝗲𝘃𝗮𝗻𝘁 𝘀𝗲𝗰𝘁𝗶𝗼𝗻𝘀 ✪ 𝗣𝗿𝗼𝘃𝗶𝗱𝗲 𝗱𝗲𝘁𝗮𝗶𝗹𝗲𝗱 𝗮𝗻𝘀…"
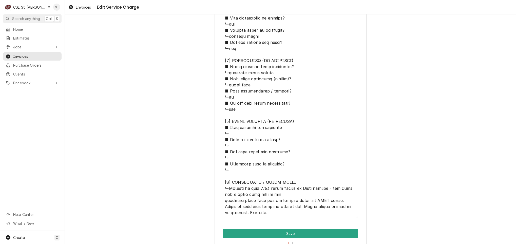
type textarea "x"
type textarea "⚠️ 𝗙𝗢𝗥𝗠 𝗜𝗡𝗦𝗧𝗥𝗨𝗖𝗧𝗜𝗢𝗡𝗦 ⚠️ ✪ 𝗖𝗼𝗺𝗽𝗹𝗲𝘁𝗲 𝗮𝗹𝗹 𝗿𝗲𝗹𝗲𝘃𝗮𝗻𝘁 𝘀𝗲𝗰𝘁𝗶𝗼𝗻𝘀 ✪ 𝗣𝗿𝗼𝘃𝗶𝗱𝗲 𝗱𝗲𝘁𝗮𝗶𝗹𝗲𝗱 𝗮𝗻𝘀…"
type textarea "x"
type textarea "⚠️ 𝗙𝗢𝗥𝗠 𝗜𝗡𝗦𝗧𝗥𝗨𝗖𝗧𝗜𝗢𝗡𝗦 ⚠️ ✪ 𝗖𝗼𝗺𝗽𝗹𝗲𝘁𝗲 𝗮𝗹𝗹 𝗿𝗲𝗹𝗲𝘃𝗮𝗻𝘁 𝘀𝗲𝗰𝘁𝗶𝗼𝗻𝘀 ✪ 𝗣𝗿𝗼𝘃𝗶𝗱𝗲 𝗱𝗲𝘁𝗮𝗶𝗹𝗲𝗱 𝗮𝗻𝘀…"
type textarea "x"
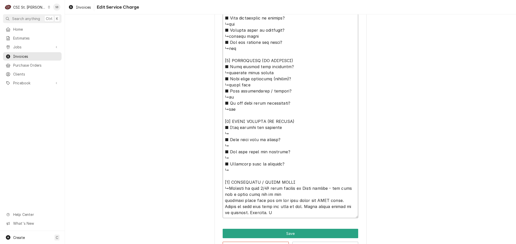
type textarea "⚠️ 𝗙𝗢𝗥𝗠 𝗜𝗡𝗦𝗧𝗥𝗨𝗖𝗧𝗜𝗢𝗡𝗦 ⚠️ ✪ 𝗖𝗼𝗺𝗽𝗹𝗲𝘁𝗲 𝗮𝗹𝗹 𝗿𝗲𝗹𝗲𝘃𝗮𝗻𝘁 𝘀𝗲𝗰𝘁𝗶𝗼𝗻𝘀 ✪ 𝗣𝗿𝗼𝘃𝗶𝗱𝗲 𝗱𝗲𝘁𝗮𝗶𝗹𝗲𝗱 𝗮𝗻𝘀…"
type textarea "x"
type textarea "⚠️ 𝗙𝗢𝗥𝗠 𝗜𝗡𝗦𝗧𝗥𝗨𝗖𝗧𝗜𝗢𝗡𝗦 ⚠️ ✪ 𝗖𝗼𝗺𝗽𝗹𝗲𝘁𝗲 𝗮𝗹𝗹 𝗿𝗲𝗹𝗲𝘃𝗮𝗻𝘁 𝘀𝗲𝗰𝘁𝗶𝗼𝗻𝘀 ✪ 𝗣𝗿𝗼𝘃𝗶𝗱𝗲 𝗱𝗲𝘁𝗮𝗶𝗹𝗲𝗱 𝗮𝗻𝘀…"
type textarea "x"
type textarea "⚠️ 𝗙𝗢𝗥𝗠 𝗜𝗡𝗦𝗧𝗥𝗨𝗖𝗧𝗜𝗢𝗡𝗦 ⚠️ ✪ 𝗖𝗼𝗺𝗽𝗹𝗲𝘁𝗲 𝗮𝗹𝗹 𝗿𝗲𝗹𝗲𝘃𝗮𝗻𝘁 𝘀𝗲𝗰𝘁𝗶𝗼𝗻𝘀 ✪ 𝗣𝗿𝗼𝘃𝗶𝗱𝗲 𝗱𝗲𝘁𝗮𝗶𝗹𝗲𝗱 𝗮𝗻𝘀…"
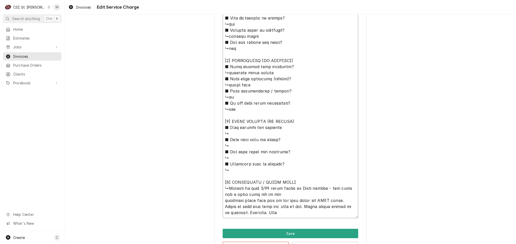
type textarea "x"
type textarea "⚠️ 𝗙𝗢𝗥𝗠 𝗜𝗡𝗦𝗧𝗥𝗨𝗖𝗧𝗜𝗢𝗡𝗦 ⚠️ ✪ 𝗖𝗼𝗺𝗽𝗹𝗲𝘁𝗲 𝗮𝗹𝗹 𝗿𝗲𝗹𝗲𝘃𝗮𝗻𝘁 𝘀𝗲𝗰𝘁𝗶𝗼𝗻𝘀 ✪ 𝗣𝗿𝗼𝘃𝗶𝗱𝗲 𝗱𝗲𝘁𝗮𝗶𝗹𝗲𝗱 𝗮𝗻𝘀…"
type textarea "x"
type textarea "⚠️ 𝗙𝗢𝗥𝗠 𝗜𝗡𝗦𝗧𝗥𝗨𝗖𝗧𝗜𝗢𝗡𝗦 ⚠️ ✪ 𝗖𝗼𝗺𝗽𝗹𝗲𝘁𝗲 𝗮𝗹𝗹 𝗿𝗲𝗹𝗲𝘃𝗮𝗻𝘁 𝘀𝗲𝗰𝘁𝗶𝗼𝗻𝘀 ✪ 𝗣𝗿𝗼𝘃𝗶𝗱𝗲 𝗱𝗲𝘁𝗮𝗶𝗹𝗲𝗱 𝗮𝗻𝘀…"
type textarea "x"
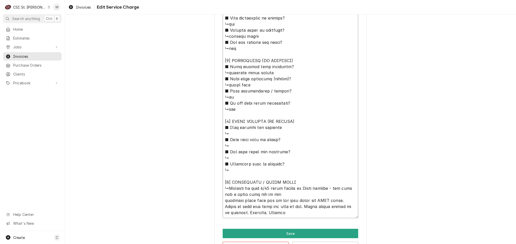
type textarea "⚠️ 𝗙𝗢𝗥𝗠 𝗜𝗡𝗦𝗧𝗥𝗨𝗖𝗧𝗜𝗢𝗡𝗦 ⚠️ ✪ 𝗖𝗼𝗺𝗽𝗹𝗲𝘁𝗲 𝗮𝗹𝗹 𝗿𝗲𝗹𝗲𝘃𝗮𝗻𝘁 𝘀𝗲𝗰𝘁𝗶𝗼𝗻𝘀 ✪ 𝗣𝗿𝗼𝘃𝗶𝗱𝗲 𝗱𝗲𝘁𝗮𝗶𝗹𝗲𝗱 𝗮𝗻𝘀…"
type textarea "x"
type textarea "⚠️ 𝗙𝗢𝗥𝗠 𝗜𝗡𝗦𝗧𝗥𝗨𝗖𝗧𝗜𝗢𝗡𝗦 ⚠️ ✪ 𝗖𝗼𝗺𝗽𝗹𝗲𝘁𝗲 𝗮𝗹𝗹 𝗿𝗲𝗹𝗲𝘃𝗮𝗻𝘁 𝘀𝗲𝗰𝘁𝗶𝗼𝗻𝘀 ✪ 𝗣𝗿𝗼𝘃𝗶𝗱𝗲 𝗱𝗲𝘁𝗮𝗶𝗹𝗲𝗱 𝗮𝗻𝘀…"
type textarea "x"
type textarea "⚠️ 𝗙𝗢𝗥𝗠 𝗜𝗡𝗦𝗧𝗥𝗨𝗖𝗧𝗜𝗢𝗡𝗦 ⚠️ ✪ 𝗖𝗼𝗺𝗽𝗹𝗲𝘁𝗲 𝗮𝗹𝗹 𝗿𝗲𝗹𝗲𝘃𝗮𝗻𝘁 𝘀𝗲𝗰𝘁𝗶𝗼𝗻𝘀 ✪ 𝗣𝗿𝗼𝘃𝗶𝗱𝗲 𝗱𝗲𝘁𝗮𝗶𝗹𝗲𝗱 𝗮𝗻𝘀…"
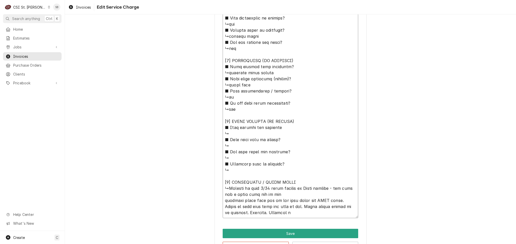
type textarea "x"
type textarea "⚠️ 𝗙𝗢𝗥𝗠 𝗜𝗡𝗦𝗧𝗥𝗨𝗖𝗧𝗜𝗢𝗡𝗦 ⚠️ ✪ 𝗖𝗼𝗺𝗽𝗹𝗲𝘁𝗲 𝗮𝗹𝗹 𝗿𝗲𝗹𝗲𝘃𝗮𝗻𝘁 𝘀𝗲𝗰𝘁𝗶𝗼𝗻𝘀 ✪ 𝗣𝗿𝗼𝘃𝗶𝗱𝗲 𝗱𝗲𝘁𝗮𝗶𝗹𝗲𝗱 𝗮𝗻𝘀…"
type textarea "x"
type textarea "⚠️ 𝗙𝗢𝗥𝗠 𝗜𝗡𝗦𝗧𝗥𝗨𝗖𝗧𝗜𝗢𝗡𝗦 ⚠️ ✪ 𝗖𝗼𝗺𝗽𝗹𝗲𝘁𝗲 𝗮𝗹𝗹 𝗿𝗲𝗹𝗲𝘃𝗮𝗻𝘁 𝘀𝗲𝗰𝘁𝗶𝗼𝗻𝘀 ✪ 𝗣𝗿𝗼𝘃𝗶𝗱𝗲 𝗱𝗲𝘁𝗮𝗶𝗹𝗲𝗱 𝗮𝗻𝘀…"
type textarea "x"
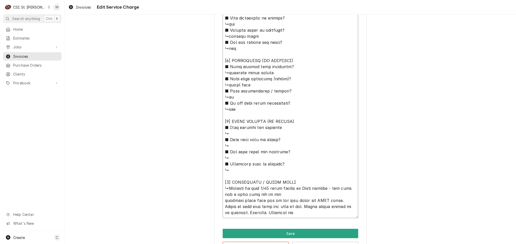
type textarea "⚠️ 𝗙𝗢𝗥𝗠 𝗜𝗡𝗦𝗧𝗥𝗨𝗖𝗧𝗜𝗢𝗡𝗦 ⚠️ ✪ 𝗖𝗼𝗺𝗽𝗹𝗲𝘁𝗲 𝗮𝗹𝗹 𝗿𝗲𝗹𝗲𝘃𝗮𝗻𝘁 𝘀𝗲𝗰𝘁𝗶𝗼𝗻𝘀 ✪ 𝗣𝗿𝗼𝘃𝗶𝗱𝗲 𝗱𝗲𝘁𝗮𝗶𝗹𝗲𝗱 𝗮𝗻𝘀…"
type textarea "x"
type textarea "⚠️ 𝗙𝗢𝗥𝗠 𝗜𝗡𝗦𝗧𝗥𝗨𝗖𝗧𝗜𝗢𝗡𝗦 ⚠️ ✪ 𝗖𝗼𝗺𝗽𝗹𝗲𝘁𝗲 𝗮𝗹𝗹 𝗿𝗲𝗹𝗲𝘃𝗮𝗻𝘁 𝘀𝗲𝗰𝘁𝗶𝗼𝗻𝘀 ✪ 𝗣𝗿𝗼𝘃𝗶𝗱𝗲 𝗱𝗲𝘁𝗮𝗶𝗹𝗲𝗱 𝗮𝗻𝘀…"
type textarea "x"
type textarea "⚠️ 𝗙𝗢𝗥𝗠 𝗜𝗡𝗦𝗧𝗥𝗨𝗖𝗧𝗜𝗢𝗡𝗦 ⚠️ ✪ 𝗖𝗼𝗺𝗽𝗹𝗲𝘁𝗲 𝗮𝗹𝗹 𝗿𝗲𝗹𝗲𝘃𝗮𝗻𝘁 𝘀𝗲𝗰𝘁𝗶𝗼𝗻𝘀 ✪ 𝗣𝗿𝗼𝘃𝗶𝗱𝗲 𝗱𝗲𝘁𝗮𝗶𝗹𝗲𝗱 𝗮𝗻𝘀…"
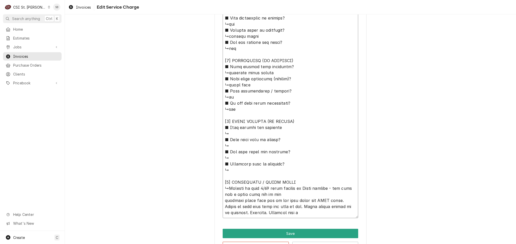
type textarea "x"
type textarea "⚠️ 𝗙𝗢𝗥𝗠 𝗜𝗡𝗦𝗧𝗥𝗨𝗖𝗧𝗜𝗢𝗡𝗦 ⚠️ ✪ 𝗖𝗼𝗺𝗽𝗹𝗲𝘁𝗲 𝗮𝗹𝗹 𝗿𝗲𝗹𝗲𝘃𝗮𝗻𝘁 𝘀𝗲𝗰𝘁𝗶𝗼𝗻𝘀 ✪ 𝗣𝗿𝗼𝘃𝗶𝗱𝗲 𝗱𝗲𝘁𝗮𝗶𝗹𝗲𝗱 𝗮𝗻𝘀…"
type textarea "x"
type textarea "⚠️ 𝗙𝗢𝗥𝗠 𝗜𝗡𝗦𝗧𝗥𝗨𝗖𝗧𝗜𝗢𝗡𝗦 ⚠️ ✪ 𝗖𝗼𝗺𝗽𝗹𝗲𝘁𝗲 𝗮𝗹𝗹 𝗿𝗲𝗹𝗲𝘃𝗮𝗻𝘁 𝘀𝗲𝗰𝘁𝗶𝗼𝗻𝘀 ✪ 𝗣𝗿𝗼𝘃𝗶𝗱𝗲 𝗱𝗲𝘁𝗮𝗶𝗹𝗲𝗱 𝗮𝗻𝘀…"
type textarea "x"
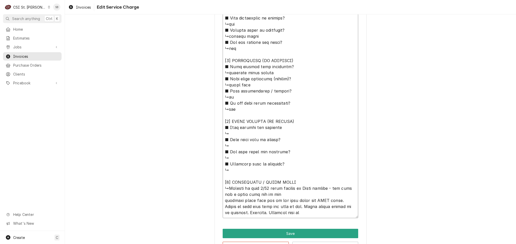
type textarea "⚠️ 𝗙𝗢𝗥𝗠 𝗜𝗡𝗦𝗧𝗥𝗨𝗖𝗧𝗜𝗢𝗡𝗦 ⚠️ ✪ 𝗖𝗼𝗺𝗽𝗹𝗲𝘁𝗲 𝗮𝗹𝗹 𝗿𝗲𝗹𝗲𝘃𝗮𝗻𝘁 𝘀𝗲𝗰𝘁𝗶𝗼𝗻𝘀 ✪ 𝗣𝗿𝗼𝘃𝗶𝗱𝗲 𝗱𝗲𝘁𝗮𝗶𝗹𝗲𝗱 𝗮𝗻𝘀…"
type textarea "x"
type textarea "⚠️ 𝗙𝗢𝗥𝗠 𝗜𝗡𝗦𝗧𝗥𝗨𝗖𝗧𝗜𝗢𝗡𝗦 ⚠️ ✪ 𝗖𝗼𝗺𝗽𝗹𝗲𝘁𝗲 𝗮𝗹𝗹 𝗿𝗲𝗹𝗲𝘃𝗮𝗻𝘁 𝘀𝗲𝗰𝘁𝗶𝗼𝗻𝘀 ✪ 𝗣𝗿𝗼𝘃𝗶𝗱𝗲 𝗱𝗲𝘁𝗮𝗶𝗹𝗲𝗱 𝗮𝗻𝘀…"
type textarea "x"
type textarea "⚠️ 𝗙𝗢𝗥𝗠 𝗜𝗡𝗦𝗧𝗥𝗨𝗖𝗧𝗜𝗢𝗡𝗦 ⚠️ ✪ 𝗖𝗼𝗺𝗽𝗹𝗲𝘁𝗲 𝗮𝗹𝗹 𝗿𝗲𝗹𝗲𝘃𝗮𝗻𝘁 𝘀𝗲𝗰𝘁𝗶𝗼𝗻𝘀 ✪ 𝗣𝗿𝗼𝘃𝗶𝗱𝗲 𝗱𝗲𝘁𝗮𝗶𝗹𝗲𝗱 𝗮𝗻𝘀…"
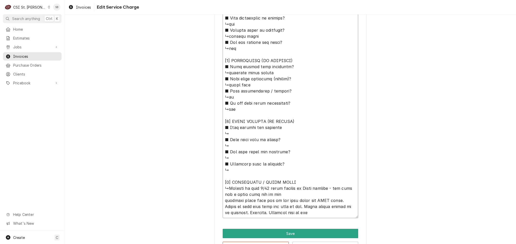
type textarea "x"
type textarea "⚠️ 𝗙𝗢𝗥𝗠 𝗜𝗡𝗦𝗧𝗥𝗨𝗖𝗧𝗜𝗢𝗡𝗦 ⚠️ ✪ 𝗖𝗼𝗺𝗽𝗹𝗲𝘁𝗲 𝗮𝗹𝗹 𝗿𝗲𝗹𝗲𝘃𝗮𝗻𝘁 𝘀𝗲𝗰𝘁𝗶𝗼𝗻𝘀 ✪ 𝗣𝗿𝗼𝘃𝗶𝗱𝗲 𝗱𝗲𝘁𝗮𝗶𝗹𝗲𝗱 𝗮𝗻𝘀…"
type textarea "x"
type textarea "⚠️ 𝗙𝗢𝗥𝗠 𝗜𝗡𝗦𝗧𝗥𝗨𝗖𝗧𝗜𝗢𝗡𝗦 ⚠️ ✪ 𝗖𝗼𝗺𝗽𝗹𝗲𝘁𝗲 𝗮𝗹𝗹 𝗿𝗲𝗹𝗲𝘃𝗮𝗻𝘁 𝘀𝗲𝗰𝘁𝗶𝗼𝗻𝘀 ✪ 𝗣𝗿𝗼𝘃𝗶𝗱𝗲 𝗱𝗲𝘁𝗮𝗶𝗹𝗲𝗱 𝗮𝗻𝘀…"
type textarea "x"
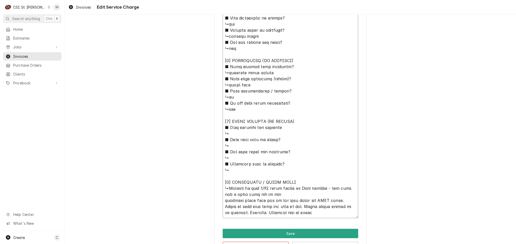
type textarea "⚠️ 𝗙𝗢𝗥𝗠 𝗜𝗡𝗦𝗧𝗥𝗨𝗖𝗧𝗜𝗢𝗡𝗦 ⚠️ ✪ 𝗖𝗼𝗺𝗽𝗹𝗲𝘁𝗲 𝗮𝗹𝗹 𝗿𝗲𝗹𝗲𝘃𝗮𝗻𝘁 𝘀𝗲𝗰𝘁𝗶𝗼𝗻𝘀 ✪ 𝗣𝗿𝗼𝘃𝗶𝗱𝗲 𝗱𝗲𝘁𝗮𝗶𝗹𝗲𝗱 𝗮𝗻𝘀…"
type textarea "x"
type textarea "⚠️ 𝗙𝗢𝗥𝗠 𝗜𝗡𝗦𝗧𝗥𝗨𝗖𝗧𝗜𝗢𝗡𝗦 ⚠️ ✪ 𝗖𝗼𝗺𝗽𝗹𝗲𝘁𝗲 𝗮𝗹𝗹 𝗿𝗲𝗹𝗲𝘃𝗮𝗻𝘁 𝘀𝗲𝗰𝘁𝗶𝗼𝗻𝘀 ✪ 𝗣𝗿𝗼𝘃𝗶𝗱𝗲 𝗱𝗲𝘁𝗮𝗶𝗹𝗲𝗱 𝗮𝗻𝘀…"
type textarea "x"
type textarea "⚠️ 𝗙𝗢𝗥𝗠 𝗜𝗡𝗦𝗧𝗥𝗨𝗖𝗧𝗜𝗢𝗡𝗦 ⚠️ ✪ 𝗖𝗼𝗺𝗽𝗹𝗲𝘁𝗲 𝗮𝗹𝗹 𝗿𝗲𝗹𝗲𝘃𝗮𝗻𝘁 𝘀𝗲𝗰𝘁𝗶𝗼𝗻𝘀 ✪ 𝗣𝗿𝗼𝘃𝗶𝗱𝗲 𝗱𝗲𝘁𝗮𝗶𝗹𝗲𝗱 𝗮𝗻𝘀…"
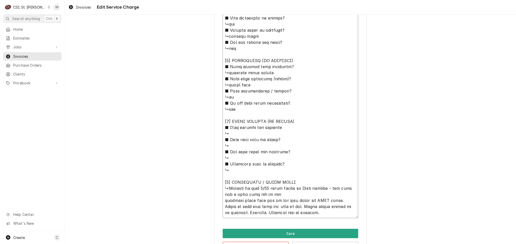
type textarea "x"
drag, startPoint x: 323, startPoint y: 212, endPoint x: 230, endPoint y: 186, distance: 95.9
click at [228, 188] on textarea "Service Summary ( optional )" at bounding box center [289, 36] width 135 height 363
type textarea "⚠️ 𝗙𝗢𝗥𝗠 𝗜𝗡𝗦𝗧𝗥𝗨𝗖𝗧𝗜𝗢𝗡𝗦 ⚠️ ✪ 𝗖𝗼𝗺𝗽𝗹𝗲𝘁𝗲 𝗮𝗹𝗹 𝗿𝗲𝗹𝗲𝘃𝗮𝗻𝘁 𝘀𝗲𝗰𝘁𝗶𝗼𝗻𝘀 ✪ 𝗣𝗿𝗼𝘃𝗶𝗱𝗲 𝗱𝗲𝘁𝗮𝗶𝗹𝗲𝗱 𝗮𝗻𝘀…"
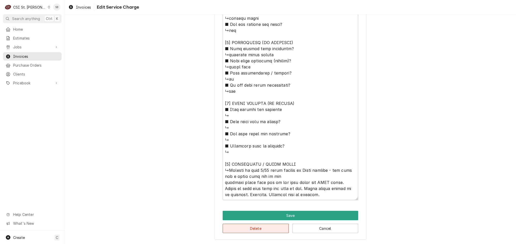
click at [264, 229] on button "Delete" at bounding box center [255, 227] width 66 height 9
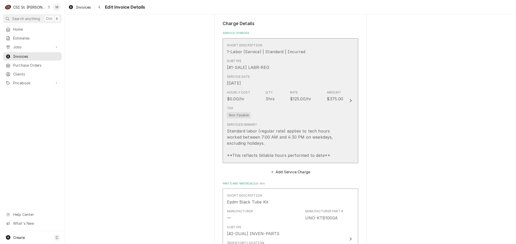
click at [263, 133] on div "Standard labor (regular rate) applies to tech hours worked between 7:00 AM and …" at bounding box center [285, 143] width 116 height 30
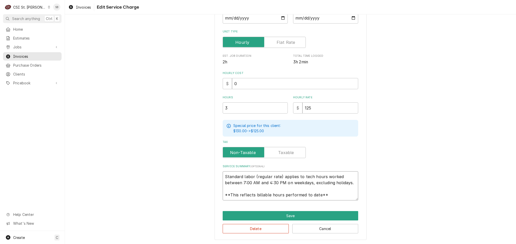
scroll to position [6, 0]
drag, startPoint x: 222, startPoint y: 174, endPoint x: 382, endPoint y: 214, distance: 165.2
click at [382, 214] on div "Use the fields below to edit this service charge Short Description 1-Labor (Ser…" at bounding box center [290, 86] width 451 height 316
type textarea "x"
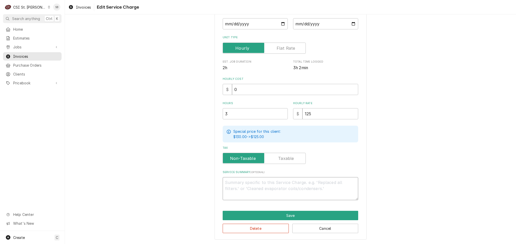
scroll to position [86, 0]
type textarea "x"
paste textarea "Technician arrived on site 08/21 following reports of water leakage from the un…"
type textarea "x"
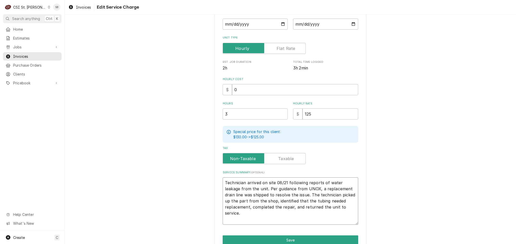
scroll to position [92, 0]
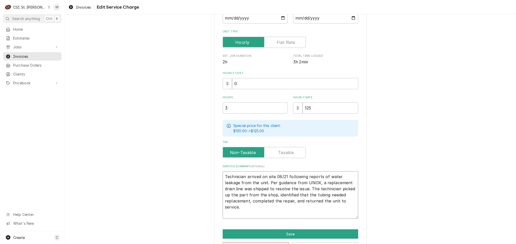
type textarea "Technician arrived on site 08/21 following reports of water leakage from the un…"
click at [231, 173] on textarea "Technician arrived on site 08/21 following reports of water leakage from the un…" at bounding box center [289, 194] width 135 height 47
type textarea "x"
type textarea "r Technician arrived on site 08/21 following reports of water leakage from the …"
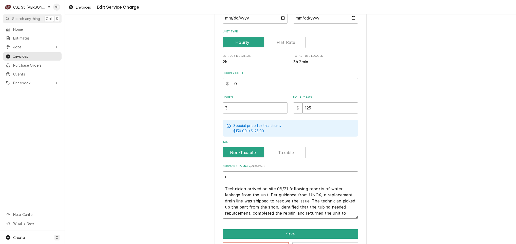
type textarea "x"
type textarea "Technician arrived on site 08/21 following reports of water leakage from the un…"
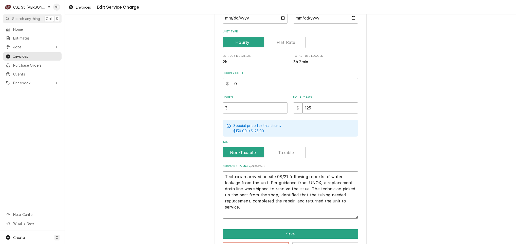
type textarea "x"
type textarea "B Technician arrived on site 08/21 following reports of water leakage from the …"
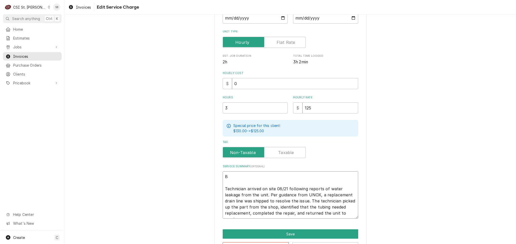
type textarea "x"
type textarea "Br Technician arrived on site 08/21 following reports of water leakage from the…"
type textarea "x"
type textarea "Bra Technician arrived on site 08/21 following reports of water leakage from th…"
type textarea "x"
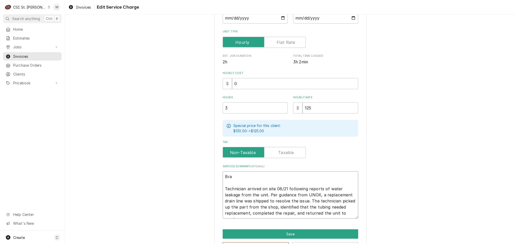
type textarea "Bran Technician arrived on site 08/21 following reports of water leakage from t…"
type textarea "x"
type textarea "Brand Technician arrived on site 08/21 following reports of water leakage from …"
type textarea "x"
type textarea "Brand: Technician arrived on site 08/21 following reports of water leakage from…"
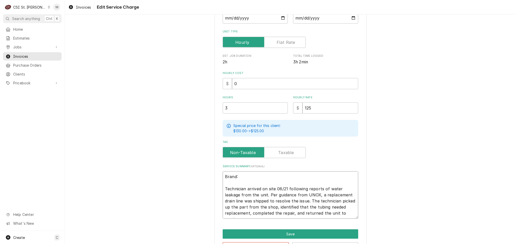
type textarea "x"
type textarea "Brand: Technician arrived on site 08/21 following reports of water leakage from…"
paste textarea "Unox Model Number Xavc06fsrprm Serial Number 2024i00093297"
type textarea "x"
type textarea "Brand: Unox Model Number Xavc06fsrprm Serial Number 2024i00093297 Technician ar…"
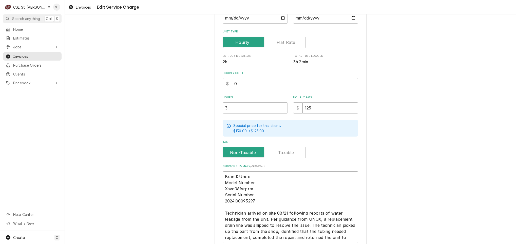
drag, startPoint x: 258, startPoint y: 181, endPoint x: 265, endPoint y: 172, distance: 11.2
click at [261, 173] on textarea "Brand: Unox Model Number Xavc06fsrprm Serial Number 2024i00093297 Technician ar…" at bounding box center [289, 207] width 135 height 72
type textarea "x"
type textarea "Brand: Unox Xavc06fsrprm Serial Number 2024i00093297 Technician arrived on site…"
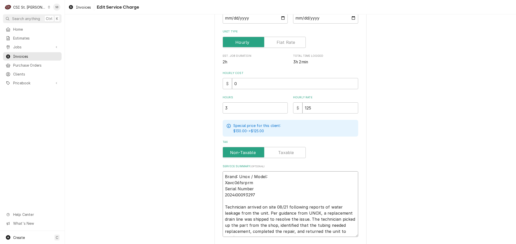
click at [223, 182] on textarea "Brand: Unox / Model: Xavc06fsrprm Serial Number 2024i00093297 Technician arrive…" at bounding box center [289, 204] width 135 height 66
click at [238, 181] on textarea "Brand: Unox / Model: XAVC06fsrprm Serial Number 2024i00093297 Technician arrive…" at bounding box center [289, 204] width 135 height 66
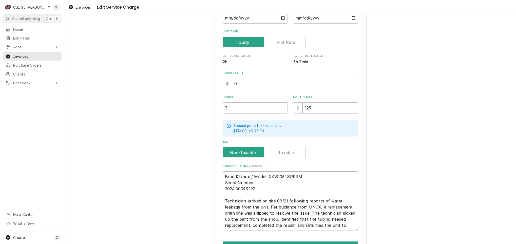
drag, startPoint x: 280, startPoint y: 185, endPoint x: 282, endPoint y: 181, distance: 4.5
click at [281, 182] on textarea "Brand: Unox / Model: XAVC06FSRPRM Serial Number 2024i00093297 Technician arrive…" at bounding box center [289, 200] width 135 height 59
click at [282, 181] on textarea "Brand: Unox / Model: XAVC06FSRPRM Serial Number 2024i00093297 Technician arrive…" at bounding box center [289, 200] width 135 height 59
click at [282, 185] on textarea "Brand: Unox / Model: XAVC06FSRPRM Serial Number 2024i00093297 Technician arrive…" at bounding box center [289, 200] width 135 height 59
drag, startPoint x: 280, startPoint y: 180, endPoint x: 327, endPoint y: 173, distance: 47.3
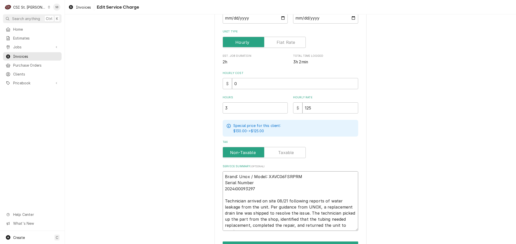
click at [327, 173] on textarea "Brand: Unox / Model: XAVC06FSRPRM Serial Number 2024i00093297 Technician arrive…" at bounding box center [289, 200] width 135 height 59
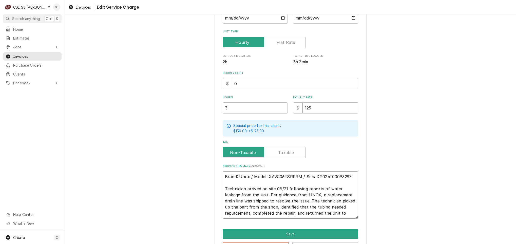
drag, startPoint x: 258, startPoint y: 205, endPoint x: 246, endPoint y: 206, distance: 12.2
click at [231, 205] on textarea "Brand: Unox / Model: XAVC06FSRPRM / Serial: 2024I00093297 Technician arrived on…" at bounding box center [289, 194] width 135 height 47
click at [305, 206] on textarea "Brand: Unox / Model: XAVC06FSRPRM / Serial: 2024I00093297 Technician arrived on…" at bounding box center [289, 194] width 135 height 47
drag, startPoint x: 318, startPoint y: 198, endPoint x: 262, endPoint y: 206, distance: 55.9
click at [262, 206] on textarea "Brand: Unox / Model: XAVC06FSRPRM / Serial: 2024I00093297 Technician arrived on…" at bounding box center [289, 194] width 135 height 47
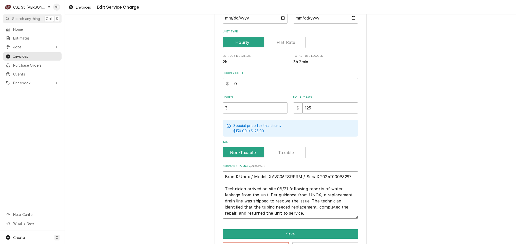
click at [262, 211] on textarea "Brand: Unox / Model: XAVC06FSRPRM / Serial: 2024I00093297 Technician arrived on…" at bounding box center [289, 194] width 135 height 47
click at [276, 234] on button "Save" at bounding box center [289, 233] width 135 height 9
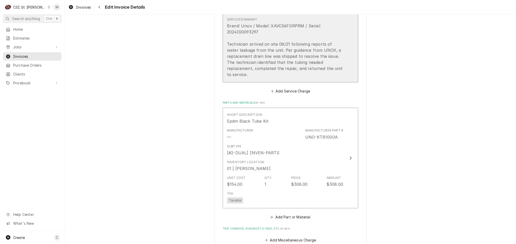
scroll to position [573, 0]
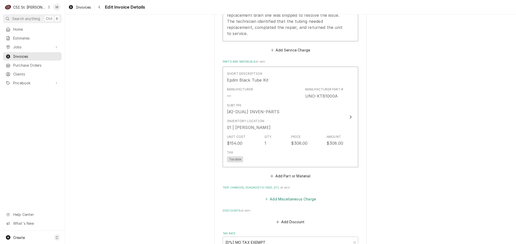
click at [290, 196] on button "Add Miscellaneous Charge" at bounding box center [290, 198] width 53 height 7
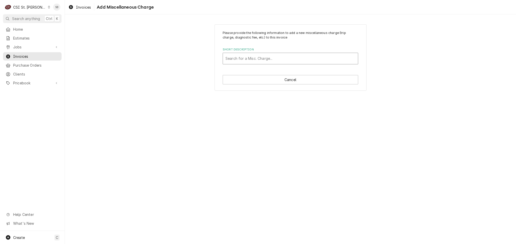
click at [288, 64] on div "Search for a Misc. Charge..." at bounding box center [289, 59] width 135 height 12
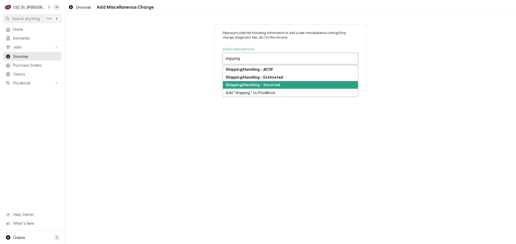
click at [280, 83] on div "Shipping/Handling - Incurred" at bounding box center [290, 85] width 135 height 8
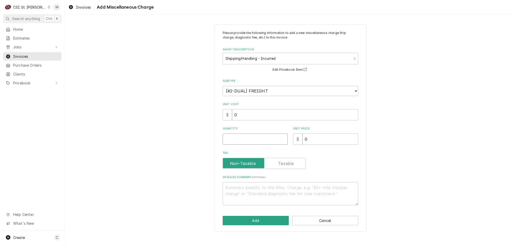
click at [248, 135] on input "Quantity" at bounding box center [254, 138] width 65 height 11
click at [260, 221] on button "Add" at bounding box center [255, 220] width 66 height 9
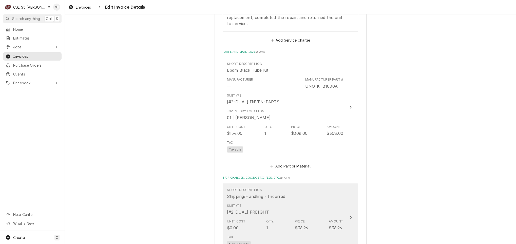
scroll to position [697, 0]
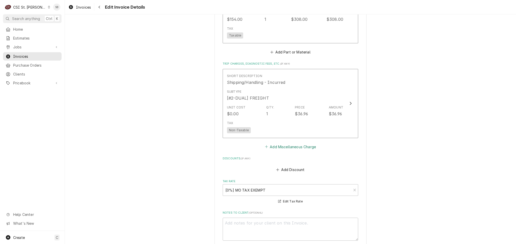
drag, startPoint x: 277, startPoint y: 138, endPoint x: 276, endPoint y: 135, distance: 2.8
click at [276, 136] on div "Short Description Shipping/Handling - Incurred Subtype [#2-DUAL] FREIGHT Unit C…" at bounding box center [289, 109] width 135 height 81
click at [275, 143] on button "Add Miscellaneous Charge" at bounding box center [290, 146] width 53 height 7
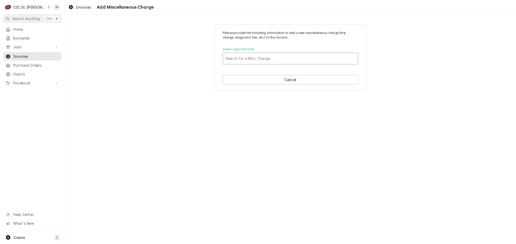
click at [257, 60] on div "Short Description" at bounding box center [290, 58] width 130 height 9
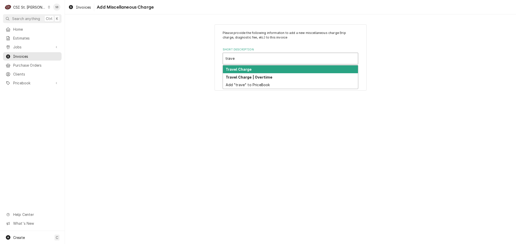
click at [268, 73] on div "Travel Charge" at bounding box center [290, 69] width 135 height 8
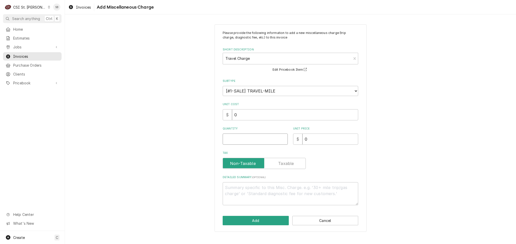
click at [246, 137] on input "Quantity" at bounding box center [254, 138] width 65 height 11
click at [239, 217] on button "Add" at bounding box center [255, 220] width 66 height 9
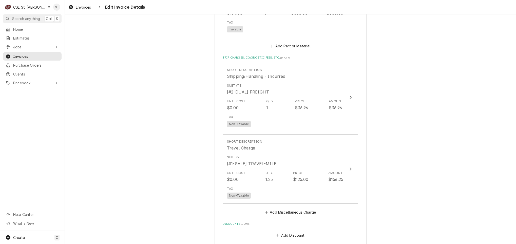
scroll to position [729, 0]
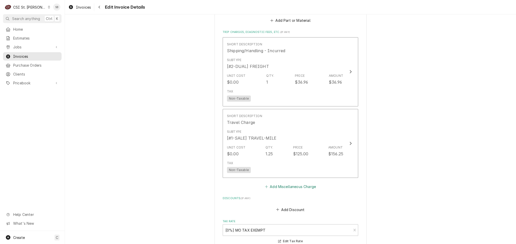
click at [293, 183] on button "Add Miscellaneous Charge" at bounding box center [290, 186] width 53 height 7
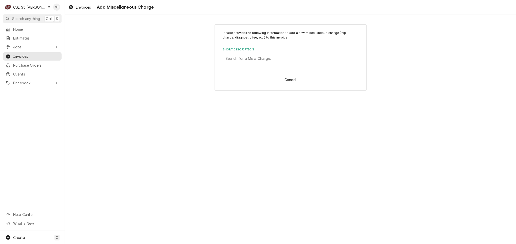
click at [286, 58] on div "Short Description" at bounding box center [290, 58] width 130 height 9
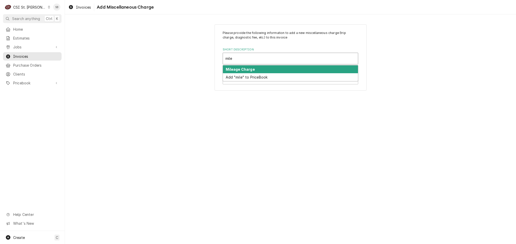
click at [279, 73] on div "Mileage Charge" at bounding box center [290, 69] width 135 height 8
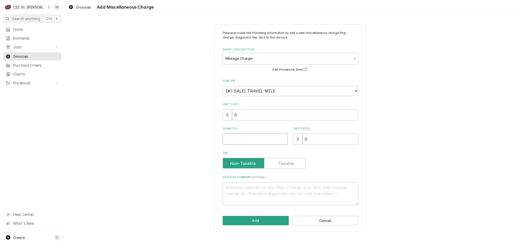
click at [250, 136] on input "Quantity" at bounding box center [254, 138] width 65 height 11
click at [260, 220] on button "Add" at bounding box center [255, 220] width 66 height 9
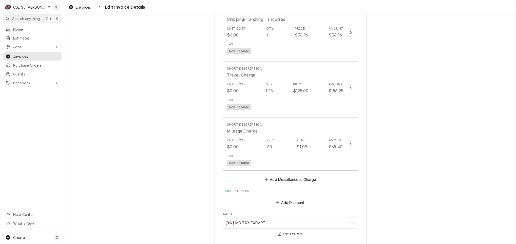
scroll to position [761, 0]
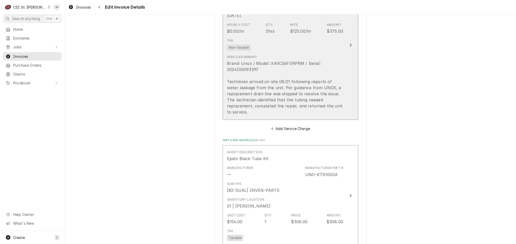
click at [278, 74] on div "Brand: Unox / Model: XAVC06FSRPRM / Serial: 2024I00093297 Technician arrived on…" at bounding box center [285, 87] width 116 height 55
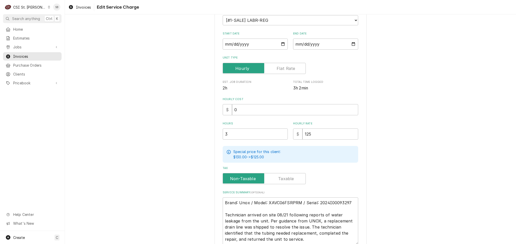
scroll to position [110, 0]
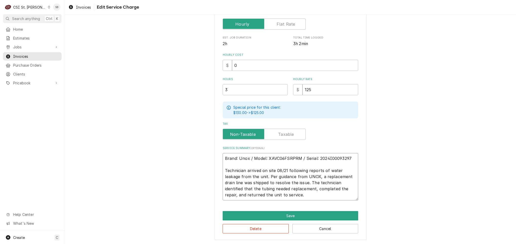
click at [349, 155] on textarea "Brand: Unox / Model: XAVC06FSRPRM / Serial: 2024I00093297 Technician arrived on…" at bounding box center [289, 176] width 135 height 47
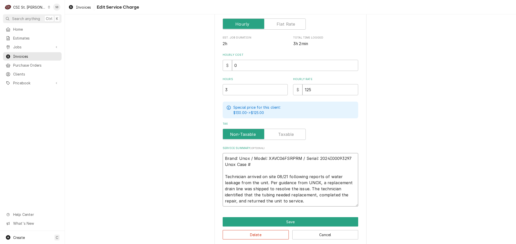
paste textarea "00232092"
click at [315, 219] on button "Save" at bounding box center [289, 221] width 135 height 9
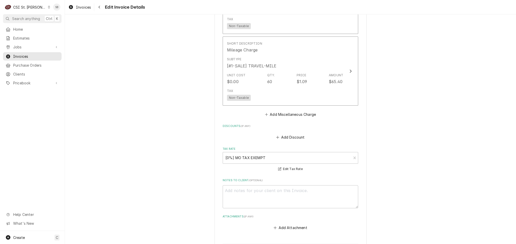
scroll to position [1004, 0]
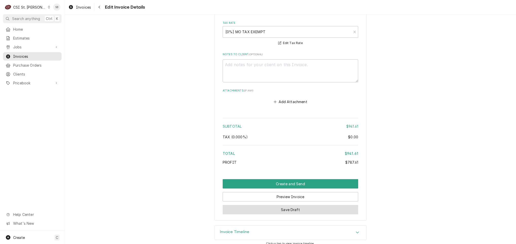
click at [324, 205] on button "Save Draft" at bounding box center [289, 209] width 135 height 9
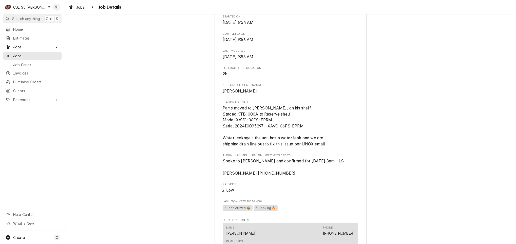
scroll to position [228, 0]
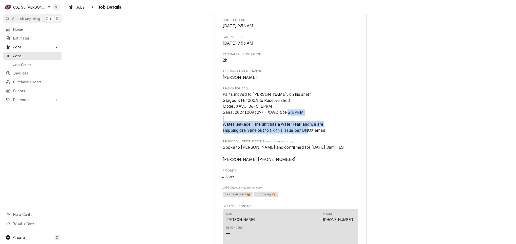
drag, startPoint x: 220, startPoint y: 124, endPoint x: 362, endPoint y: 136, distance: 143.0
click at [362, 136] on div "UNOX, INC Toyota Motor Manufacturing / [STREET_ADDRESS][PERSON_NAME] Open in Ma…" at bounding box center [290, 137] width 152 height 664
copy span "Water leakage - the unit has a water leak and we are shipping drain line out to…"
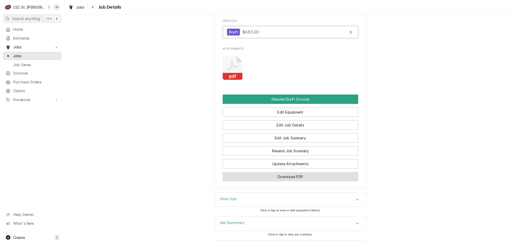
scroll to position [556, 0]
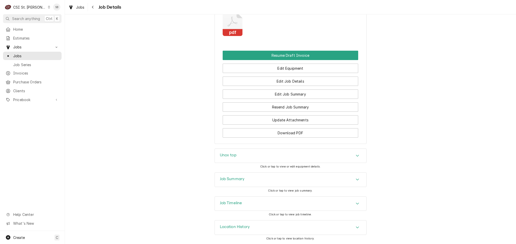
click at [256, 176] on div "Job Summary" at bounding box center [290, 179] width 151 height 14
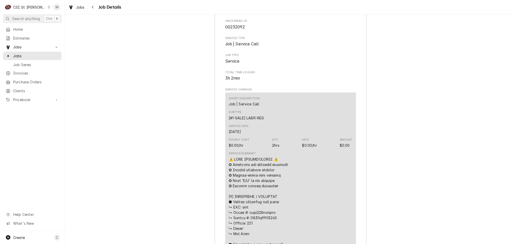
scroll to position [583, 0]
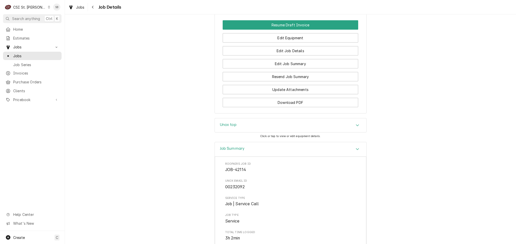
click at [266, 154] on div "Job Summary" at bounding box center [290, 149] width 151 height 14
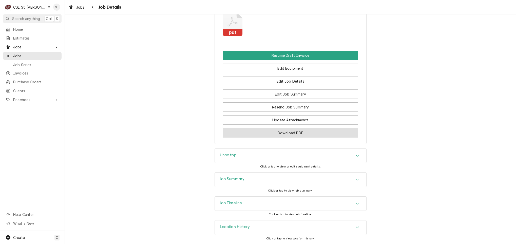
scroll to position [556, 0]
click at [251, 155] on div "Unox top" at bounding box center [290, 156] width 151 height 14
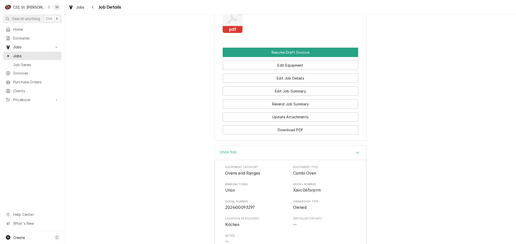
scroll to position [632, 0]
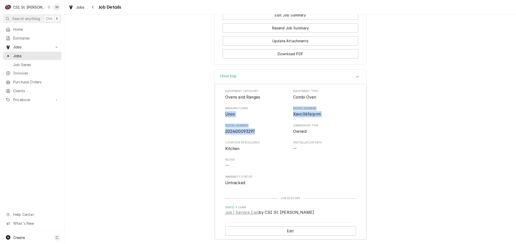
drag, startPoint x: 219, startPoint y: 116, endPoint x: 261, endPoint y: 132, distance: 45.3
click at [261, 132] on div "Equipment Category Ovens and Ranges Equipment Type Combi Oven Manufacturer Unox…" at bounding box center [290, 161] width 151 height 155
copy div "Unox Model Number Xavc06fsrprm Serial Number 2024i00093297"
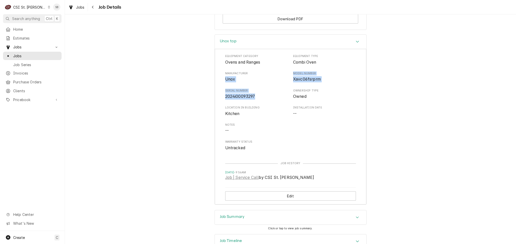
scroll to position [708, 0]
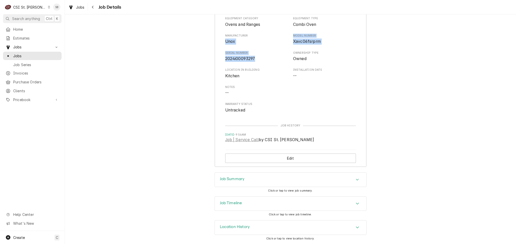
click at [273, 184] on div "Job Summary" at bounding box center [290, 179] width 151 height 14
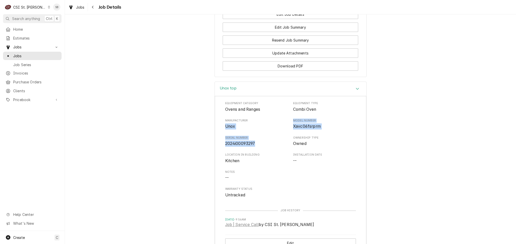
scroll to position [594, 0]
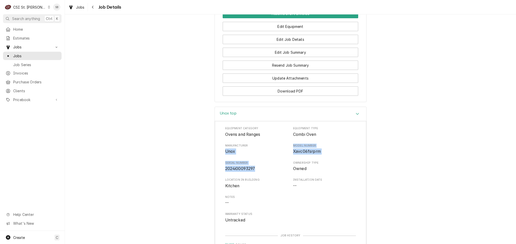
click at [275, 117] on div "Unox top" at bounding box center [290, 114] width 151 height 14
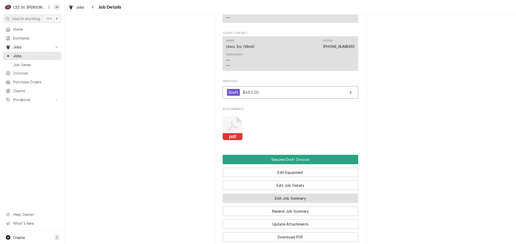
scroll to position [469, 0]
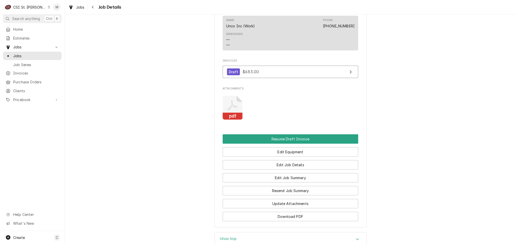
click at [226, 110] on icon "Attachments" at bounding box center [232, 108] width 20 height 24
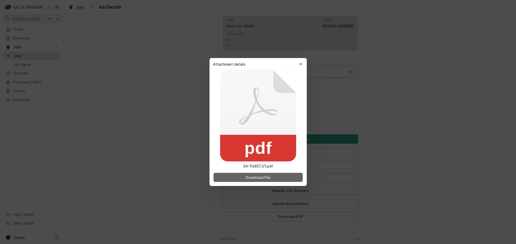
click at [256, 178] on span "Download File" at bounding box center [257, 177] width 27 height 5
click at [302, 59] on div "Attachment details Close" at bounding box center [257, 64] width 97 height 12
click at [300, 61] on button "button" at bounding box center [300, 64] width 8 height 8
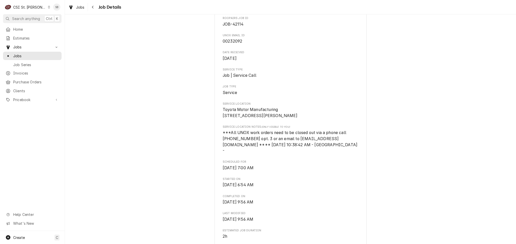
scroll to position [0, 0]
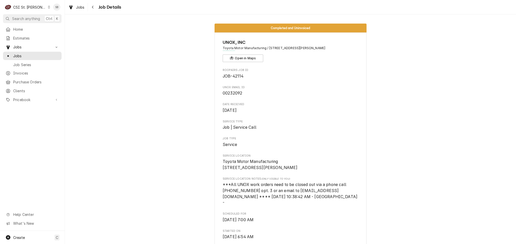
drag, startPoint x: 335, startPoint y: 49, endPoint x: 265, endPoint y: 49, distance: 69.8
click at [265, 49] on span "Toyota Motor Manufacturing / 100 Cherry Blossom Way, Troy, MO 63379" at bounding box center [289, 48] width 135 height 5
copy span "100 Cherry Blossom Way, Troy, MO 63379"
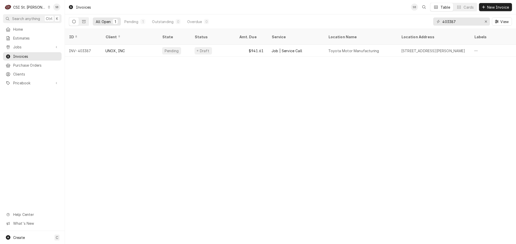
click at [26, 7] on div "CSI St. [PERSON_NAME]" at bounding box center [29, 7] width 33 height 5
click at [53, 13] on div "CSI [US_STATE][GEOGRAPHIC_DATA]" at bounding box center [78, 10] width 72 height 8
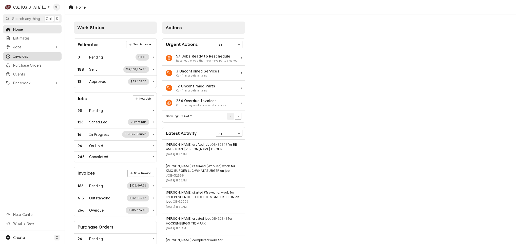
click at [30, 52] on link "Invoices" at bounding box center [32, 56] width 58 height 8
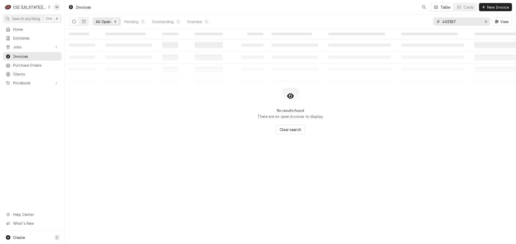
click at [447, 23] on input "403387" at bounding box center [461, 21] width 38 height 8
paste input "30254"
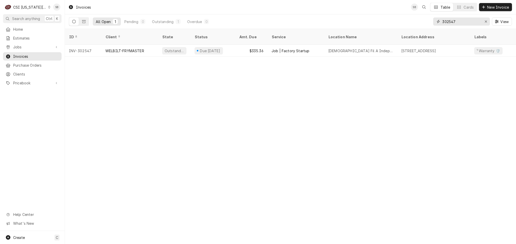
click at [453, 20] on input "302547" at bounding box center [461, 21] width 38 height 8
paste input "42294"
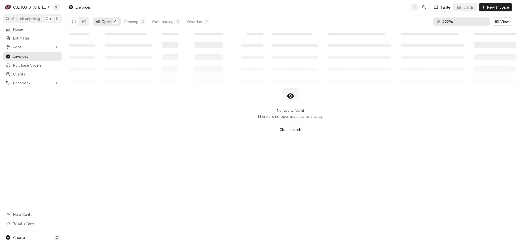
type input "42294"
click at [25, 5] on div "CSI [US_STATE][GEOGRAPHIC_DATA]" at bounding box center [29, 7] width 33 height 5
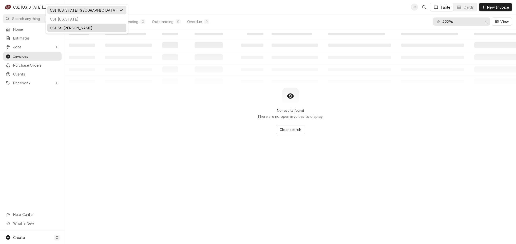
click at [59, 27] on div "CSI St. [PERSON_NAME]" at bounding box center [87, 27] width 74 height 5
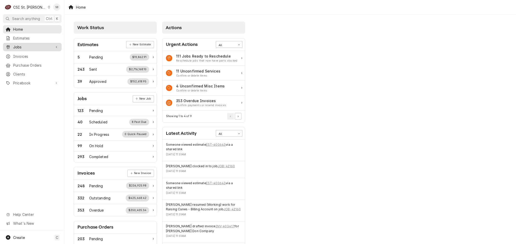
click at [34, 44] on span "Jobs" at bounding box center [32, 46] width 38 height 5
click at [45, 53] on span "Jobs" at bounding box center [36, 55] width 46 height 5
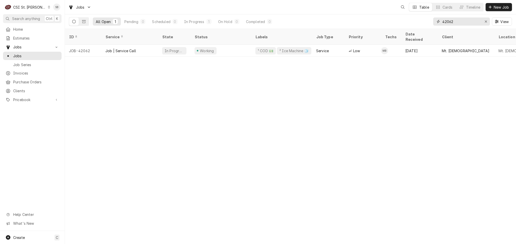
click at [448, 24] on input "42062" at bounding box center [461, 21] width 38 height 8
paste input "294"
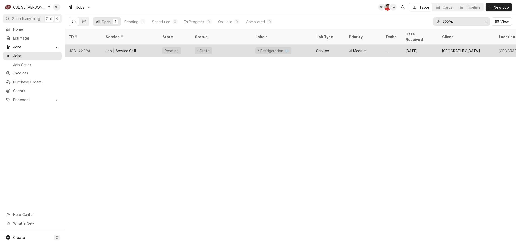
type input "42294"
click at [128, 48] on div "Job | Service Call" at bounding box center [120, 50] width 31 height 5
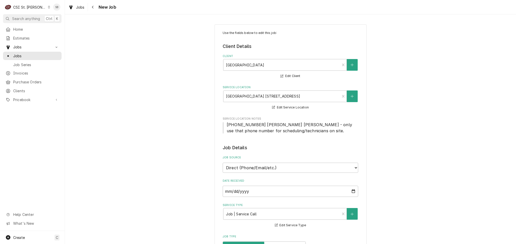
type textarea "x"
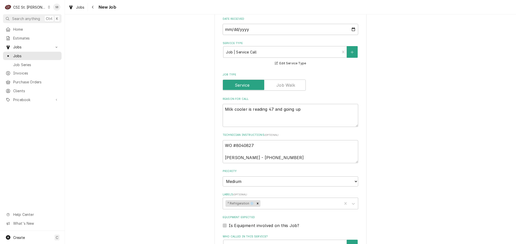
scroll to position [154, 0]
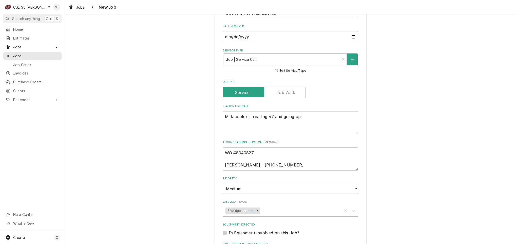
click at [420, 130] on div "Use the fields below to edit this job: Client Details Client [GEOGRAPHIC_DATA] …" at bounding box center [290, 148] width 451 height 567
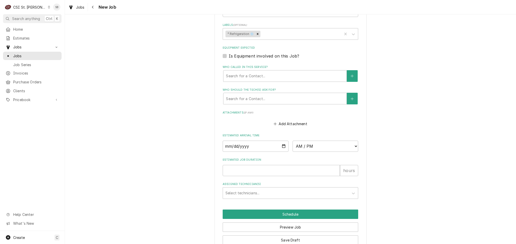
scroll to position [344, 0]
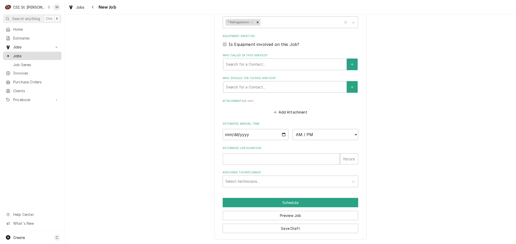
click at [26, 56] on span "Jobs" at bounding box center [36, 55] width 46 height 5
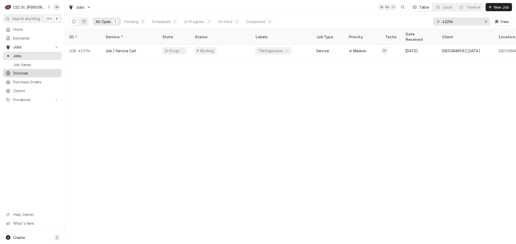
click at [17, 70] on div "Invoices" at bounding box center [32, 73] width 56 height 6
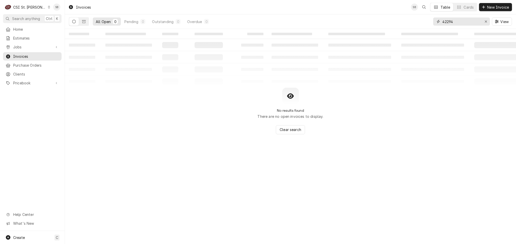
click at [446, 21] on input "42294" at bounding box center [461, 21] width 38 height 8
paste input "03387"
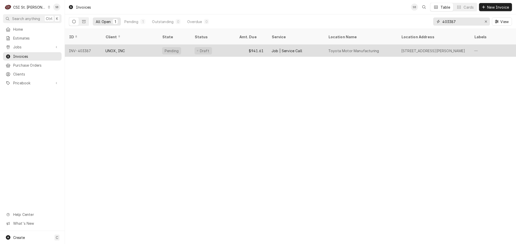
type input "403387"
click at [126, 45] on div "UNOX, INC" at bounding box center [129, 51] width 57 height 12
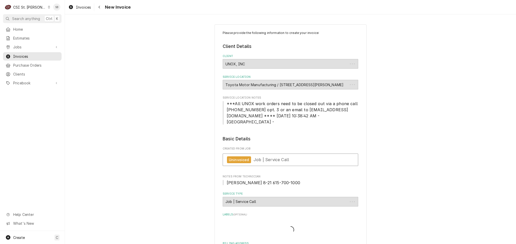
type textarea "x"
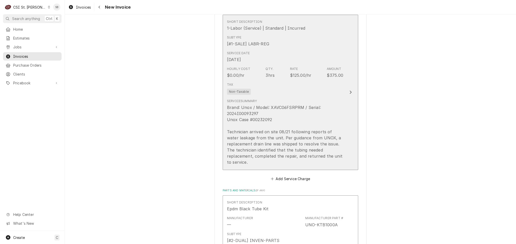
scroll to position [456, 0]
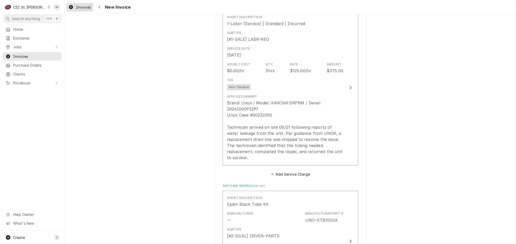
click at [75, 8] on div "Invoices" at bounding box center [79, 7] width 25 height 6
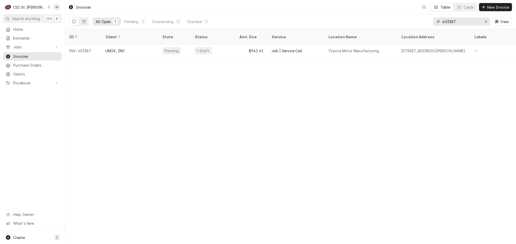
click at [463, 21] on input "403387" at bounding box center [461, 21] width 38 height 8
type input "403388"
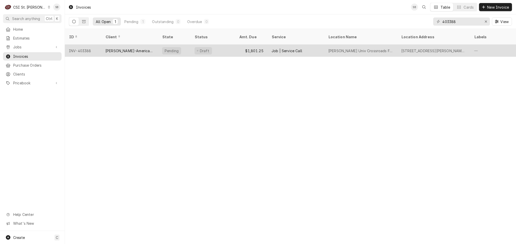
click at [128, 48] on div "[PERSON_NAME]-American Dining Creations" at bounding box center [129, 50] width 49 height 5
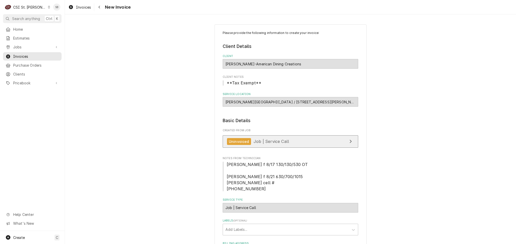
click at [253, 144] on span "Job | Service Call" at bounding box center [270, 141] width 35 height 5
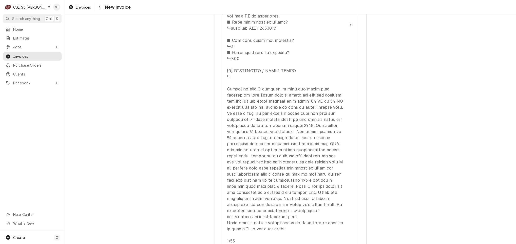
scroll to position [1063, 0]
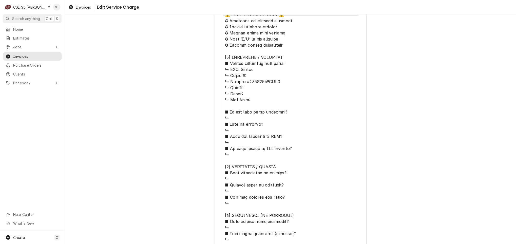
scroll to position [493, 0]
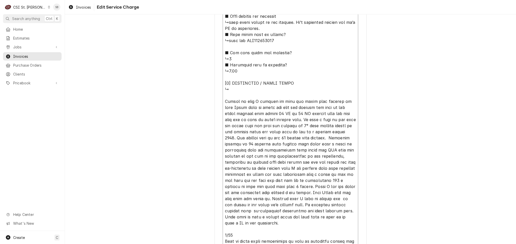
click at [222, 88] on textarea "Service Summary ( optional )" at bounding box center [289, 64] width 135 height 630
type textarea "x"
type textarea "⚠️ 𝗙𝗢𝗥𝗠 𝗜𝗡𝗦𝗧𝗥𝗨𝗖𝗧𝗜𝗢𝗡𝗦 ⚠️ ✪ 𝗖𝗼𝗺𝗽𝗹𝗲𝘁𝗲 𝗮𝗹𝗹 𝗿𝗲𝗹𝗲𝘃𝗮𝗻𝘁 𝘀𝗲𝗰𝘁𝗶𝗼𝗻𝘀 ✪ 𝗣𝗿𝗼𝘃𝗶𝗱𝗲 𝗱𝗲𝘁𝗮𝗶𝗹𝗲𝗱 𝗮𝗻𝘀…"
type textarea "x"
type textarea "⚠️ 𝗙𝗢𝗥𝗠 𝗜𝗡𝗦𝗧𝗥𝗨𝗖𝗧𝗜𝗢𝗡𝗦 ⚠️ ✪ 𝗖𝗼𝗺𝗽𝗹𝗲𝘁𝗲 𝗮𝗹𝗹 𝗿𝗲𝗹𝗲𝘃𝗮𝗻𝘁 𝘀𝗲𝗰𝘁𝗶𝗼𝗻𝘀 ✪ 𝗣𝗿𝗼𝘃𝗶𝗱𝗲 𝗱𝗲𝘁𝗮𝗶𝗹𝗲𝗱 𝗮𝗻𝘀…"
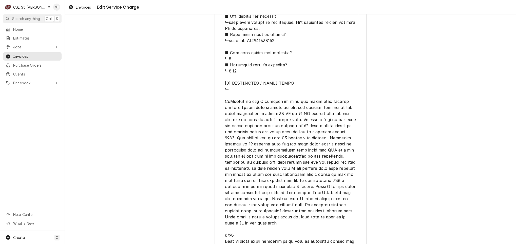
type textarea "x"
type textarea "⚠️ 𝗙𝗢𝗥𝗠 𝗜𝗡𝗦𝗧𝗥𝗨𝗖𝗧𝗜𝗢𝗡𝗦 ⚠️ ✪ 𝗖𝗼𝗺𝗽𝗹𝗲𝘁𝗲 𝗮𝗹𝗹 𝗿𝗲𝗹𝗲𝘃𝗮𝗻𝘁 𝘀𝗲𝗰𝘁𝗶𝗼𝗻𝘀 ✪ 𝗣𝗿𝗼𝘃𝗶𝗱𝗲 𝗱𝗲𝘁𝗮𝗶𝗹𝗲𝗱 𝗮𝗻𝘀…"
type textarea "x"
type textarea "⚠️ 𝗙𝗢𝗥𝗠 𝗜𝗡𝗦𝗧𝗥𝗨𝗖𝗧𝗜𝗢𝗡𝗦 ⚠️ ✪ 𝗖𝗼𝗺𝗽𝗹𝗲𝘁𝗲 𝗮𝗹𝗹 𝗿𝗲𝗹𝗲𝘃𝗮𝗻𝘁 𝘀𝗲𝗰𝘁𝗶𝗼𝗻𝘀 ✪ 𝗣𝗿𝗼𝘃𝗶𝗱𝗲 𝗱𝗲𝘁𝗮𝗶𝗹𝗲𝗱 𝗮𝗻𝘀…"
type textarea "x"
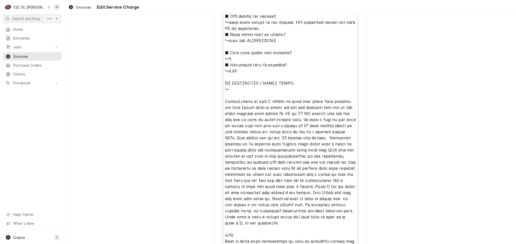
type textarea "⚠️ 𝗙𝗢𝗥𝗠 𝗜𝗡𝗦𝗧𝗥𝗨𝗖𝗧𝗜𝗢𝗡𝗦 ⚠️ ✪ 𝗖𝗼𝗺𝗽𝗹𝗲𝘁𝗲 𝗮𝗹𝗹 𝗿𝗲𝗹𝗲𝘃𝗮𝗻𝘁 𝘀𝗲𝗰𝘁𝗶𝗼𝗻𝘀 ✪ 𝗣𝗿𝗼𝘃𝗶𝗱𝗲 𝗱𝗲𝘁𝗮𝗶𝗹𝗲𝗱 𝗮𝗻𝘀…"
type textarea "x"
type textarea "⚠️ 𝗙𝗢𝗥𝗠 𝗜𝗡𝗦𝗧𝗥𝗨𝗖𝗧𝗜𝗢𝗡𝗦 ⚠️ ✪ 𝗖𝗼𝗺𝗽𝗹𝗲𝘁𝗲 𝗮𝗹𝗹 𝗿𝗲𝗹𝗲𝘃𝗮𝗻𝘁 𝘀𝗲𝗰𝘁𝗶𝗼𝗻𝘀 ✪ 𝗣𝗿𝗼𝘃𝗶𝗱𝗲 𝗱𝗲𝘁𝗮𝗶𝗹𝗲𝗱 𝗮𝗻𝘀…"
type textarea "x"
type textarea "⚠️ 𝗙𝗢𝗥𝗠 𝗜𝗡𝗦𝗧𝗥𝗨𝗖𝗧𝗜𝗢𝗡𝗦 ⚠️ ✪ 𝗖𝗼𝗺𝗽𝗹𝗲𝘁𝗲 𝗮𝗹𝗹 𝗿𝗲𝗹𝗲𝘃𝗮𝗻𝘁 𝘀𝗲𝗰𝘁𝗶𝗼𝗻𝘀 ✪ 𝗣𝗿𝗼𝘃𝗶𝗱𝗲 𝗱𝗲𝘁𝗮𝗶𝗹𝗲𝗱 𝗮𝗻𝘀…"
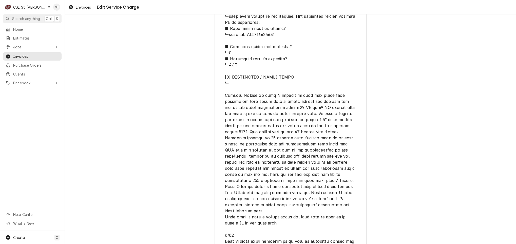
type textarea "x"
type textarea "⚠️ 𝗙𝗢𝗥𝗠 𝗜𝗡𝗦𝗧𝗥𝗨𝗖𝗧𝗜𝗢𝗡𝗦 ⚠️ ✪ 𝗖𝗼𝗺𝗽𝗹𝗲𝘁𝗲 𝗮𝗹𝗹 𝗿𝗲𝗹𝗲𝘃𝗮𝗻𝘁 𝘀𝗲𝗰𝘁𝗶𝗼𝗻𝘀 ✪ 𝗣𝗿𝗼𝘃𝗶𝗱𝗲 𝗱𝗲𝘁𝗮𝗶𝗹𝗲𝗱 𝗮𝗻𝘀…"
type textarea "x"
type textarea "⚠️ 𝗙𝗢𝗥𝗠 𝗜𝗡𝗦𝗧𝗥𝗨𝗖𝗧𝗜𝗢𝗡𝗦 ⚠️ ✪ 𝗖𝗼𝗺𝗽𝗹𝗲𝘁𝗲 𝗮𝗹𝗹 𝗿𝗲𝗹𝗲𝘃𝗮𝗻𝘁 𝘀𝗲𝗰𝘁𝗶𝗼𝗻𝘀 ✪ 𝗣𝗿𝗼𝘃𝗶𝗱𝗲 𝗱𝗲𝘁𝗮𝗶𝗹𝗲𝗱 𝗮𝗻𝘀…"
type textarea "x"
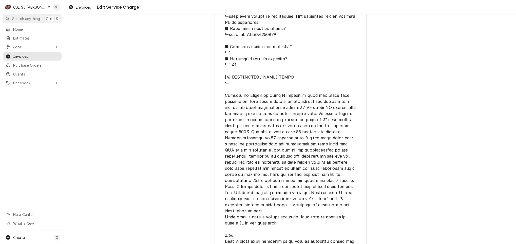
type textarea "⚠️ 𝗙𝗢𝗥𝗠 𝗜𝗡𝗦𝗧𝗥𝗨𝗖𝗧𝗜𝗢𝗡𝗦 ⚠️ ✪ 𝗖𝗼𝗺𝗽𝗹𝗲𝘁𝗲 𝗮𝗹𝗹 𝗿𝗲𝗹𝗲𝘃𝗮𝗻𝘁 𝘀𝗲𝗰𝘁𝗶𝗼𝗻𝘀 ✪ 𝗣𝗿𝗼𝘃𝗶𝗱𝗲 𝗱𝗲𝘁𝗮𝗶𝗹𝗲𝗱 𝗮𝗻𝘀…"
type textarea "x"
type textarea "⚠️ 𝗙𝗢𝗥𝗠 𝗜𝗡𝗦𝗧𝗥𝗨𝗖𝗧𝗜𝗢𝗡𝗦 ⚠️ ✪ 𝗖𝗼𝗺𝗽𝗹𝗲𝘁𝗲 𝗮𝗹𝗹 𝗿𝗲𝗹𝗲𝘃𝗮𝗻𝘁 𝘀𝗲𝗰𝘁𝗶𝗼𝗻𝘀 ✪ 𝗣𝗿𝗼𝘃𝗶𝗱𝗲 𝗱𝗲𝘁𝗮𝗶𝗹𝗲𝗱 𝗮𝗻𝘀…"
type textarea "x"
type textarea "⚠️ 𝗙𝗢𝗥𝗠 𝗜𝗡𝗦𝗧𝗥𝗨𝗖𝗧𝗜𝗢𝗡𝗦 ⚠️ ✪ 𝗖𝗼𝗺𝗽𝗹𝗲𝘁𝗲 𝗮𝗹𝗹 𝗿𝗲𝗹𝗲𝘃𝗮𝗻𝘁 𝘀𝗲𝗰𝘁𝗶𝗼𝗻𝘀 ✪ 𝗣𝗿𝗼𝘃𝗶𝗱𝗲 𝗱𝗲𝘁𝗮𝗶𝗹𝗲𝗱 𝗮𝗻𝘀…"
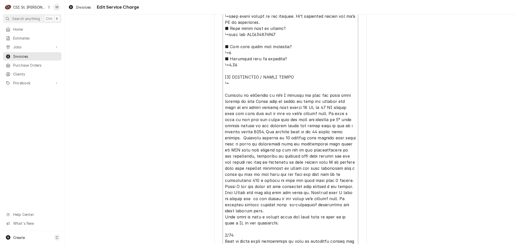
type textarea "x"
type textarea "⚠️ 𝗙𝗢𝗥𝗠 𝗜𝗡𝗦𝗧𝗥𝗨𝗖𝗧𝗜𝗢𝗡𝗦 ⚠️ ✪ 𝗖𝗼𝗺𝗽𝗹𝗲𝘁𝗲 𝗮𝗹𝗹 𝗿𝗲𝗹𝗲𝘃𝗮𝗻𝘁 𝘀𝗲𝗰𝘁𝗶𝗼𝗻𝘀 ✪ 𝗣𝗿𝗼𝘃𝗶𝗱𝗲 𝗱𝗲𝘁𝗮𝗶𝗹𝗲𝗱 𝗮𝗻𝘀…"
type textarea "x"
type textarea "⚠️ 𝗙𝗢𝗥𝗠 𝗜𝗡𝗦𝗧𝗥𝗨𝗖𝗧𝗜𝗢𝗡𝗦 ⚠️ ✪ 𝗖𝗼𝗺𝗽𝗹𝗲𝘁𝗲 𝗮𝗹𝗹 𝗿𝗲𝗹𝗲𝘃𝗮𝗻𝘁 𝘀𝗲𝗰𝘁𝗶𝗼𝗻𝘀 ✪ 𝗣𝗿𝗼𝘃𝗶𝗱𝗲 𝗱𝗲𝘁𝗮𝗶𝗹𝗲𝗱 𝗮𝗻𝘀…"
type textarea "x"
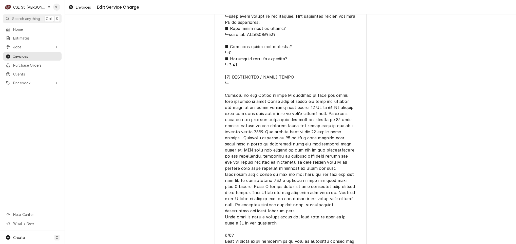
type textarea "⚠️ 𝗙𝗢𝗥𝗠 𝗜𝗡𝗦𝗧𝗥𝗨𝗖𝗧𝗜𝗢𝗡𝗦 ⚠️ ✪ 𝗖𝗼𝗺𝗽𝗹𝗲𝘁𝗲 𝗮𝗹𝗹 𝗿𝗲𝗹𝗲𝘃𝗮𝗻𝘁 𝘀𝗲𝗰𝘁𝗶𝗼𝗻𝘀 ✪ 𝗣𝗿𝗼𝘃𝗶𝗱𝗲 𝗱𝗲𝘁𝗮𝗶𝗹𝗲𝗱 𝗮𝗻𝘀…"
type textarea "x"
type textarea "⚠️ 𝗙𝗢𝗥𝗠 𝗜𝗡𝗦𝗧𝗥𝗨𝗖𝗧𝗜𝗢𝗡𝗦 ⚠️ ✪ 𝗖𝗼𝗺𝗽𝗹𝗲𝘁𝗲 𝗮𝗹𝗹 𝗿𝗲𝗹𝗲𝘃𝗮𝗻𝘁 𝘀𝗲𝗰𝘁𝗶𝗼𝗻𝘀 ✪ 𝗣𝗿𝗼𝘃𝗶𝗱𝗲 𝗱𝗲𝘁𝗮𝗶𝗹𝗲𝗱 𝗮𝗻𝘀…"
type textarea "x"
type textarea "⚠️ 𝗙𝗢𝗥𝗠 𝗜𝗡𝗦𝗧𝗥𝗨𝗖𝗧𝗜𝗢𝗡𝗦 ⚠️ ✪ 𝗖𝗼𝗺𝗽𝗹𝗲𝘁𝗲 𝗮𝗹𝗹 𝗿𝗲𝗹𝗲𝘃𝗮𝗻𝘁 𝘀𝗲𝗰𝘁𝗶𝗼𝗻𝘀 ✪ 𝗣𝗿𝗼𝘃𝗶𝗱𝗲 𝗱𝗲𝘁𝗮𝗶𝗹𝗲𝗱 𝗮𝗻𝘀…"
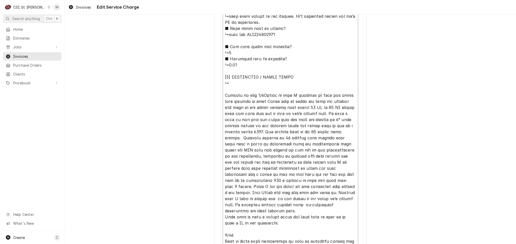
type textarea "x"
type textarea "⚠️ 𝗙𝗢𝗥𝗠 𝗜𝗡𝗦𝗧𝗥𝗨𝗖𝗧𝗜𝗢𝗡𝗦 ⚠️ ✪ 𝗖𝗼𝗺𝗽𝗹𝗲𝘁𝗲 𝗮𝗹𝗹 𝗿𝗲𝗹𝗲𝘃𝗮𝗻𝘁 𝘀𝗲𝗰𝘁𝗶𝗼𝗻𝘀 ✪ 𝗣𝗿𝗼𝘃𝗶𝗱𝗲 𝗱𝗲𝘁𝗮𝗶𝗹𝗲𝗱 𝗮𝗻𝘀…"
type textarea "x"
type textarea "⚠️ 𝗙𝗢𝗥𝗠 𝗜𝗡𝗦𝗧𝗥𝗨𝗖𝗧𝗜𝗢𝗡𝗦 ⚠️ ✪ 𝗖𝗼𝗺𝗽𝗹𝗲𝘁𝗲 𝗮𝗹𝗹 𝗿𝗲𝗹𝗲𝘃𝗮𝗻𝘁 𝘀𝗲𝗰𝘁𝗶𝗼𝗻𝘀 ✪ 𝗣𝗿𝗼𝘃𝗶𝗱𝗲 𝗱𝗲𝘁𝗮𝗶𝗹𝗲𝗱 𝗮𝗻𝘀…"
type textarea "x"
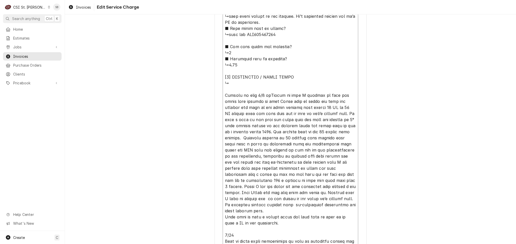
type textarea "⚠️ 𝗙𝗢𝗥𝗠 𝗜𝗡𝗦𝗧𝗥𝗨𝗖𝗧𝗜𝗢𝗡𝗦 ⚠️ ✪ 𝗖𝗼𝗺𝗽𝗹𝗲𝘁𝗲 𝗮𝗹𝗹 𝗿𝗲𝗹𝗲𝘃𝗮𝗻𝘁 𝘀𝗲𝗰𝘁𝗶𝗼𝗻𝘀 ✪ 𝗣𝗿𝗼𝘃𝗶𝗱𝗲 𝗱𝗲𝘁𝗮𝗶𝗹𝗲𝗱 𝗮𝗻𝘀…"
type textarea "x"
type textarea "⚠️ 𝗙𝗢𝗥𝗠 𝗜𝗡𝗦𝗧𝗥𝗨𝗖𝗧𝗜𝗢𝗡𝗦 ⚠️ ✪ 𝗖𝗼𝗺𝗽𝗹𝗲𝘁𝗲 𝗮𝗹𝗹 𝗿𝗲𝗹𝗲𝘃𝗮𝗻𝘁 𝘀𝗲𝗰𝘁𝗶𝗼𝗻𝘀 ✪ 𝗣𝗿𝗼𝘃𝗶𝗱𝗲 𝗱𝗲𝘁𝗮𝗶𝗹𝗲𝗱 𝗮𝗻𝘀…"
type textarea "x"
type textarea "⚠️ 𝗙𝗢𝗥𝗠 𝗜𝗡𝗦𝗧𝗥𝗨𝗖𝗧𝗜𝗢𝗡𝗦 ⚠️ ✪ 𝗖𝗼𝗺𝗽𝗹𝗲𝘁𝗲 𝗮𝗹𝗹 𝗿𝗲𝗹𝗲𝘃𝗮𝗻𝘁 𝘀𝗲𝗰𝘁𝗶𝗼𝗻𝘀 ✪ 𝗣𝗿𝗼𝘃𝗶𝗱𝗲 𝗱𝗲𝘁𝗮𝗶𝗹𝗲𝗱 𝗮𝗻𝘀…"
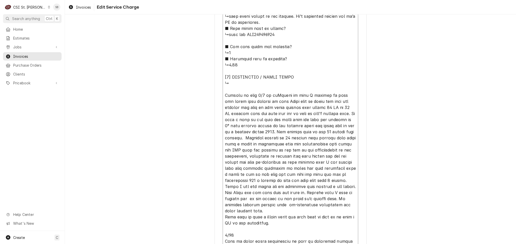
type textarea "x"
type textarea "⚠️ 𝗙𝗢𝗥𝗠 𝗜𝗡𝗦𝗧𝗥𝗨𝗖𝗧𝗜𝗢𝗡𝗦 ⚠️ ✪ 𝗖𝗼𝗺𝗽𝗹𝗲𝘁𝗲 𝗮𝗹𝗹 𝗿𝗲𝗹𝗲𝘃𝗮𝗻𝘁 𝘀𝗲𝗰𝘁𝗶𝗼𝗻𝘀 ✪ 𝗣𝗿𝗼𝘃𝗶𝗱𝗲 𝗱𝗲𝘁𝗮𝗶𝗹𝗲𝗱 𝗮𝗻𝘀…"
type textarea "x"
type textarea "⚠️ 𝗙𝗢𝗥𝗠 𝗜𝗡𝗦𝗧𝗥𝗨𝗖𝗧𝗜𝗢𝗡𝗦 ⚠️ ✪ 𝗖𝗼𝗺𝗽𝗹𝗲𝘁𝗲 𝗮𝗹𝗹 𝗿𝗲𝗹𝗲𝘃𝗮𝗻𝘁 𝘀𝗲𝗰𝘁𝗶𝗼𝗻𝘀 ✪ 𝗣𝗿𝗼𝘃𝗶𝗱𝗲 𝗱𝗲𝘁𝗮𝗶𝗹𝗲𝗱 𝗮𝗻𝘀…"
type textarea "x"
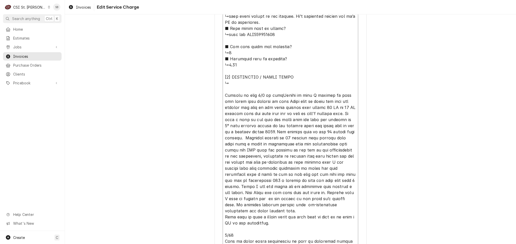
type textarea "⚠️ 𝗙𝗢𝗥𝗠 𝗜𝗡𝗦𝗧𝗥𝗨𝗖𝗧𝗜𝗢𝗡𝗦 ⚠️ ✪ 𝗖𝗼𝗺𝗽𝗹𝗲𝘁𝗲 𝗮𝗹𝗹 𝗿𝗲𝗹𝗲𝘃𝗮𝗻𝘁 𝘀𝗲𝗰𝘁𝗶𝗼𝗻𝘀 ✪ 𝗣𝗿𝗼𝘃𝗶𝗱𝗲 𝗱𝗲𝘁𝗮𝗶𝗹𝗲𝗱 𝗮𝗻𝘀…"
type textarea "x"
type textarea "⚠️ 𝗙𝗢𝗥𝗠 𝗜𝗡𝗦𝗧𝗥𝗨𝗖𝗧𝗜𝗢𝗡𝗦 ⚠️ ✪ 𝗖𝗼𝗺𝗽𝗹𝗲𝘁𝗲 𝗮𝗹𝗹 𝗿𝗲𝗹𝗲𝘃𝗮𝗻𝘁 𝘀𝗲𝗰𝘁𝗶𝗼𝗻𝘀 ✪ 𝗣𝗿𝗼𝘃𝗶𝗱𝗲 𝗱𝗲𝘁𝗮𝗶𝗹𝗲𝗱 𝗮𝗻𝘀…"
type textarea "x"
type textarea "⚠️ 𝗙𝗢𝗥𝗠 𝗜𝗡𝗦𝗧𝗥𝗨𝗖𝗧𝗜𝗢𝗡𝗦 ⚠️ ✪ 𝗖𝗼𝗺𝗽𝗹𝗲𝘁𝗲 𝗮𝗹𝗹 𝗿𝗲𝗹𝗲𝘃𝗮𝗻𝘁 𝘀𝗲𝗰𝘁𝗶𝗼𝗻𝘀 ✪ 𝗣𝗿𝗼𝘃𝗶𝗱𝗲 𝗱𝗲𝘁𝗮𝗶𝗹𝗲𝗱 𝗮𝗻𝘀…"
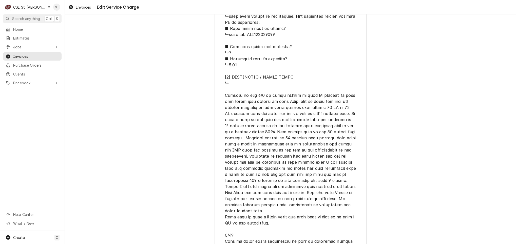
type textarea "x"
type textarea "⚠️ 𝗙𝗢𝗥𝗠 𝗜𝗡𝗦𝗧𝗥𝗨𝗖𝗧𝗜𝗢𝗡𝗦 ⚠️ ✪ 𝗖𝗼𝗺𝗽𝗹𝗲𝘁𝗲 𝗮𝗹𝗹 𝗿𝗲𝗹𝗲𝘃𝗮𝗻𝘁 𝘀𝗲𝗰𝘁𝗶𝗼𝗻𝘀 ✪ 𝗣𝗿𝗼𝘃𝗶𝗱𝗲 𝗱𝗲𝘁𝗮𝗶𝗹𝗲𝗱 𝗮𝗻𝘀…"
type textarea "x"
type textarea "⚠️ 𝗙𝗢𝗥𝗠 𝗜𝗡𝗦𝗧𝗥𝗨𝗖𝗧𝗜𝗢𝗡𝗦 ⚠️ ✪ 𝗖𝗼𝗺𝗽𝗹𝗲𝘁𝗲 𝗮𝗹𝗹 𝗿𝗲𝗹𝗲𝘃𝗮𝗻𝘁 𝘀𝗲𝗰𝘁𝗶𝗼𝗻𝘀 ✪ 𝗣𝗿𝗼𝘃𝗶𝗱𝗲 𝗱𝗲𝘁𝗮𝗶𝗹𝗲𝗱 𝗮𝗻𝘀…"
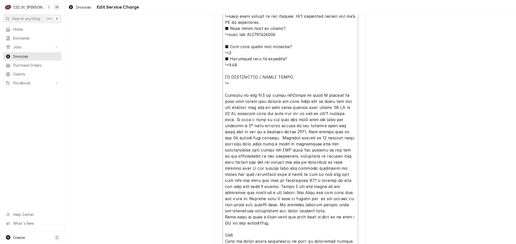
type textarea "x"
type textarea "⚠️ 𝗙𝗢𝗥𝗠 𝗜𝗡𝗦𝗧𝗥𝗨𝗖𝗧𝗜𝗢𝗡𝗦 ⚠️ ✪ 𝗖𝗼𝗺𝗽𝗹𝗲𝘁𝗲 𝗮𝗹𝗹 𝗿𝗲𝗹𝗲𝘃𝗮𝗻𝘁 𝘀𝗲𝗰𝘁𝗶𝗼𝗻𝘀 ✪ 𝗣𝗿𝗼𝘃𝗶𝗱𝗲 𝗱𝗲𝘁𝗮𝗶𝗹𝗲𝗱 𝗮𝗻𝘀…"
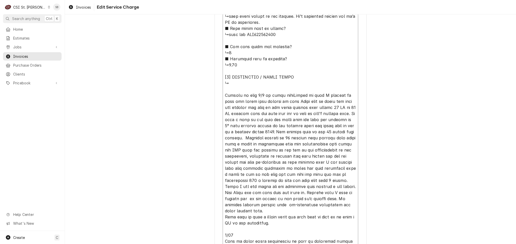
type textarea "x"
type textarea "⚠️ 𝗙𝗢𝗥𝗠 𝗜𝗡𝗦𝗧𝗥𝗨𝗖𝗧𝗜𝗢𝗡𝗦 ⚠️ ✪ 𝗖𝗼𝗺𝗽𝗹𝗲𝘁𝗲 𝗮𝗹𝗹 𝗿𝗲𝗹𝗲𝘃𝗮𝗻𝘁 𝘀𝗲𝗰𝘁𝗶𝗼𝗻𝘀 ✪ 𝗣𝗿𝗼𝘃𝗶𝗱𝗲 𝗱𝗲𝘁𝗮𝗶𝗹𝗲𝗱 𝗮𝗻𝘀…"
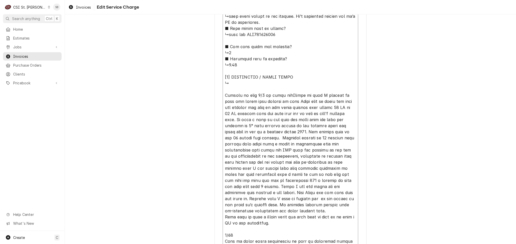
type textarea "x"
type textarea "⚠️ 𝗙𝗢𝗥𝗠 𝗜𝗡𝗦𝗧𝗥𝗨𝗖𝗧𝗜𝗢𝗡𝗦 ⚠️ ✪ 𝗖𝗼𝗺𝗽𝗹𝗲𝘁𝗲 𝗮𝗹𝗹 𝗿𝗲𝗹𝗲𝘃𝗮𝗻𝘁 𝘀𝗲𝗰𝘁𝗶𝗼𝗻𝘀 ✪ 𝗣𝗿𝗼𝘃𝗶𝗱𝗲 𝗱𝗲𝘁𝗮𝗶𝗹𝗲𝗱 𝗮𝗻𝘀…"
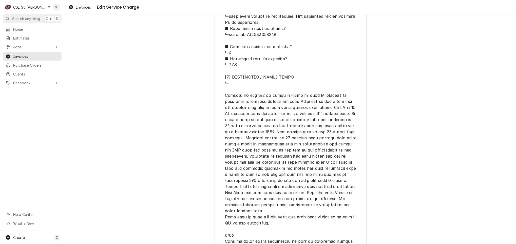
type textarea "x"
type textarea "⚠️ 𝗙𝗢𝗥𝗠 𝗜𝗡𝗦𝗧𝗥𝗨𝗖𝗧𝗜𝗢𝗡𝗦 ⚠️ ✪ 𝗖𝗼𝗺𝗽𝗹𝗲𝘁𝗲 𝗮𝗹𝗹 𝗿𝗲𝗹𝗲𝘃𝗮𝗻𝘁 𝘀𝗲𝗰𝘁𝗶𝗼𝗻𝘀 ✪ 𝗣𝗿𝗼𝘃𝗶𝗱𝗲 𝗱𝗲𝘁𝗮𝗶𝗹𝗲𝗱 𝗮𝗻𝘀…"
type textarea "x"
type textarea "⚠️ 𝗙𝗢𝗥𝗠 𝗜𝗡𝗦𝗧𝗥𝗨𝗖𝗧𝗜𝗢𝗡𝗦 ⚠️ ✪ 𝗖𝗼𝗺𝗽𝗹𝗲𝘁𝗲 𝗮𝗹𝗹 𝗿𝗲𝗹𝗲𝘃𝗮𝗻𝘁 𝘀𝗲𝗰𝘁𝗶𝗼𝗻𝘀 ✪ 𝗣𝗿𝗼𝘃𝗶𝗱𝗲 𝗱𝗲𝘁𝗮𝗶𝗹𝗲𝗱 𝗮𝗻𝘀…"
type textarea "x"
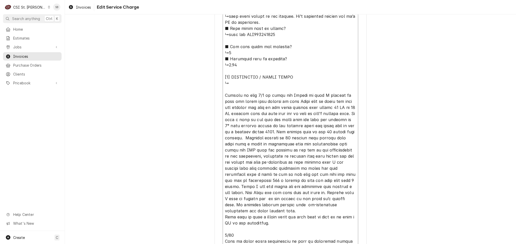
type textarea "⚠️ 𝗙𝗢𝗥𝗠 𝗜𝗡𝗦𝗧𝗥𝗨𝗖𝗧𝗜𝗢𝗡𝗦 ⚠️ ✪ 𝗖𝗼𝗺𝗽𝗹𝗲𝘁𝗲 𝗮𝗹𝗹 𝗿𝗲𝗹𝗲𝘃𝗮𝗻𝘁 𝘀𝗲𝗰𝘁𝗶𝗼𝗻𝘀 ✪ 𝗣𝗿𝗼𝘃𝗶𝗱𝗲 𝗱𝗲𝘁𝗮𝗶𝗹𝗲𝗱 𝗮𝗻𝘀…"
type textarea "x"
type textarea "⚠️ 𝗙𝗢𝗥𝗠 𝗜𝗡𝗦𝗧𝗥𝗨𝗖𝗧𝗜𝗢𝗡𝗦 ⚠️ ✪ 𝗖𝗼𝗺𝗽𝗹𝗲𝘁𝗲 𝗮𝗹𝗹 𝗿𝗲𝗹𝗲𝘃𝗮𝗻𝘁 𝘀𝗲𝗰𝘁𝗶𝗼𝗻𝘀 ✪ 𝗣𝗿𝗼𝘃𝗶𝗱𝗲 𝗱𝗲𝘁𝗮𝗶𝗹𝗲𝗱 𝗮𝗻𝘀…"
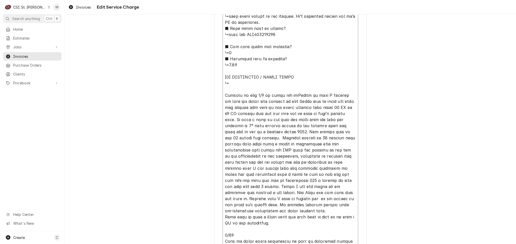
type textarea "x"
type textarea "⚠️ 𝗙𝗢𝗥𝗠 𝗜𝗡𝗦𝗧𝗥𝗨𝗖𝗧𝗜𝗢𝗡𝗦 ⚠️ ✪ 𝗖𝗼𝗺𝗽𝗹𝗲𝘁𝗲 𝗮𝗹𝗹 𝗿𝗲𝗹𝗲𝘃𝗮𝗻𝘁 𝘀𝗲𝗰𝘁𝗶𝗼𝗻𝘀 ✪ 𝗣𝗿𝗼𝘃𝗶𝗱𝗲 𝗱𝗲𝘁𝗮𝗶𝗹𝗲𝗱 𝗮𝗻𝘀…"
type textarea "x"
type textarea "⚠️ 𝗙𝗢𝗥𝗠 𝗜𝗡𝗦𝗧𝗥𝗨𝗖𝗧𝗜𝗢𝗡𝗦 ⚠️ ✪ 𝗖𝗼𝗺𝗽𝗹𝗲𝘁𝗲 𝗮𝗹𝗹 𝗿𝗲𝗹𝗲𝘃𝗮𝗻𝘁 𝘀𝗲𝗰𝘁𝗶𝗼𝗻𝘀 ✪ 𝗣𝗿𝗼𝘃𝗶𝗱𝗲 𝗱𝗲𝘁𝗮𝗶𝗹𝗲𝗱 𝗮𝗻𝘀…"
type textarea "x"
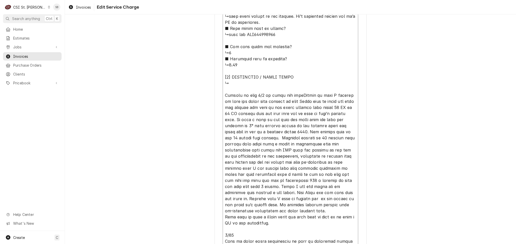
type textarea "⚠️ 𝗙𝗢𝗥𝗠 𝗜𝗡𝗦𝗧𝗥𝗨𝗖𝗧𝗜𝗢𝗡𝗦 ⚠️ ✪ 𝗖𝗼𝗺𝗽𝗹𝗲𝘁𝗲 𝗮𝗹𝗹 𝗿𝗲𝗹𝗲𝘃𝗮𝗻𝘁 𝘀𝗲𝗰𝘁𝗶𝗼𝗻𝘀 ✪ 𝗣𝗿𝗼𝘃𝗶𝗱𝗲 𝗱𝗲𝘁𝗮𝗶𝗹𝗲𝗱 𝗮𝗻𝘀…"
type textarea "x"
type textarea "⚠️ 𝗙𝗢𝗥𝗠 𝗜𝗡𝗦𝗧𝗥𝗨𝗖𝗧𝗜𝗢𝗡𝗦 ⚠️ ✪ 𝗖𝗼𝗺𝗽𝗹𝗲𝘁𝗲 𝗮𝗹𝗹 𝗿𝗲𝗹𝗲𝘃𝗮𝗻𝘁 𝘀𝗲𝗰𝘁𝗶𝗼𝗻𝘀 ✪ 𝗣𝗿𝗼𝘃𝗶𝗱𝗲 𝗱𝗲𝘁𝗮𝗶𝗹𝗲𝗱 𝗮𝗻𝘀…"
type textarea "x"
type textarea "⚠️ 𝗙𝗢𝗥𝗠 𝗜𝗡𝗦𝗧𝗥𝗨𝗖𝗧𝗜𝗢𝗡𝗦 ⚠️ ✪ 𝗖𝗼𝗺𝗽𝗹𝗲𝘁𝗲 𝗮𝗹𝗹 𝗿𝗲𝗹𝗲𝘃𝗮𝗻𝘁 𝘀𝗲𝗰𝘁𝗶𝗼𝗻𝘀 ✪ 𝗣𝗿𝗼𝘃𝗶𝗱𝗲 𝗱𝗲𝘁𝗮𝗶𝗹𝗲𝗱 𝗮𝗻𝘀…"
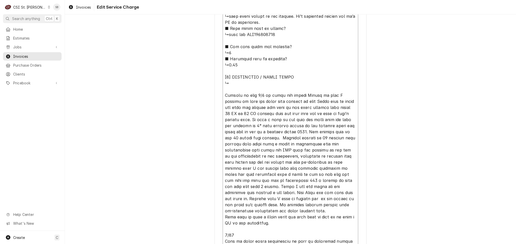
type textarea "x"
type textarea "⚠️ 𝗙𝗢𝗥𝗠 𝗜𝗡𝗦𝗧𝗥𝗨𝗖𝗧𝗜𝗢𝗡𝗦 ⚠️ ✪ 𝗖𝗼𝗺𝗽𝗹𝗲𝘁𝗲 𝗮𝗹𝗹 𝗿𝗲𝗹𝗲𝘃𝗮𝗻𝘁 𝘀𝗲𝗰𝘁𝗶𝗼𝗻𝘀 ✪ 𝗣𝗿𝗼𝘃𝗶𝗱𝗲 𝗱𝗲𝘁𝗮𝗶𝗹𝗲𝗱 𝗮𝗻𝘀…"
type textarea "x"
type textarea "⚠️ 𝗙𝗢𝗥𝗠 𝗜𝗡𝗦𝗧𝗥𝗨𝗖𝗧𝗜𝗢𝗡𝗦 ⚠️ ✪ 𝗖𝗼𝗺𝗽𝗹𝗲𝘁𝗲 𝗮𝗹𝗹 𝗿𝗲𝗹𝗲𝘃𝗮𝗻𝘁 𝘀𝗲𝗰𝘁𝗶𝗼𝗻𝘀 ✪ 𝗣𝗿𝗼𝘃𝗶𝗱𝗲 𝗱𝗲𝘁𝗮𝗶𝗹𝗲𝗱 𝗮𝗻𝘀…"
paste textarea "Freezer going down"
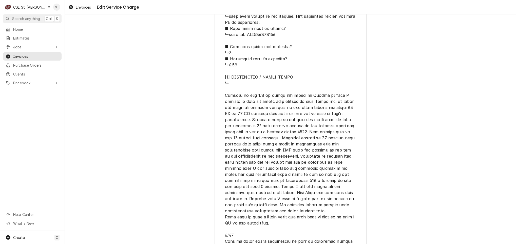
type textarea "x"
type textarea "⚠️ 𝗙𝗢𝗥𝗠 𝗜𝗡𝗦𝗧𝗥𝗨𝗖𝗧𝗜𝗢𝗡𝗦 ⚠️ ✪ 𝗖𝗼𝗺𝗽𝗹𝗲𝘁𝗲 𝗮𝗹𝗹 𝗿𝗲𝗹𝗲𝘃𝗮𝗻𝘁 𝘀𝗲𝗰𝘁𝗶𝗼𝗻𝘀 ✪ 𝗣𝗿𝗼𝘃𝗶𝗱𝗲 𝗱𝗲𝘁𝗮𝗶𝗹𝗲𝗱 𝗮𝗻𝘀…"
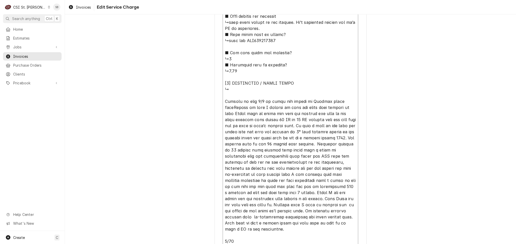
type textarea "x"
type textarea "⚠️ 𝗙𝗢𝗥𝗠 𝗜𝗡𝗦𝗧𝗥𝗨𝗖𝗧𝗜𝗢𝗡𝗦 ⚠️ ✪ 𝗖𝗼𝗺𝗽𝗹𝗲𝘁𝗲 𝗮𝗹𝗹 𝗿𝗲𝗹𝗲𝘃𝗮𝗻𝘁 𝘀𝗲𝗰𝘁𝗶𝗼𝗻𝘀 ✪ 𝗣𝗿𝗼𝘃𝗶𝗱𝗲 𝗱𝗲𝘁𝗮𝗶𝗹𝗲𝗱 𝗮𝗻𝘀…"
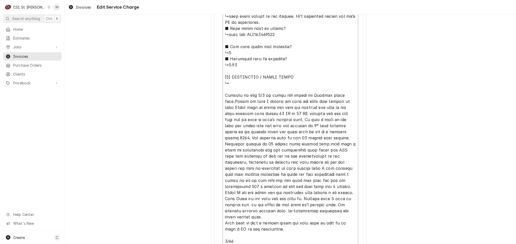
type textarea "x"
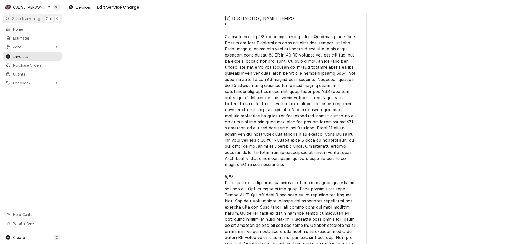
scroll to position [680, 0]
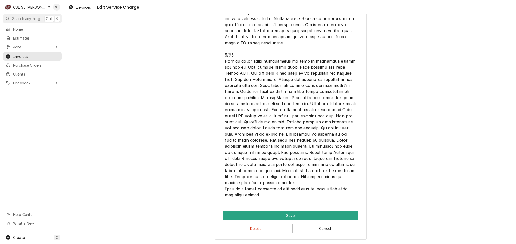
drag, startPoint x: 220, startPoint y: 91, endPoint x: 304, endPoint y: 195, distance: 134.0
type textarea "⚠️ 𝗙𝗢𝗥𝗠 𝗜𝗡𝗦𝗧𝗥𝗨𝗖𝗧𝗜𝗢𝗡𝗦 ⚠️ ✪ 𝗖𝗼𝗺𝗽𝗹𝗲𝘁𝗲 𝗮𝗹𝗹 𝗿𝗲𝗹𝗲𝘃𝗮𝗻𝘁 𝘀𝗲𝗰𝘁𝗶𝗼𝗻𝘀 ✪ 𝗣𝗿𝗼𝘃𝗶𝗱𝗲 𝗱𝗲𝘁𝗮𝗶𝗹𝗲𝗱 𝗮𝗻𝘀…"
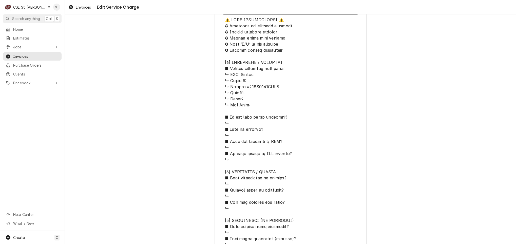
scroll to position [224, 0]
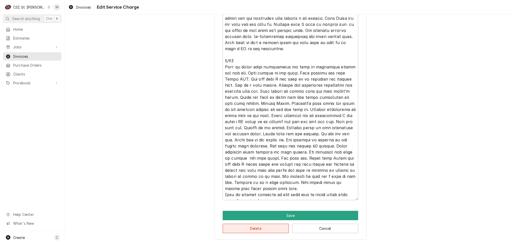
click at [240, 229] on button "Delete" at bounding box center [255, 227] width 66 height 9
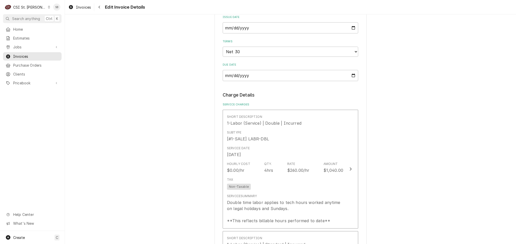
scroll to position [469, 0]
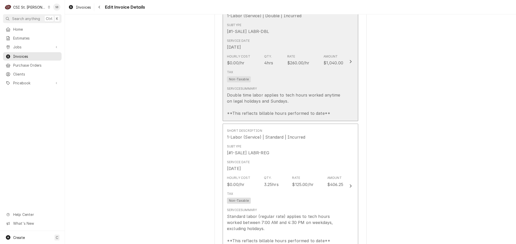
click at [285, 94] on div "Double time labor applies to tech hours worked anytime on legal holidays and Su…" at bounding box center [285, 104] width 116 height 24
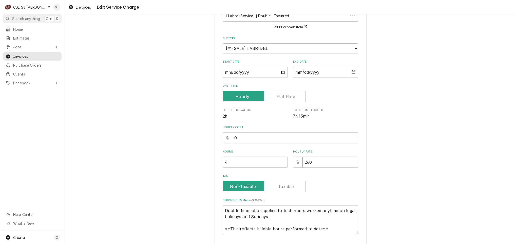
scroll to position [72, 0]
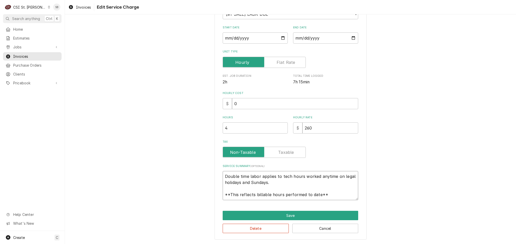
drag, startPoint x: 222, startPoint y: 173, endPoint x: 394, endPoint y: 204, distance: 175.2
click at [394, 204] on div "Use the fields below to edit this service charge Short Description 1-Labor (Ser…" at bounding box center [290, 96] width 451 height 296
paste textarea "07L0538CLR1"
type textarea "x"
type textarea "07L0538CLR1"
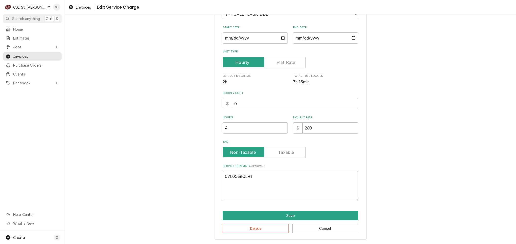
scroll to position [66, 0]
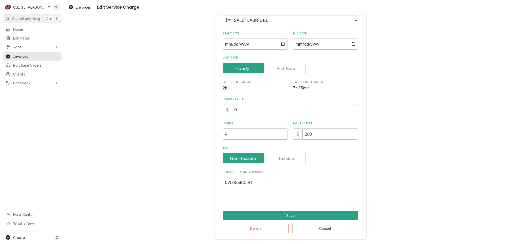
type textarea "x"
type textarea "B07L0538CLR1"
type textarea "x"
type textarea "Br07L0538CLR1"
type textarea "x"
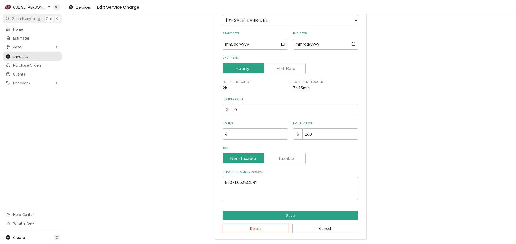
type textarea "Bra07L0538CLR1"
type textarea "x"
type textarea "Brand07L0538CLR1"
type textarea "x"
type textarea "Brand:07L0538CLR1"
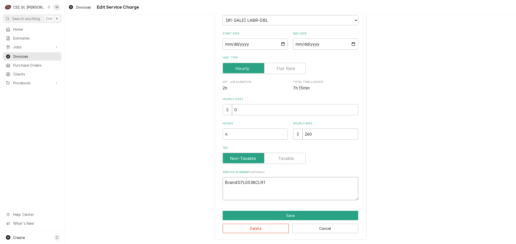
type textarea "x"
type textarea "Brand: 07L0538CLR1"
type textarea "x"
type textarea "Brand: k07L0538CLR1"
type textarea "x"
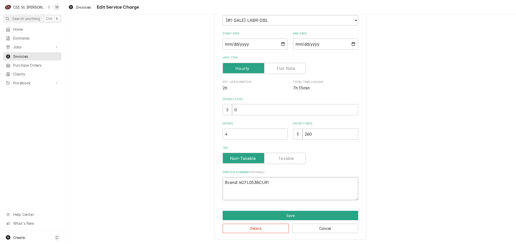
type textarea "Brand: 07L0538CLR1"
type textarea "x"
type textarea "Brand: K07L0538CLR1"
type textarea "x"
type textarea "Brand: Ko07L0538CLR1"
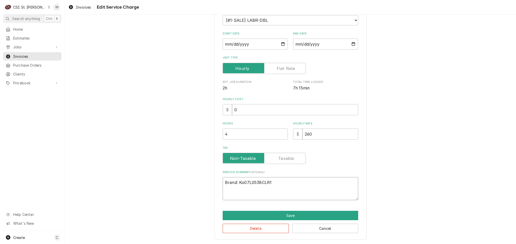
type textarea "x"
type textarea "Brand: Kol07L0538CLR1"
type textarea "x"
type textarea "Brand: Kolp07L0538CLR1"
type textarea "x"
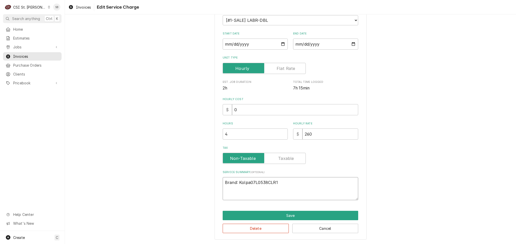
type textarea "Brand: Kolpak07L0538CLR1"
type textarea "x"
type textarea "Brand: Kolpak 07L0538CLR1"
type textarea "x"
type textarea "Brand: Kolpak /07L0538CLR1"
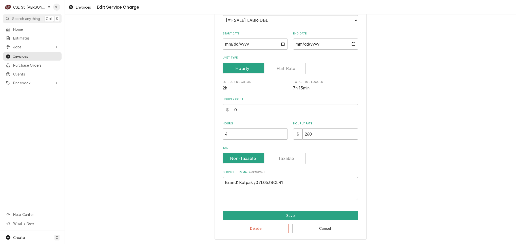
type textarea "x"
type textarea "Brand: Kolpak / 07L0538CLR1"
click at [320, 187] on textarea "Brand: Kolpak / 07L0538CLR1" at bounding box center [289, 188] width 135 height 23
type textarea "x"
type textarea "Brand: Kolpak / 07L0538CLR1"
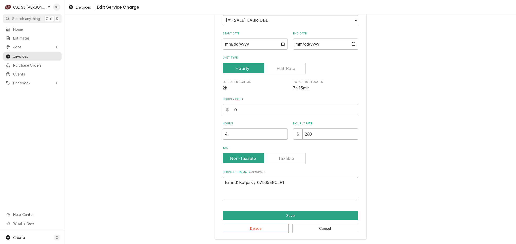
type textarea "x"
type textarea "Brand: Kolpak / 07L0538CLR1"
click at [252, 183] on textarea "Brand: Kolpak / 07L0538CLR1" at bounding box center [289, 188] width 135 height 23
type textarea "x"
type textarea "Brand: Kolpak / S07L0538CLR1"
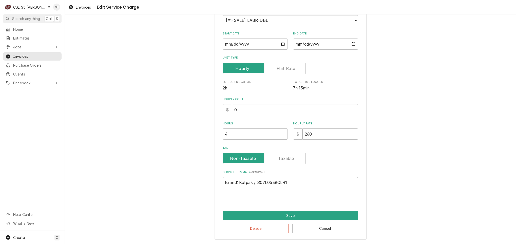
type textarea "x"
type textarea "Brand: Kolpak / Se07L0538CLR1"
type textarea "x"
type textarea "Brand: Kolpak / Ser07L0538CLR1"
type textarea "x"
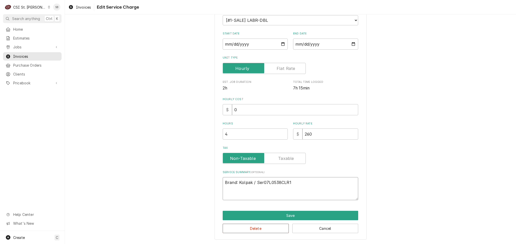
type textarea "Brand: Kolpak / Seri07L0538CLR1"
type textarea "x"
type textarea "Brand: Kolpak / Seria07L0538CLR1"
type textarea "x"
type textarea "Brand: Kolpak / Serial07L0538CLR1"
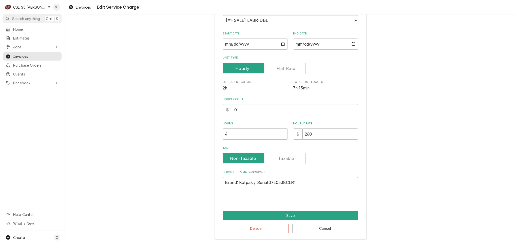
type textarea "x"
type textarea "Brand: Kolpak / Serial:07L0538CLR1"
type textarea "x"
type textarea "Brand: Kolpak / Serial: 07L0538CLR1"
click at [327, 183] on textarea "Brand: Kolpak / Serial: 07L0538CLR1" at bounding box center [289, 188] width 135 height 23
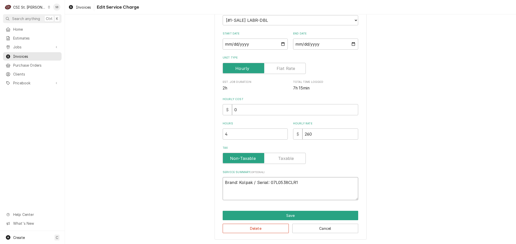
type textarea "x"
type textarea "Brand: Kolpak / Serial: 07L0538CLR1"
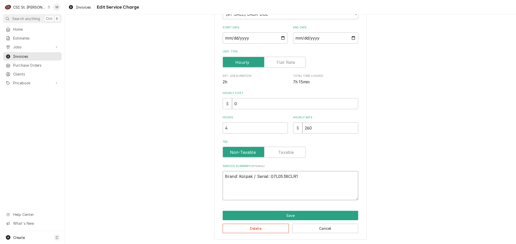
type textarea "x"
type textarea "Brand: Kolpak / Serial: 07L0538CLR1"
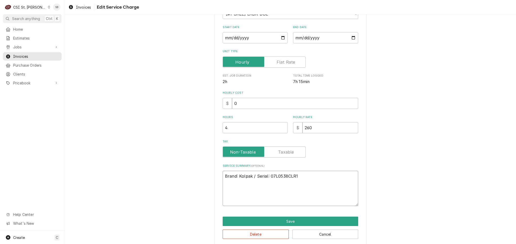
paste textarea "On 08/07, technician arrived on site following a report of a freezer malfunctio…"
type textarea "x"
type textarea "Brand: Kolpak / Serial: 07L0538CLR1 On 08/07, technician arrived on site follow…"
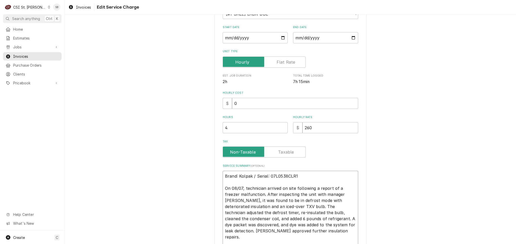
type textarea "x"
type textarea "Brand: Kolpak / Serial: 07L0538CLR1 On 08/07, technician arrived on site follow…"
type textarea "x"
type textarea "Brand: Kolpak / Serial: 07L0538CLR1 On 08/07, technician arrived on site follow…"
click at [278, 194] on textarea "Brand: Kolpak / Serial: 07L0538CLR1 On 08/07, technician arrived on site follow…" at bounding box center [289, 204] width 135 height 66
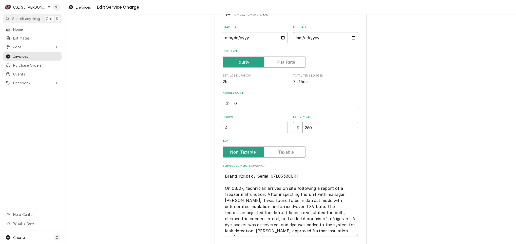
drag, startPoint x: 247, startPoint y: 193, endPoint x: 354, endPoint y: 194, distance: 107.3
click at [354, 194] on textarea "Brand: Kolpak / Serial: 07L0538CLR1 On 08/07, technician arrived on site follow…" at bounding box center [289, 204] width 135 height 66
type textarea "x"
type textarea "Brand: Kolpak / Serial: 07L0538CLR1 On 08/07, technician arrived on site follow…"
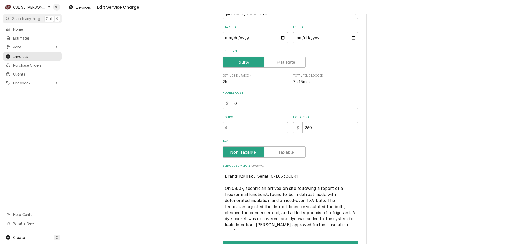
type textarea "x"
type textarea "Brand: Kolpak / Serial: 07L0538CLR1 On 08/07, technician arrived on site follow…"
type textarea "x"
type textarea "Brand: Kolpak / Serial: 07L0538CLR1 On 08/07, technician arrived on site follow…"
type textarea "x"
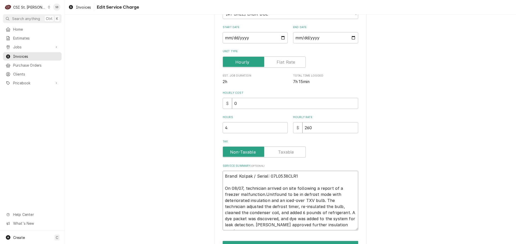
type textarea "Brand: Kolpak / Serial: 07L0538CLR1 On 08/07, technician arrived on site follow…"
type textarea "x"
type textarea "Brand: Kolpak / Serial: 07L0538CLR1 On 08/07, technician arrived on site follow…"
type textarea "x"
type textarea "Brand: Kolpak / Serial: 07L0538CLR1 On 08/07, technician arrived on site follow…"
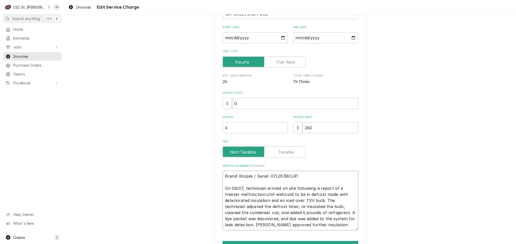
type textarea "x"
type textarea "Brand: Kolpak / Serial: 07L0538CLR1 On 08/07, technician arrived on site follow…"
type textarea "x"
type textarea "Brand: Kolpak / Serial: 07L0538CLR1 On 08/07, technician arrived on site follow…"
type textarea "x"
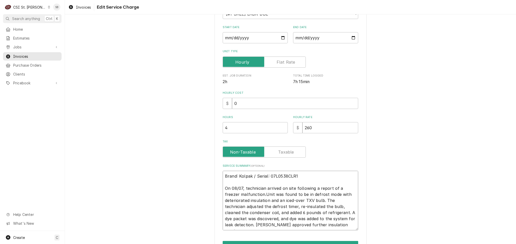
type textarea "Brand: Kolpak / Serial: 07L0538CLR1 On 08/07, technician arrived on site follow…"
click at [263, 203] on textarea "Brand: Kolpak / Serial: 07L0538CLR1 On 08/07, technician arrived on site follow…" at bounding box center [289, 200] width 135 height 59
drag, startPoint x: 224, startPoint y: 206, endPoint x: 323, endPoint y: 198, distance: 98.7
click at [323, 198] on textarea "Brand: Kolpak / Serial: 07L0538CLR1 On 08/07, technician arrived on site follow…" at bounding box center [289, 200] width 135 height 59
type textarea "x"
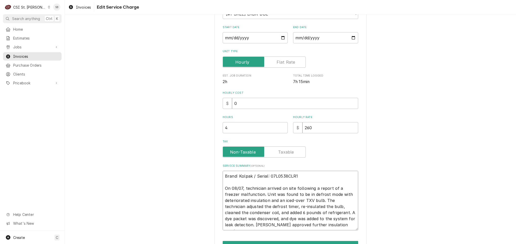
type textarea "Brand: Kolpak / Serial: 07L0538CLR1 On 08/07, technician arrived on site follow…"
drag, startPoint x: 318, startPoint y: 213, endPoint x: 241, endPoint y: 218, distance: 77.1
click at [241, 218] on textarea "Brand: Kolpak / Serial: 07L0538CLR1 On 08/07, technician arrived on site follow…" at bounding box center [289, 200] width 135 height 59
type textarea "x"
click at [278, 226] on textarea "Brand: Kolpak / Serial: 07L0538CLR1 On 08/07, technician arrived on site follow…" at bounding box center [289, 200] width 135 height 59
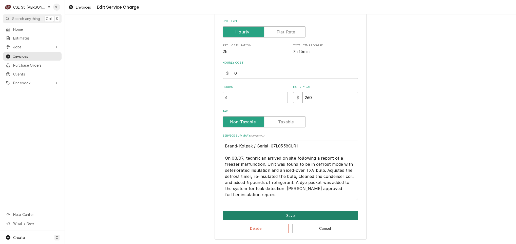
type textarea "Brand: Kolpak / Serial: 07L0538CLR1 On 08/07, technician arrived on site follow…"
click at [262, 215] on button "Save" at bounding box center [289, 215] width 135 height 9
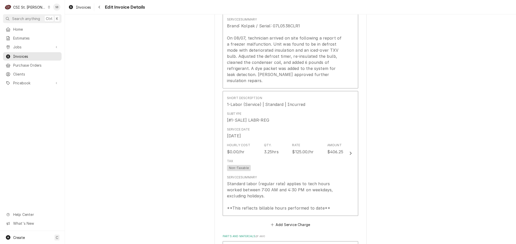
scroll to position [539, 0]
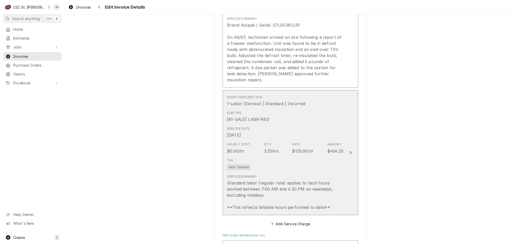
click at [301, 165] on div "Tax Non-Taxable" at bounding box center [285, 164] width 116 height 16
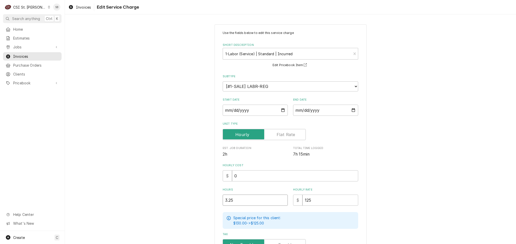
drag, startPoint x: 244, startPoint y: 200, endPoint x: 148, endPoint y: 184, distance: 97.5
click at [135, 200] on div "Use the fields below to edit this service charge Short Description 1-Labor (Ser…" at bounding box center [290, 178] width 451 height 316
type textarea "x"
type input "3"
type textarea "x"
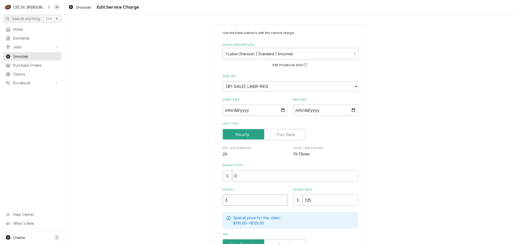
type input "3.7"
type textarea "x"
type input "3.75"
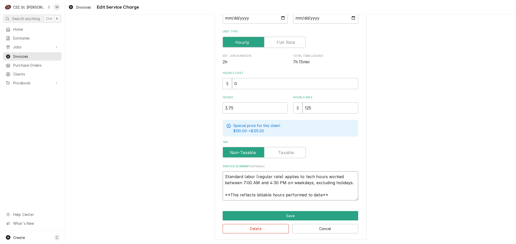
scroll to position [6, 0]
drag, startPoint x: 221, startPoint y: 176, endPoint x: 385, endPoint y: 216, distance: 168.5
click at [386, 209] on div "Use the fields below to edit this service charge Short Description 1-Labor (Ser…" at bounding box center [290, 86] width 451 height 316
paste textarea "On 08/21, the technician returned to re-insulate the suction line and perform a…"
type textarea "x"
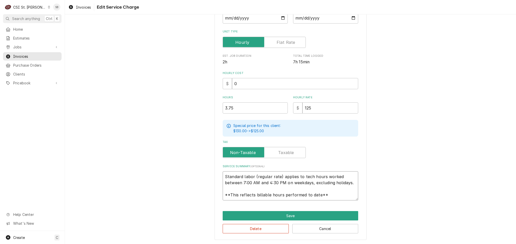
type textarea "On 08/21, the technician returned to re-insulate the suction line and perform a…"
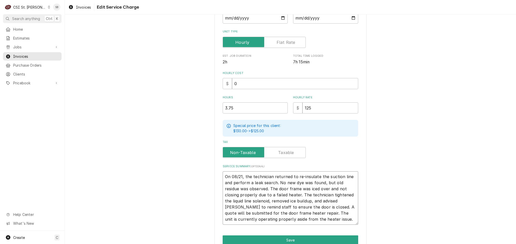
drag, startPoint x: 242, startPoint y: 175, endPoint x: 272, endPoint y: 175, distance: 30.1
click at [272, 175] on textarea "On 08/21, the technician returned to re-insulate the suction line and perform a…" at bounding box center [289, 197] width 135 height 53
type textarea "x"
type textarea "On 08/21, returned to re-insulate the suction line and perform a leak search. N…"
click at [267, 193] on textarea "On 08/21, returned to re-insulate the suction line and perform a leak search. N…" at bounding box center [289, 197] width 135 height 53
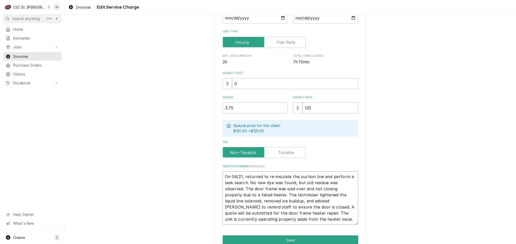
drag, startPoint x: 267, startPoint y: 193, endPoint x: 298, endPoint y: 194, distance: 31.2
click at [298, 194] on textarea "On 08/21, returned to re-insulate the suction line and perform a leak search. N…" at bounding box center [289, 197] width 135 height 53
type textarea "x"
type textarea "On 08/21, returned to re-insulate the suction line and perform a leak search. N…"
type textarea "x"
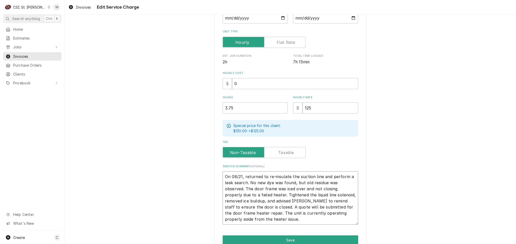
click at [320, 219] on textarea "On 08/21, returned to re-insulate the suction line and perform a leak search. N…" at bounding box center [289, 197] width 135 height 53
type textarea "On 08/21, returned to re-insulate the suction line and perform a leak search. N…"
click at [303, 239] on button "Save" at bounding box center [289, 239] width 135 height 9
type textarea "x"
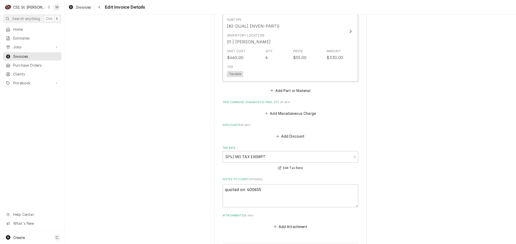
scroll to position [929, 0]
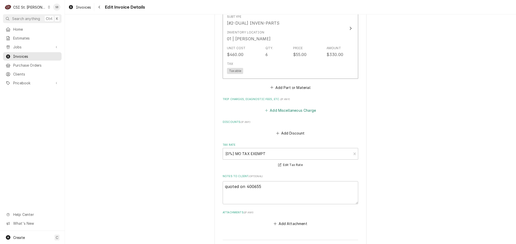
click at [290, 107] on button "Add Miscellaneous Charge" at bounding box center [290, 110] width 53 height 7
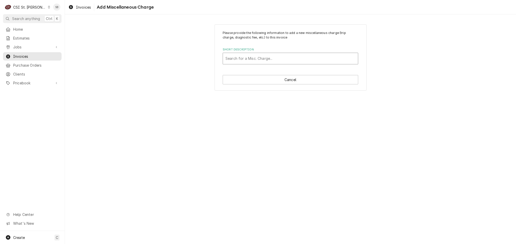
click at [246, 61] on div "Short Description" at bounding box center [290, 58] width 130 height 9
type input "serv"
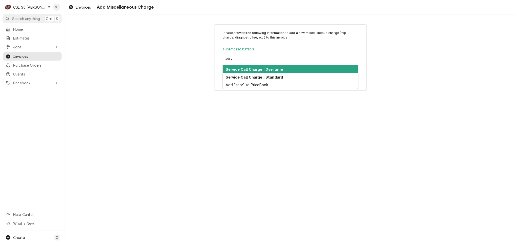
click at [249, 72] on div "Service Call Charge | Overtime" at bounding box center [290, 69] width 135 height 8
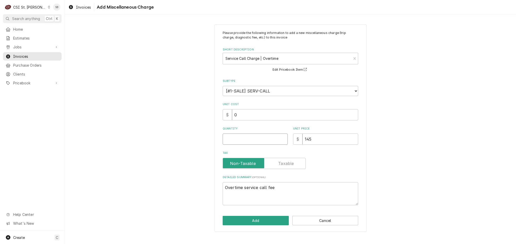
click at [242, 142] on input "Quantity" at bounding box center [254, 138] width 65 height 11
type textarea "x"
type input "1"
click at [254, 222] on button "Add" at bounding box center [255, 220] width 66 height 9
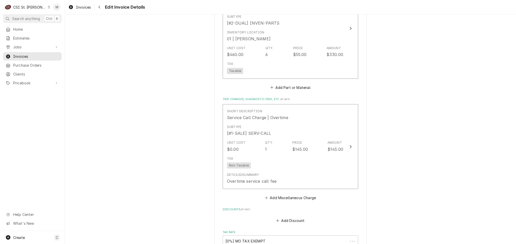
scroll to position [986, 0]
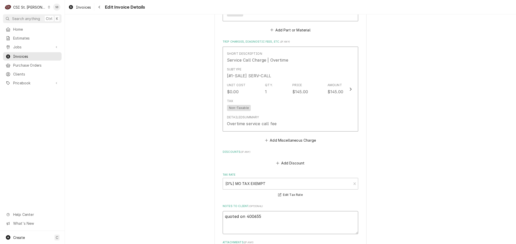
click at [254, 211] on textarea "quoted on 400655" at bounding box center [289, 222] width 135 height 23
click at [235, 216] on textarea "quoted on 400655" at bounding box center [289, 222] width 135 height 23
click at [223, 211] on textarea "quoted on 400655" at bounding box center [289, 222] width 135 height 23
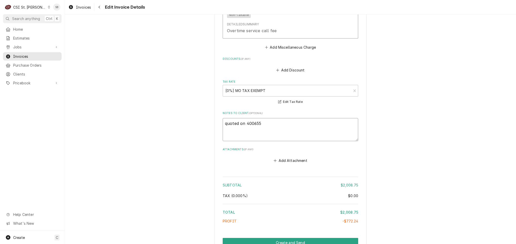
scroll to position [1131, 0]
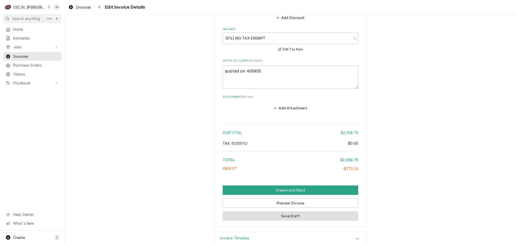
click at [242, 211] on button "Save Draft" at bounding box center [289, 215] width 135 height 9
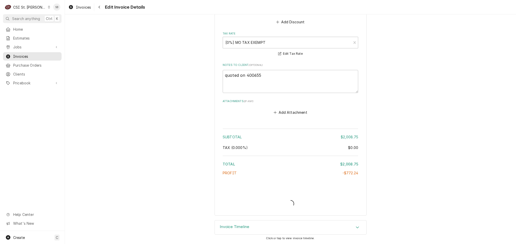
scroll to position [1115, 0]
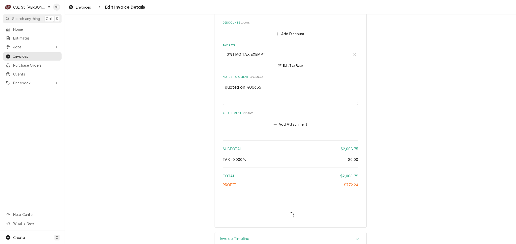
type textarea "x"
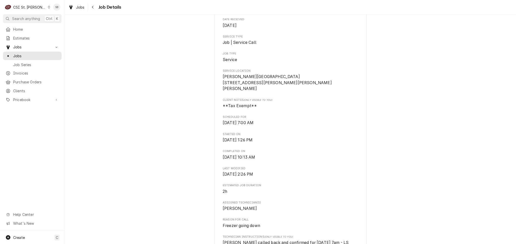
scroll to position [190, 0]
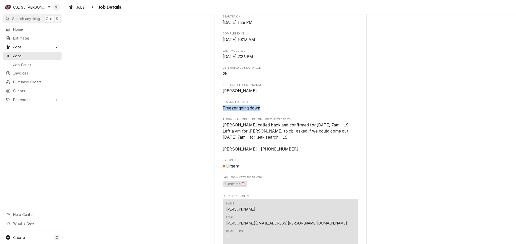
drag, startPoint x: 214, startPoint y: 101, endPoint x: 301, endPoint y: 104, distance: 87.1
click at [301, 104] on div "[PERSON_NAME]-American Dining Creations [PERSON_NAME][GEOGRAPHIC_DATA] Food Cou…" at bounding box center [290, 173] width 152 height 660
copy span "Freezer going down"
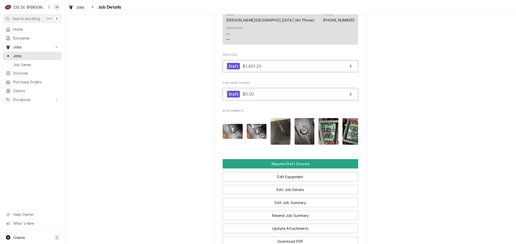
scroll to position [516, 0]
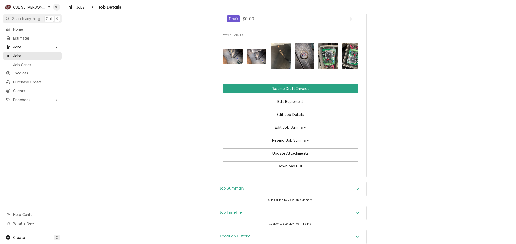
click at [248, 182] on div "Job Summary" at bounding box center [290, 189] width 151 height 14
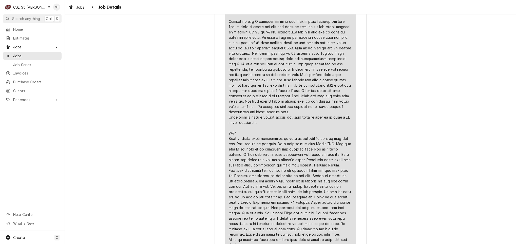
scroll to position [1161, 0]
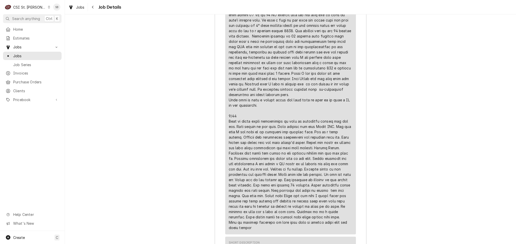
drag, startPoint x: 271, startPoint y: 217, endPoint x: 250, endPoint y: 186, distance: 38.5
drag, startPoint x: 250, startPoint y: 186, endPoint x: 255, endPoint y: 204, distance: 19.3
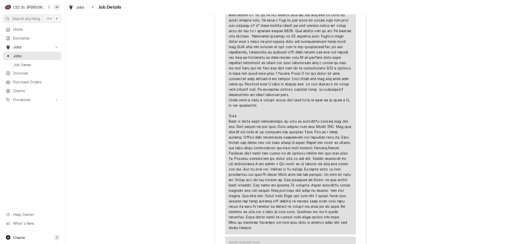
drag, startPoint x: 264, startPoint y: 205, endPoint x: 275, endPoint y: 211, distance: 12.6
drag, startPoint x: 272, startPoint y: 215, endPoint x: 257, endPoint y: 194, distance: 26.1
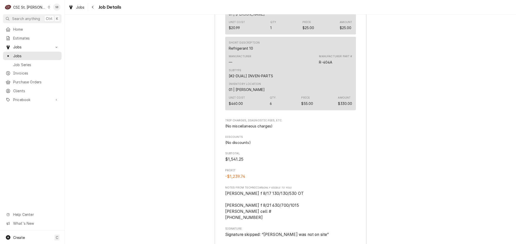
scroll to position [1677, 0]
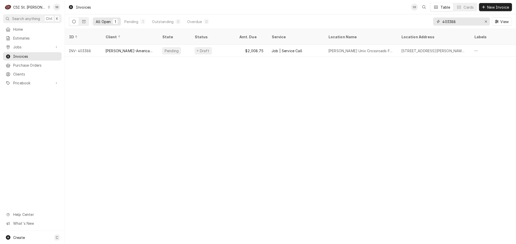
drag, startPoint x: 454, startPoint y: 23, endPoint x: 466, endPoint y: 24, distance: 12.9
click at [466, 24] on input "403388" at bounding box center [461, 21] width 38 height 8
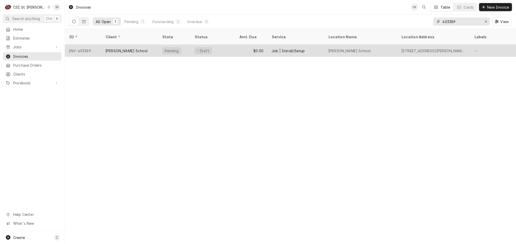
type input "403389"
click at [122, 48] on div "[PERSON_NAME] School" at bounding box center [126, 50] width 42 height 5
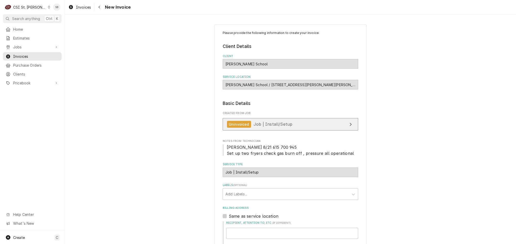
click at [255, 129] on link "Uninvoiced Job | Install/Setup" at bounding box center [289, 124] width 135 height 12
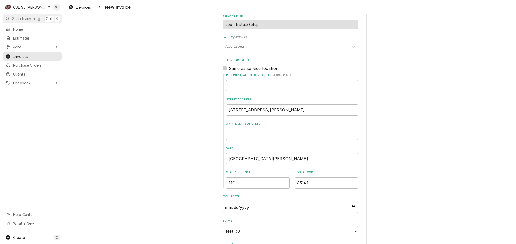
scroll to position [38, 0]
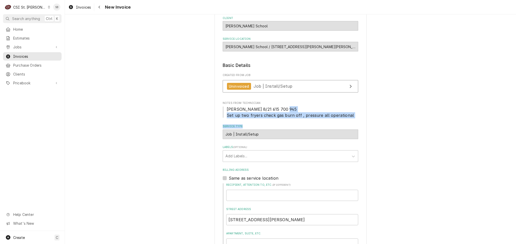
drag, startPoint x: 223, startPoint y: 116, endPoint x: 375, endPoint y: 120, distance: 151.6
drag, startPoint x: 375, startPoint y: 120, endPoint x: 378, endPoint y: 125, distance: 6.0
click at [342, 122] on fieldset "Basic Details Created From Job Uninvoiced Job | Install/Setup Notes From Techni…" at bounding box center [289, 216] width 135 height 308
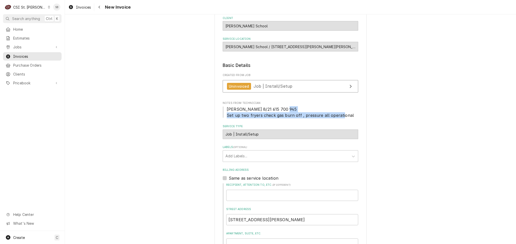
drag, startPoint x: 352, startPoint y: 116, endPoint x: 215, endPoint y: 116, distance: 136.7
copy span "Set up two fryers check gas burn off , pressure all operational"
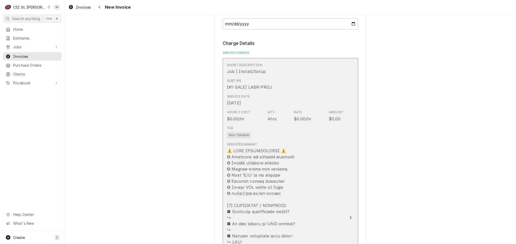
scroll to position [304, 0]
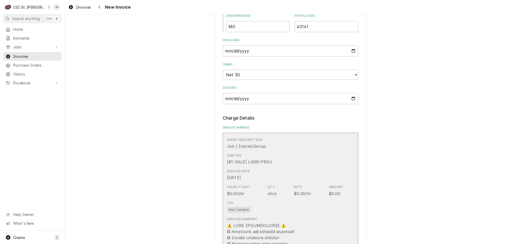
click at [274, 167] on div "Subtype [#1-SALE] LABR-PROJ" at bounding box center [285, 159] width 116 height 16
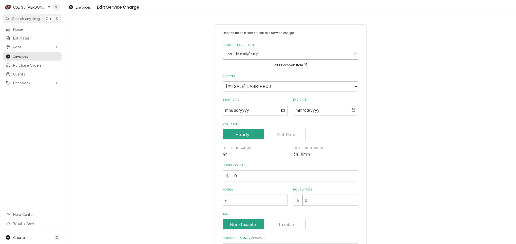
click at [239, 53] on div "Short Description" at bounding box center [286, 53] width 123 height 9
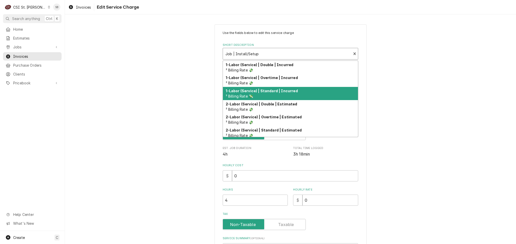
click at [254, 88] on div "1-Labor (Service) | Standard | Incurred ² Billing Rate 💸" at bounding box center [290, 93] width 135 height 13
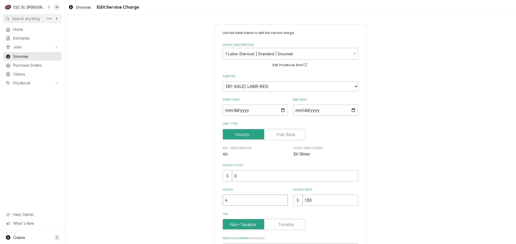
drag, startPoint x: 238, startPoint y: 200, endPoint x: 216, endPoint y: 200, distance: 22.0
click at [216, 200] on div "Use the fields below to edit this service charge Short Description 1-Labor (Ser…" at bounding box center [290, 167] width 152 height 287
type textarea "x"
type input "2"
type textarea "x"
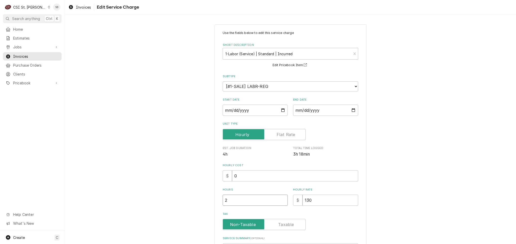
type input "2.7"
type textarea "x"
type input "2.75"
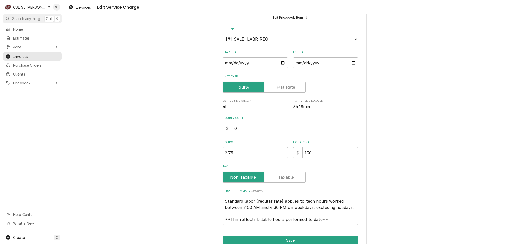
scroll to position [72, 0]
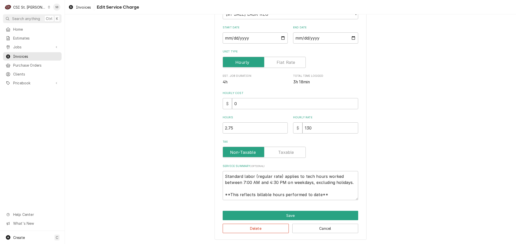
drag, startPoint x: 219, startPoint y: 175, endPoint x: 327, endPoint y: 203, distance: 111.8
click at [327, 203] on div "Use the fields below to edit this service charge Short Description 1-Labor (Ser…" at bounding box center [290, 95] width 152 height 287
click at [424, 182] on div "Use the fields below to edit this service charge Short Description 1-Labor (Ser…" at bounding box center [290, 96] width 451 height 296
click at [299, 192] on textarea "Standard labor (regular rate) applies to tech hours worked between 7:00 AM and …" at bounding box center [289, 185] width 135 height 29
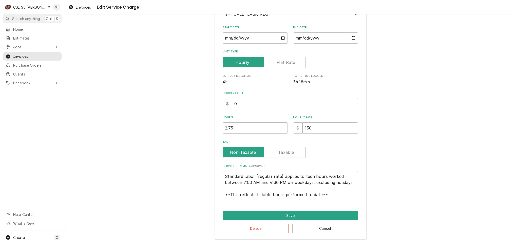
drag, startPoint x: 327, startPoint y: 195, endPoint x: 159, endPoint y: 157, distance: 172.8
click at [159, 157] on div "Use the fields below to edit this service charge Short Description 1-Labor (Ser…" at bounding box center [290, 96] width 451 height 296
type textarea "x"
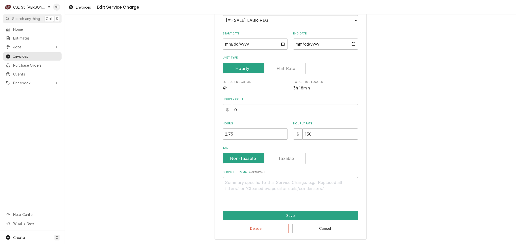
type textarea "x"
paste textarea "On 08/21, technician arrived on site per customer request to install two fryers…"
type textarea "x"
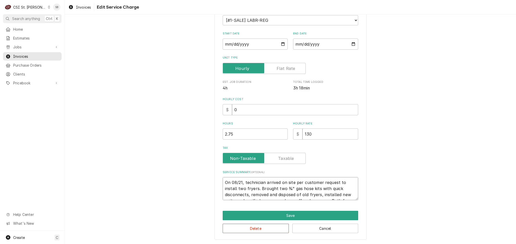
scroll to position [72, 0]
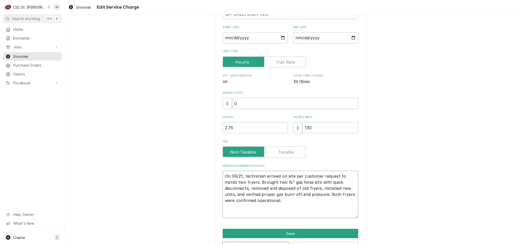
click at [231, 177] on textarea "On 08/21, technician arrived on site per customer request to install two fryers…" at bounding box center [289, 194] width 135 height 47
type textarea "On 08/21, technician arrived on site per customer request to install two fryers…"
click at [250, 178] on textarea "On 08/21, technician arrived on site per customer request to install two fryers…" at bounding box center [289, 194] width 135 height 47
paste textarea "Brand: Cecilware / Model: FMS705NAT / Serial: 555750"
type textarea "x"
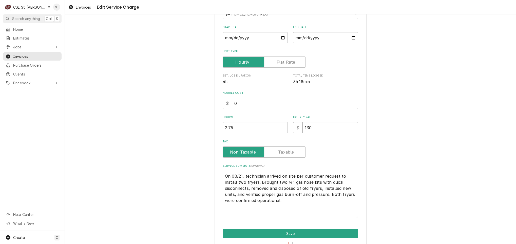
type textarea "Brand: Cecilware / Model: FMS705NAT / Serial: 555750 On 08/21, technician arriv…"
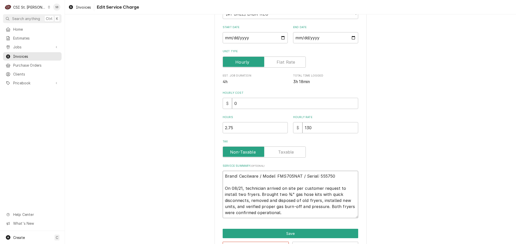
type textarea "x"
type textarea "Brand: Cecilware / Model: FMS705NAT / Serial: 555750 On 08/21, technician arriv…"
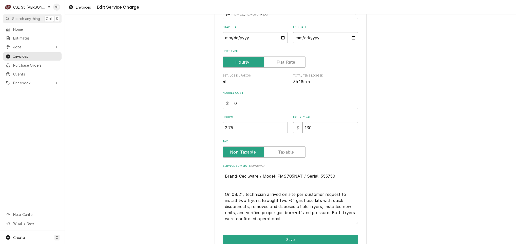
paste textarea "Brand: Cecilware / Model: FMS705NAT / Serial: 555750"
type textarea "x"
click at [304, 201] on textarea "Brand: Cecilware / Model: FMS705NAT / Serial: 555750 Brand: Cecilware / Model: …" at bounding box center [289, 197] width 135 height 53
click at [280, 219] on textarea "Brand: Cecilware / Model: FMS705NAT / Serial: 555750 Brand: Cecilware / Model: …" at bounding box center [289, 197] width 135 height 53
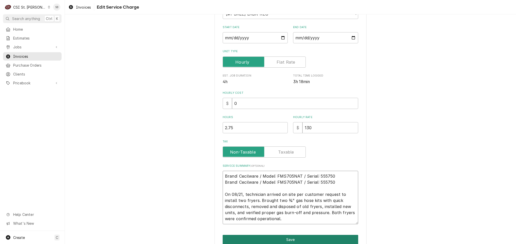
type textarea "Brand: Cecilware / Model: FMS705NAT / Serial: 555750 Brand: Cecilware / Model: …"
click at [279, 237] on button "Save" at bounding box center [289, 239] width 135 height 9
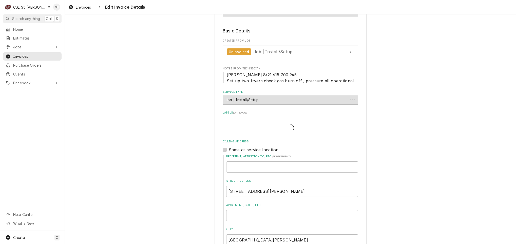
type textarea "x"
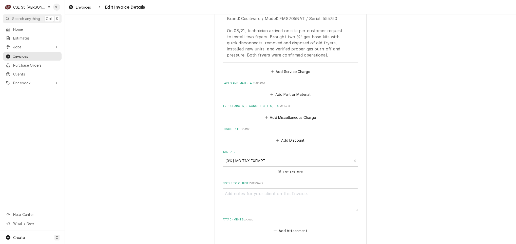
scroll to position [525, 0]
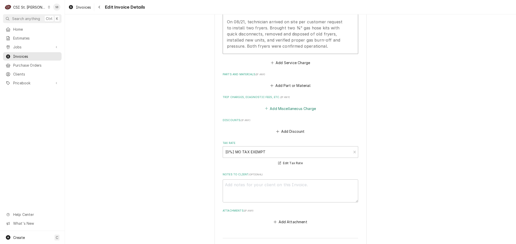
click at [282, 110] on button "Add Miscellaneous Charge" at bounding box center [290, 108] width 53 height 7
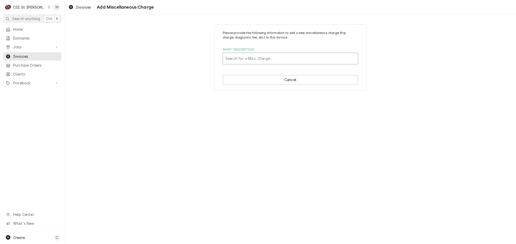
click at [256, 63] on div "Short Description" at bounding box center [290, 58] width 130 height 9
type input "serv"
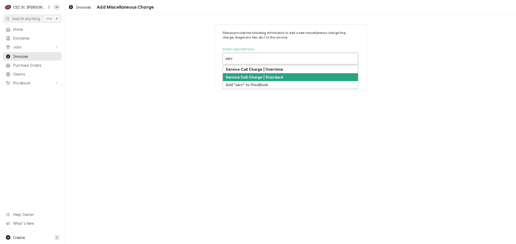
click at [257, 78] on strong "Service Call Charge | Standard" at bounding box center [253, 77] width 57 height 4
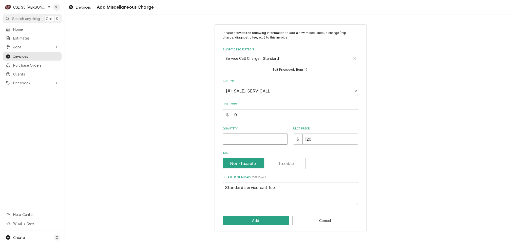
click at [245, 139] on input "Quantity" at bounding box center [254, 138] width 65 height 11
type textarea "x"
type input "1"
click at [253, 219] on button "Add" at bounding box center [255, 220] width 66 height 9
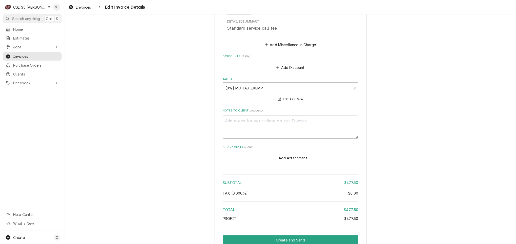
scroll to position [739, 0]
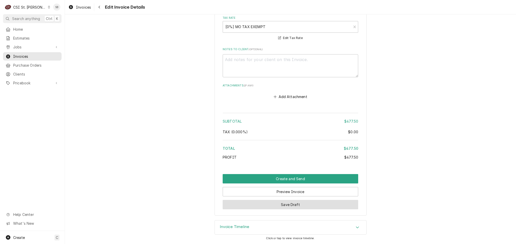
click at [343, 203] on button "Save Draft" at bounding box center [289, 204] width 135 height 9
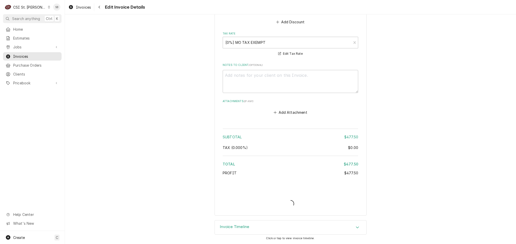
type textarea "x"
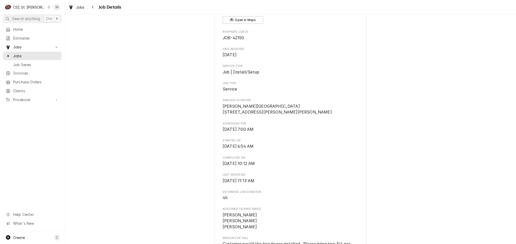
scroll to position [190, 0]
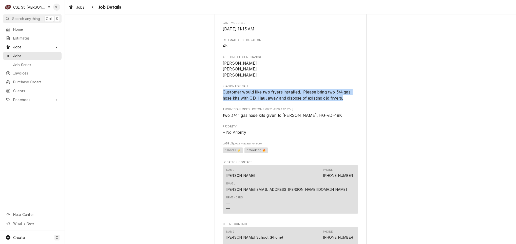
drag, startPoint x: 218, startPoint y: 97, endPoint x: 361, endPoint y: 109, distance: 143.2
click at [361, 109] on div "[PERSON_NAME][GEOGRAPHIC_DATA][PERSON_NAME] / [STREET_ADDRESS][PERSON_NAME][PER…" at bounding box center [290, 142] width 152 height 599
copy span "Customer would like two fryers installed. Please bring two 3/4 gas hose kits wi…"
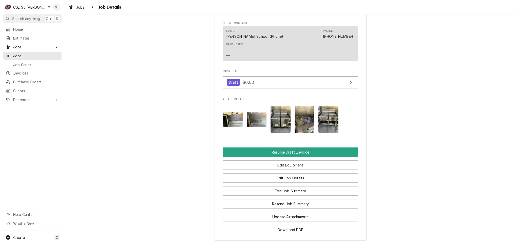
scroll to position [459, 0]
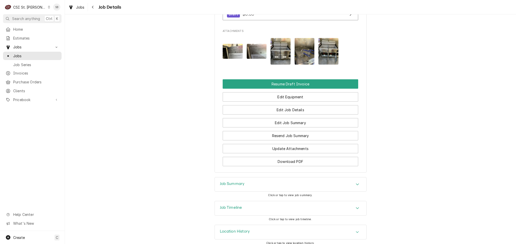
click at [252, 182] on div "Job Summary" at bounding box center [290, 184] width 151 height 14
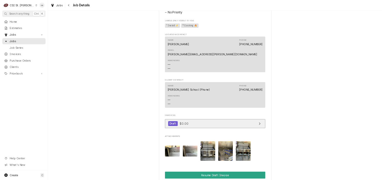
scroll to position [288, 0]
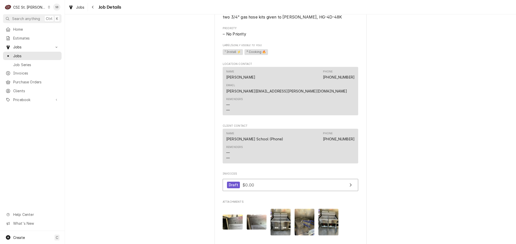
click at [227, 214] on img "Attachments" at bounding box center [232, 221] width 20 height 15
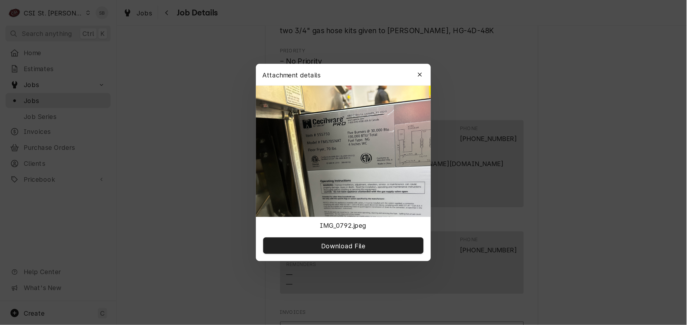
scroll to position [288, 0]
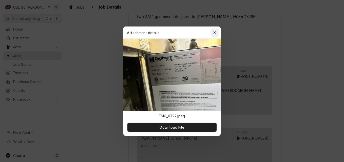
click at [215, 33] on icon "button" at bounding box center [214, 33] width 3 height 4
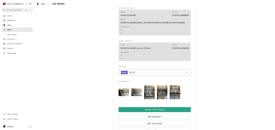
scroll to position [456, 0]
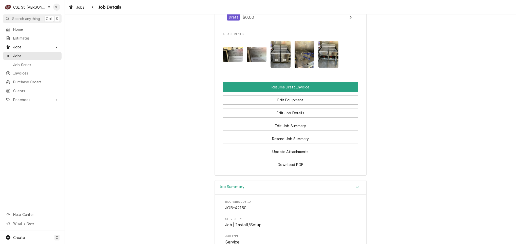
click at [233, 52] on img "Attachments" at bounding box center [232, 54] width 20 height 15
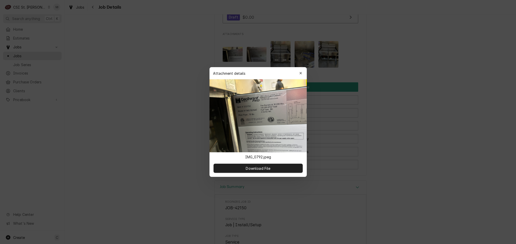
click at [413, 107] on div at bounding box center [258, 122] width 516 height 244
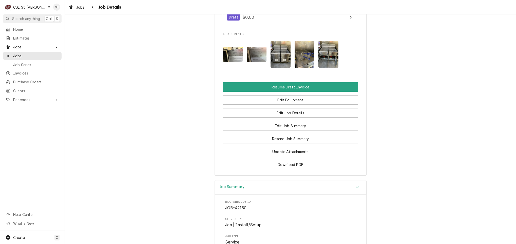
click at [249, 48] on img "Attachments" at bounding box center [256, 54] width 20 height 15
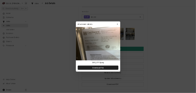
scroll to position [436, 0]
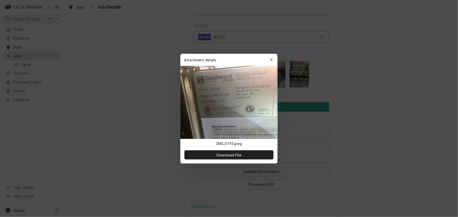
drag, startPoint x: 371, startPoint y: 98, endPoint x: 342, endPoint y: 91, distance: 30.3
click at [372, 98] on div at bounding box center [229, 108] width 458 height 217
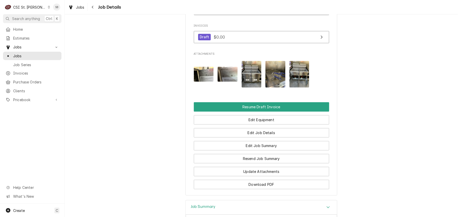
click at [300, 70] on img "Attachments" at bounding box center [300, 74] width 20 height 27
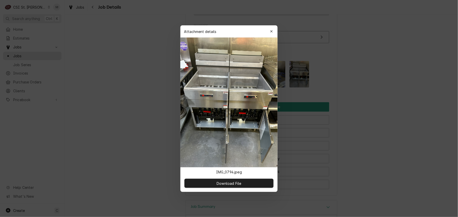
click at [402, 76] on div at bounding box center [229, 108] width 458 height 217
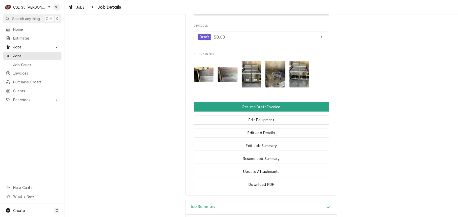
click at [276, 65] on img "Attachments" at bounding box center [275, 74] width 20 height 27
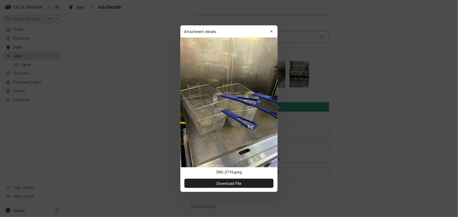
click at [369, 97] on div at bounding box center [229, 108] width 458 height 217
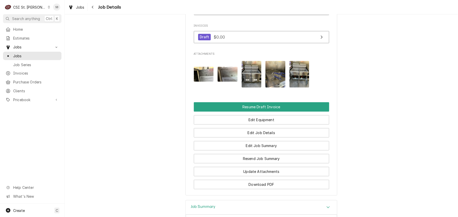
click at [205, 69] on img "Attachments" at bounding box center [204, 74] width 20 height 15
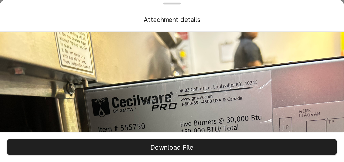
scroll to position [43, 0]
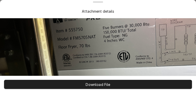
click at [118, 71] on img at bounding box center [98, 48] width 196 height 147
click at [172, 10] on div "Attachment details" at bounding box center [98, 11] width 176 height 5
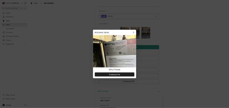
scroll to position [436, 0]
drag, startPoint x: 431, startPoint y: 60, endPoint x: 402, endPoint y: 69, distance: 30.3
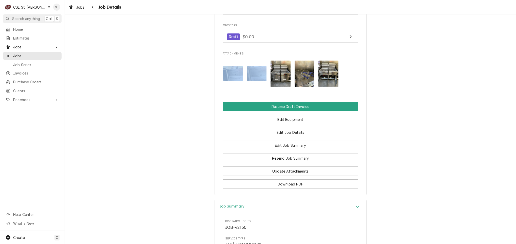
click at [243, 65] on div "Attachments" at bounding box center [289, 73] width 135 height 35
click at [246, 66] on img "Attachments" at bounding box center [256, 73] width 20 height 15
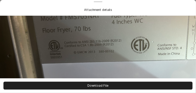
scroll to position [0, 0]
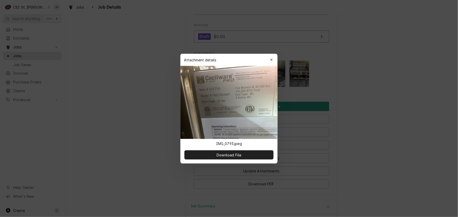
click at [367, 96] on div at bounding box center [229, 108] width 458 height 217
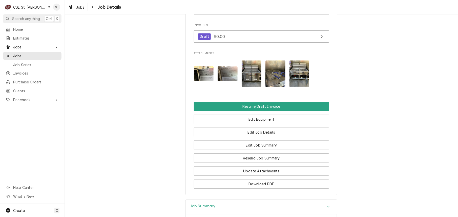
click at [207, 66] on img "Attachments" at bounding box center [204, 73] width 20 height 15
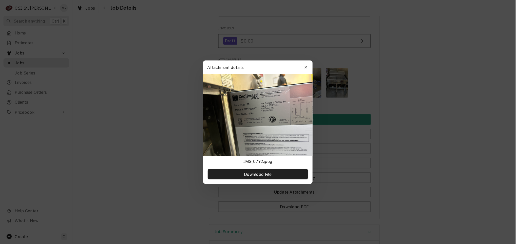
scroll to position [436, 0]
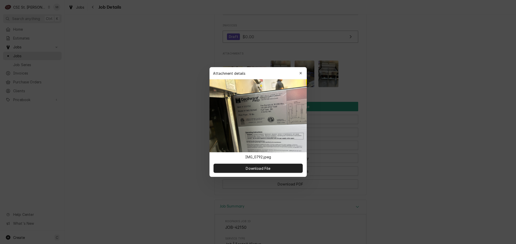
drag, startPoint x: 421, startPoint y: 116, endPoint x: 419, endPoint y: 115, distance: 2.9
click at [421, 115] on div at bounding box center [258, 122] width 516 height 244
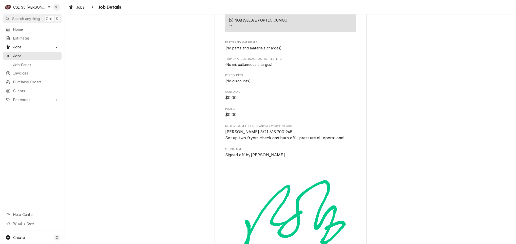
scroll to position [1047, 0]
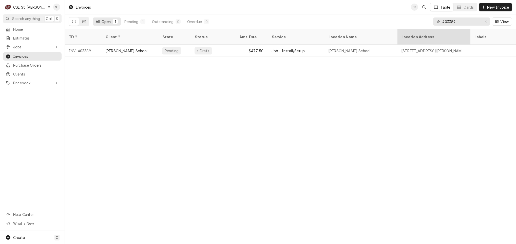
drag, startPoint x: 458, startPoint y: 22, endPoint x: 451, endPoint y: 30, distance: 11.2
click at [451, 30] on div "Invoices SB Table Cards New Invoice All Open 1 Pending 1 Outstanding 0 Overdue …" at bounding box center [290, 122] width 451 height 244
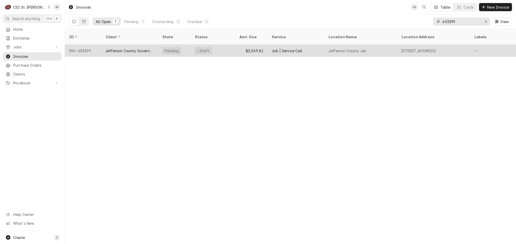
type input "403399"
click at [132, 49] on div "Jefferson County Government" at bounding box center [129, 51] width 57 height 12
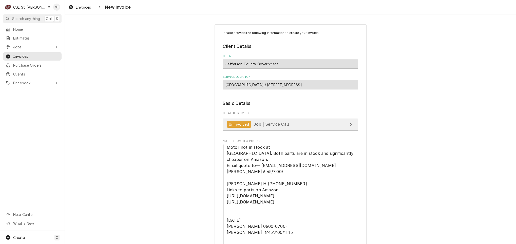
click at [278, 129] on link "Uninvoiced Job | Service Call" at bounding box center [289, 124] width 135 height 12
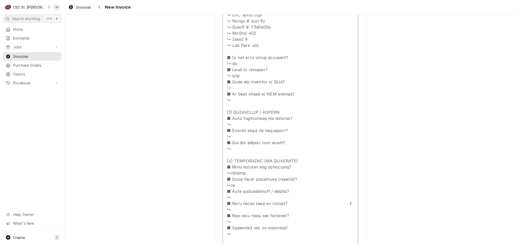
scroll to position [835, 0]
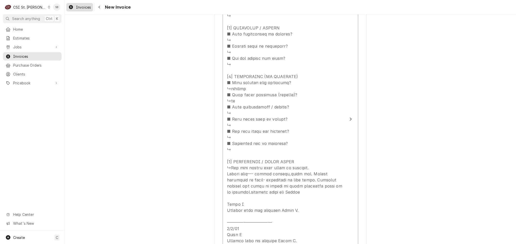
click at [80, 9] on span "Invoices" at bounding box center [83, 7] width 15 height 5
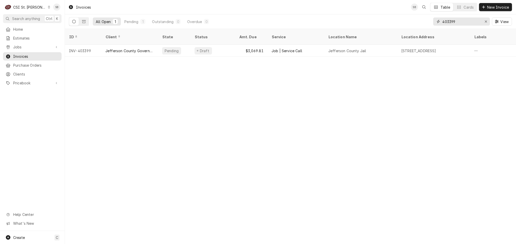
click at [447, 23] on input "403399" at bounding box center [461, 21] width 38 height 8
paste input "0225912"
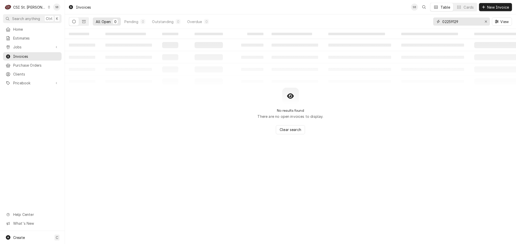
click at [450, 25] on input "02259129" at bounding box center [461, 21] width 38 height 8
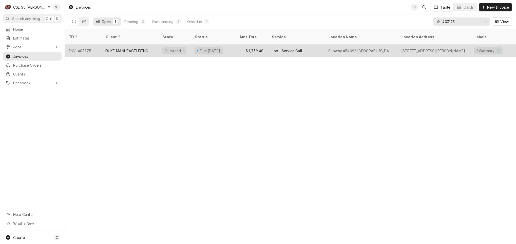
type input "403175"
click at [114, 47] on div "DUKE MANUFACTURING" at bounding box center [129, 51] width 57 height 12
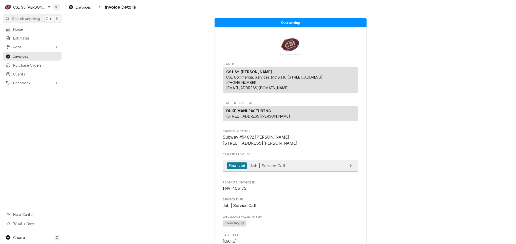
click at [271, 168] on span "Job | Service Call" at bounding box center [267, 165] width 35 height 5
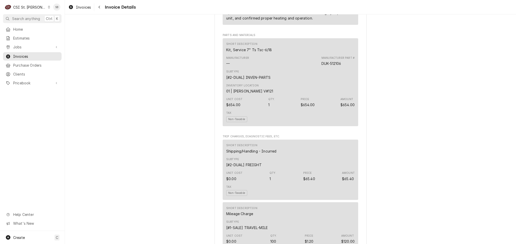
scroll to position [418, 0]
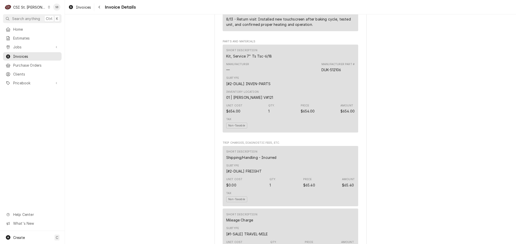
click at [97, 132] on div "Outstanding Sender CSI St. Louis CSI Commercial Services Inc18330 [STREET_ADDRE…" at bounding box center [290, 186] width 451 height 1179
click at [75, 100] on div "Outstanding Sender CSI St. Louis CSI Commercial Services Inc18330 [STREET_ADDRE…" at bounding box center [290, 186] width 451 height 1179
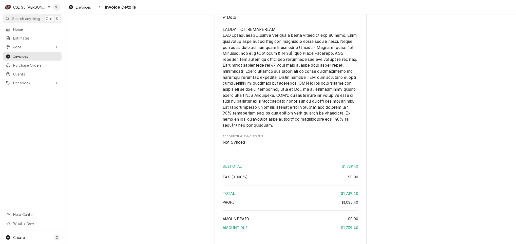
scroll to position [990, 0]
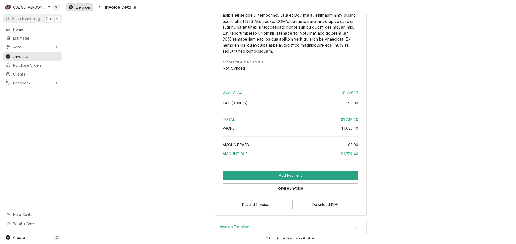
click at [82, 8] on span "Invoices" at bounding box center [83, 7] width 15 height 5
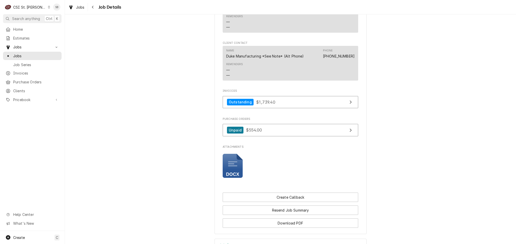
scroll to position [507, 0]
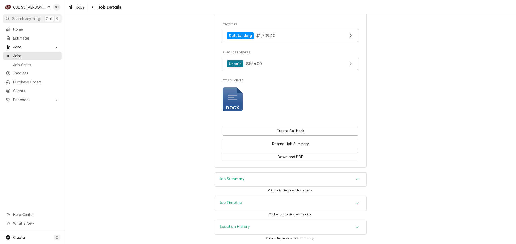
click at [233, 101] on icon "Attachments" at bounding box center [232, 99] width 20 height 24
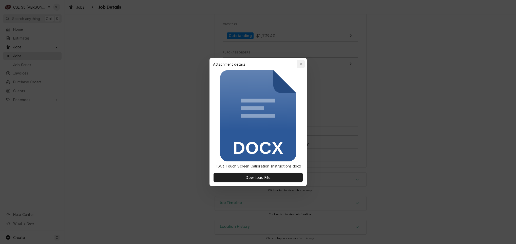
click at [301, 66] on icon "button" at bounding box center [300, 64] width 3 height 4
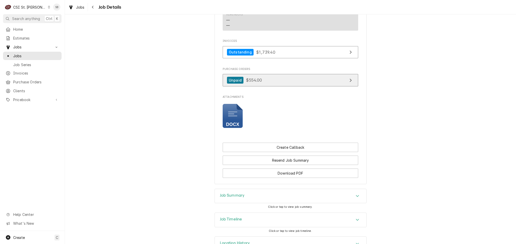
scroll to position [469, 0]
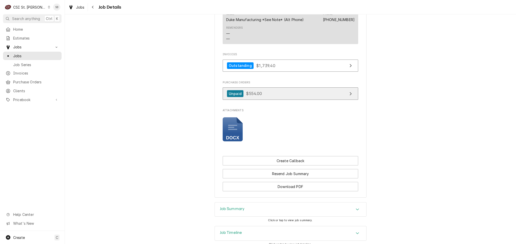
drag, startPoint x: 271, startPoint y: 109, endPoint x: 270, endPoint y: 106, distance: 3.4
click at [269, 100] on link "Unpaid $554.00" at bounding box center [289, 93] width 135 height 12
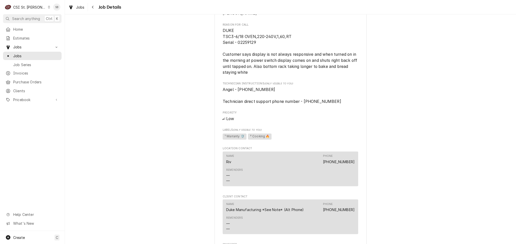
scroll to position [507, 0]
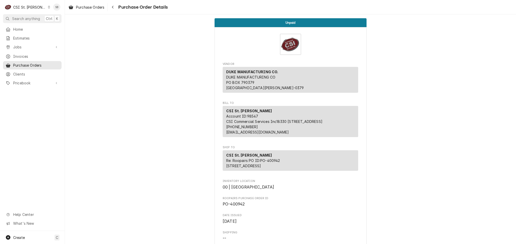
scroll to position [342, 0]
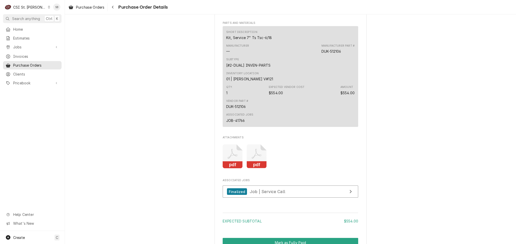
click at [229, 168] on icon "Attachments" at bounding box center [232, 156] width 20 height 24
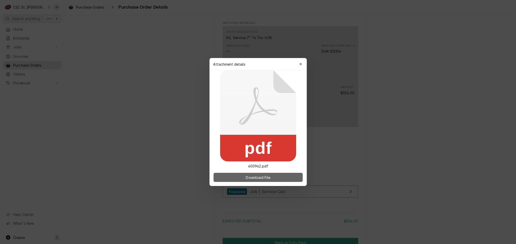
click at [239, 180] on button "Download File" at bounding box center [257, 177] width 89 height 9
click at [301, 62] on div "button" at bounding box center [300, 63] width 5 height 5
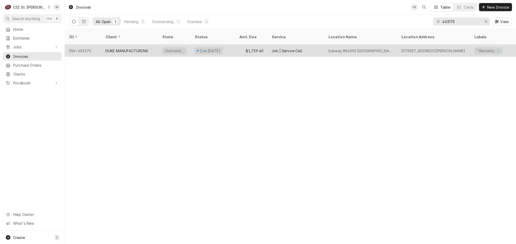
click at [123, 48] on div "DUKE MANUFACTURING" at bounding box center [126, 50] width 43 height 5
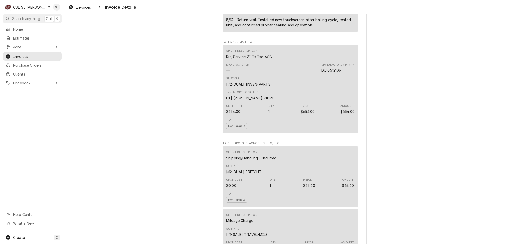
scroll to position [418, 0]
click at [80, 9] on span "Invoices" at bounding box center [83, 7] width 15 height 5
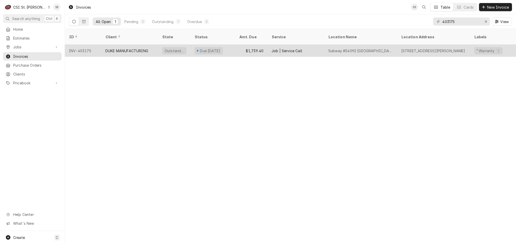
click at [117, 48] on div "DUKE MANUFACTURING" at bounding box center [129, 51] width 57 height 12
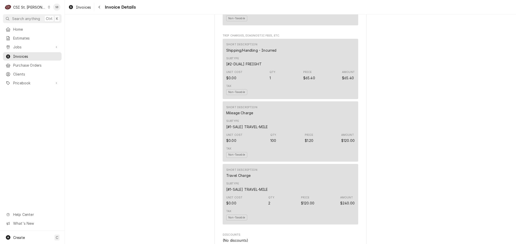
scroll to position [531, 0]
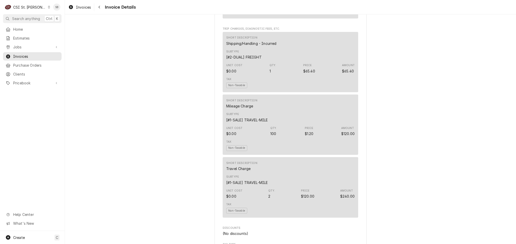
click at [63, 10] on div "C CSI St. Louis SB" at bounding box center [32, 7] width 65 height 14
click at [79, 9] on span "Invoices" at bounding box center [83, 7] width 15 height 5
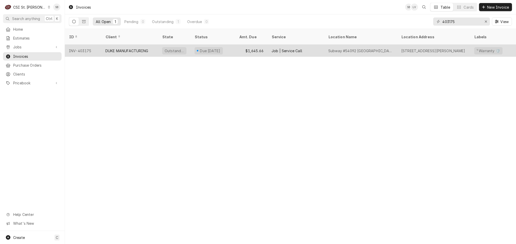
click at [124, 48] on div "DUKE MANUFACTURING" at bounding box center [126, 50] width 43 height 5
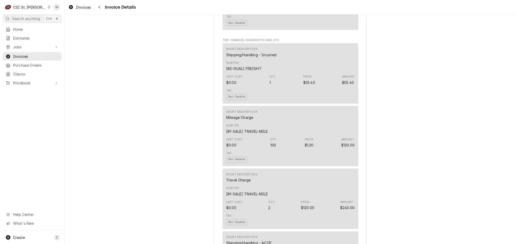
scroll to position [607, 0]
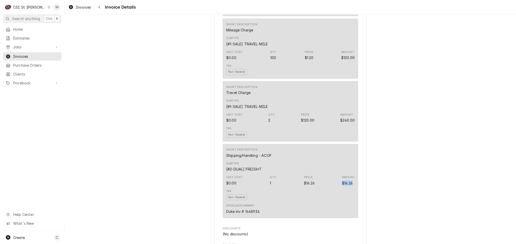
drag, startPoint x: 340, startPoint y: 200, endPoint x: 351, endPoint y: 200, distance: 11.4
click at [351, 185] on div "Amount $16.26" at bounding box center [348, 180] width 13 height 10
drag, startPoint x: 351, startPoint y: 200, endPoint x: 346, endPoint y: 200, distance: 4.6
click at [346, 186] on div "$16.26" at bounding box center [347, 182] width 11 height 5
click at [342, 186] on div "$16.26" at bounding box center [347, 182] width 11 height 5
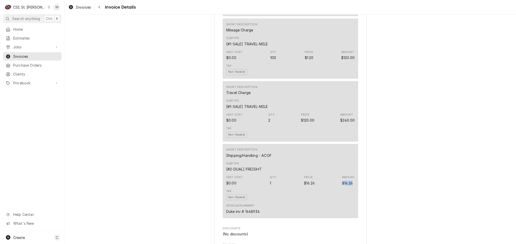
drag, startPoint x: 342, startPoint y: 201, endPoint x: 349, endPoint y: 202, distance: 7.7
click at [349, 187] on div "Unit Cost $0.00 Qty. 1 Price $16.26 Amount $16.26" at bounding box center [290, 180] width 128 height 14
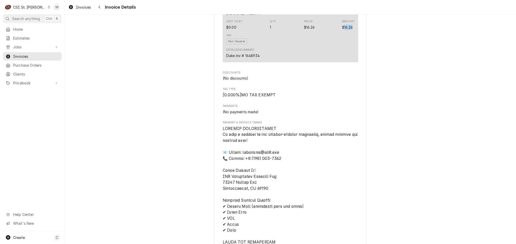
scroll to position [1067, 0]
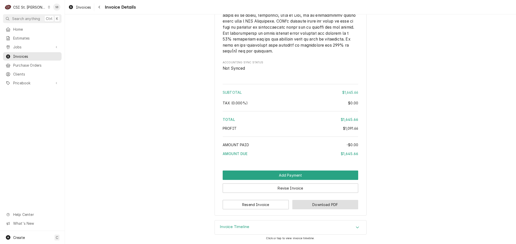
click at [314, 206] on button "Download PDF" at bounding box center [325, 204] width 66 height 9
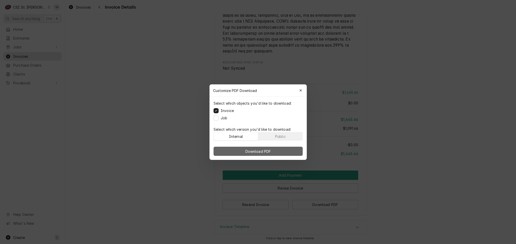
click at [264, 150] on span "Download PDF" at bounding box center [258, 150] width 28 height 5
